Goal: Transaction & Acquisition: Obtain resource

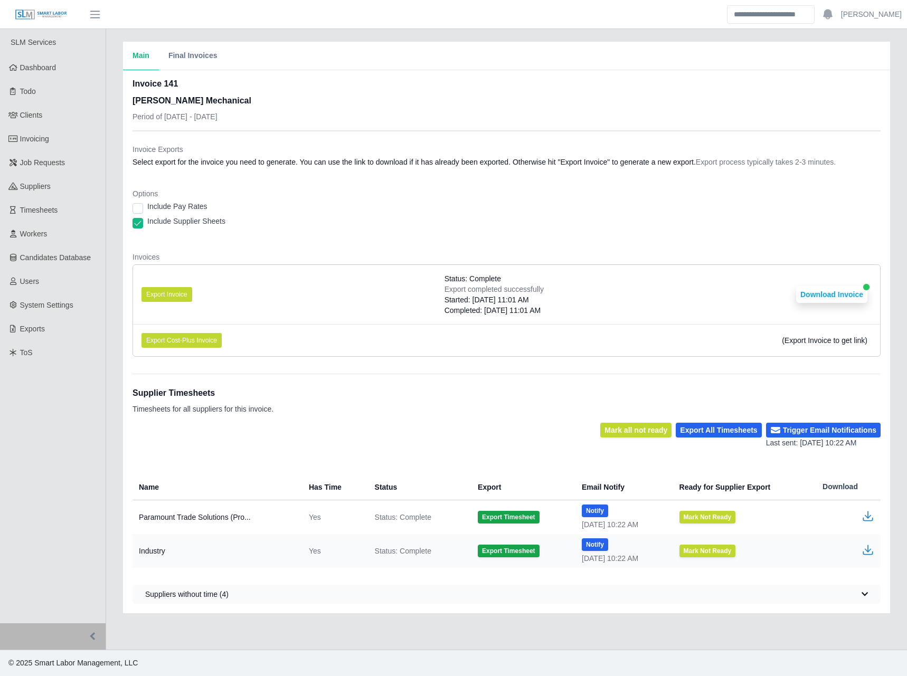
click at [325, 167] on div "Invoice Exports Select export for the invoice you need to generate. You can use…" at bounding box center [506, 157] width 748 height 27
click at [146, 298] on button "Export Invoice" at bounding box center [166, 294] width 51 height 15
click at [247, 141] on div "Invoice Exports Select export for the invoice you need to generate. You can use…" at bounding box center [506, 248] width 748 height 234
click at [827, 294] on button "Download Invoice" at bounding box center [831, 294] width 71 height 17
click at [71, 145] on link "Invoicing" at bounding box center [53, 139] width 106 height 24
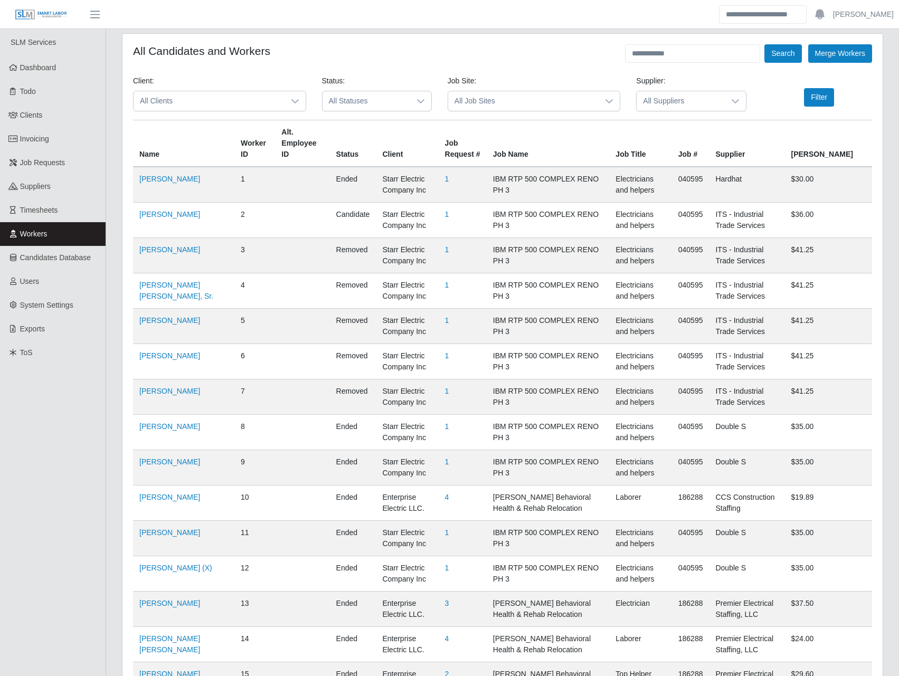
click at [291, 97] on icon at bounding box center [295, 101] width 8 height 8
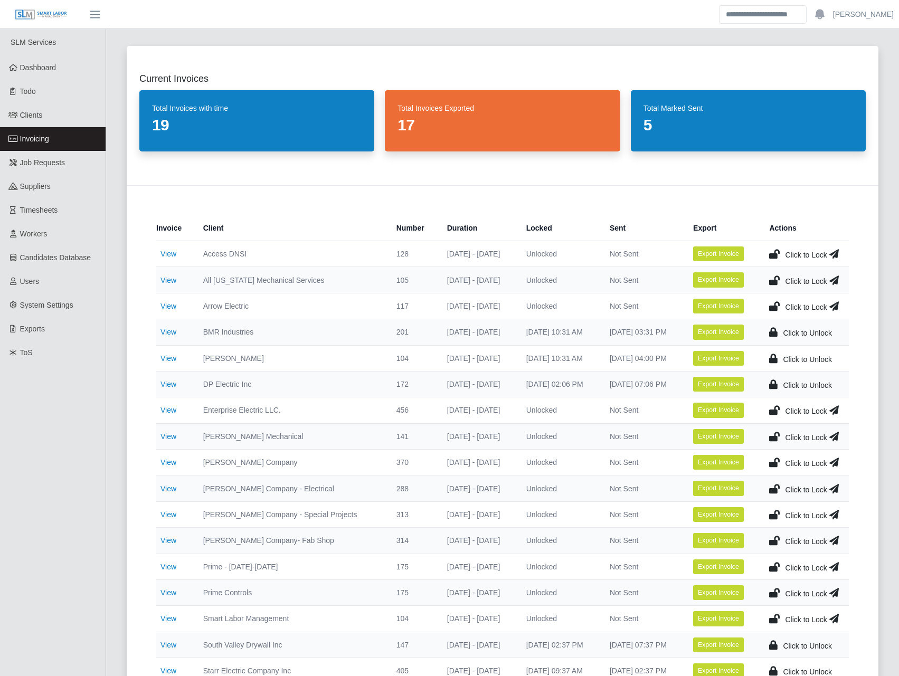
click at [774, 434] on icon at bounding box center [774, 436] width 11 height 15
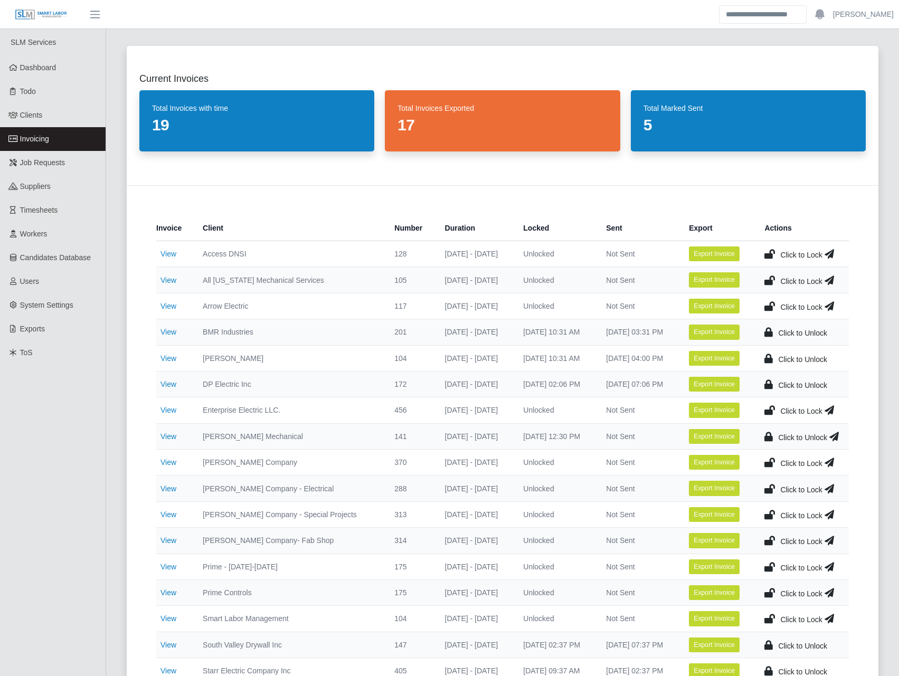
click at [837, 437] on icon at bounding box center [834, 436] width 10 height 15
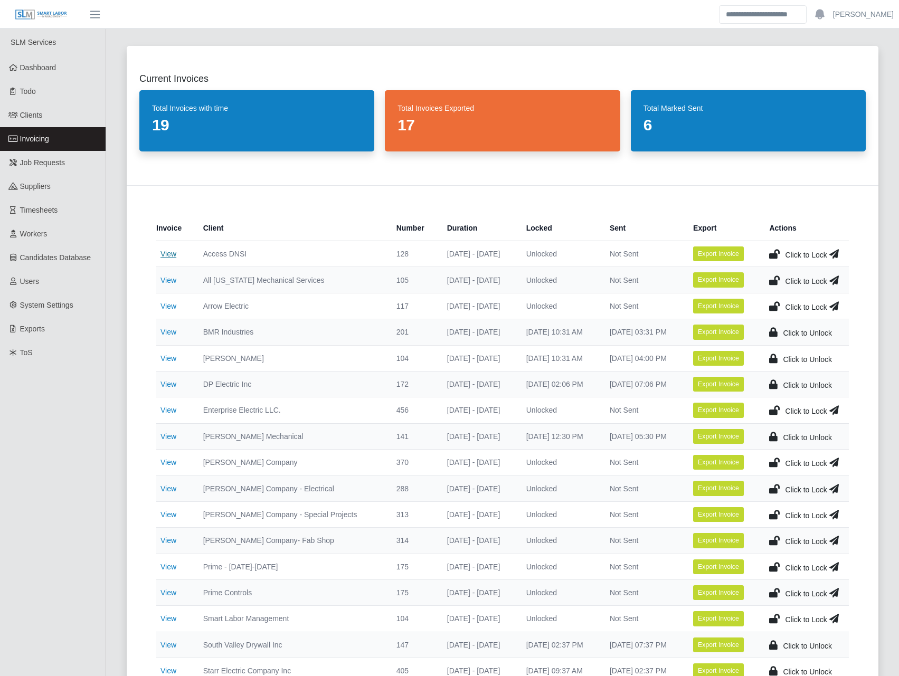
click at [164, 252] on link "View" at bounding box center [168, 254] width 16 height 8
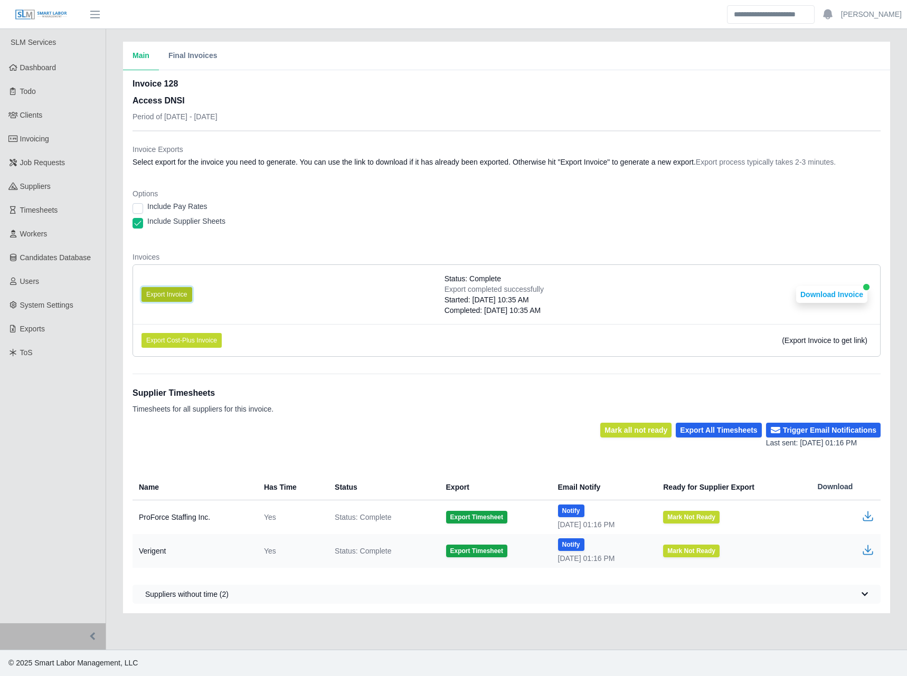
click at [177, 292] on button "Export Invoice" at bounding box center [166, 294] width 51 height 15
drag, startPoint x: 434, startPoint y: 238, endPoint x: 511, endPoint y: 241, distance: 77.1
click at [434, 238] on dl "Invoice Exports Select export for the invoice you need to generate. You can use…" at bounding box center [506, 254] width 748 height 221
click at [823, 287] on button "Download Invoice" at bounding box center [831, 294] width 71 height 17
click at [71, 133] on link "Invoicing" at bounding box center [53, 139] width 106 height 24
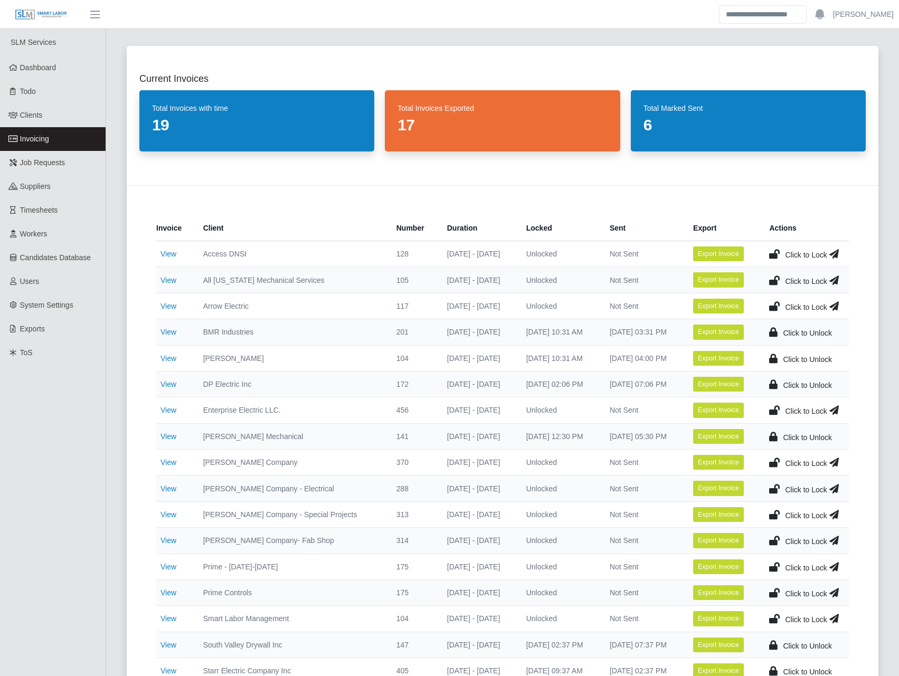
click at [774, 253] on icon at bounding box center [774, 254] width 11 height 15
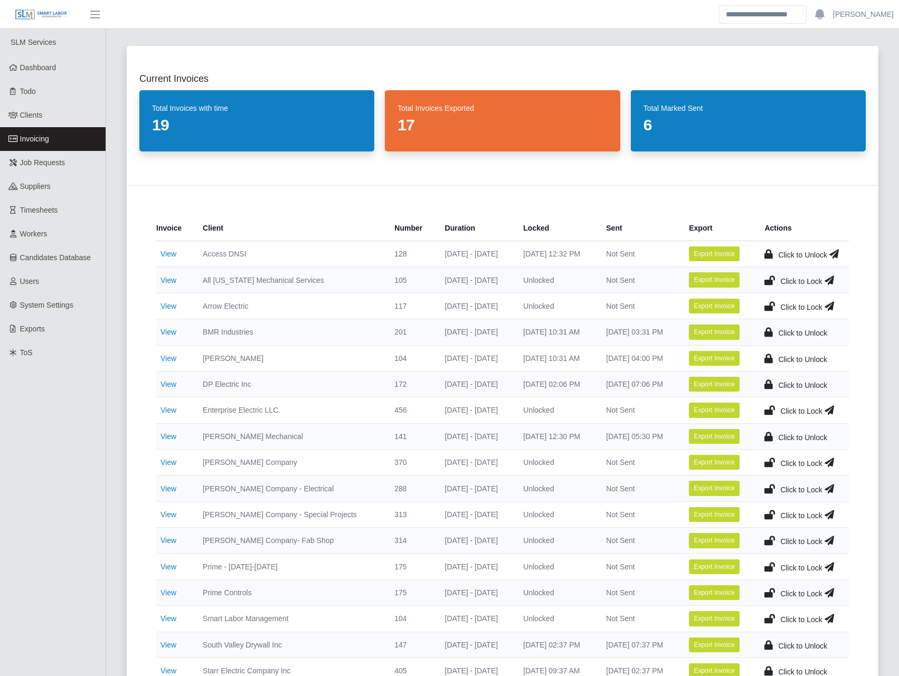
click at [837, 253] on icon at bounding box center [834, 254] width 10 height 15
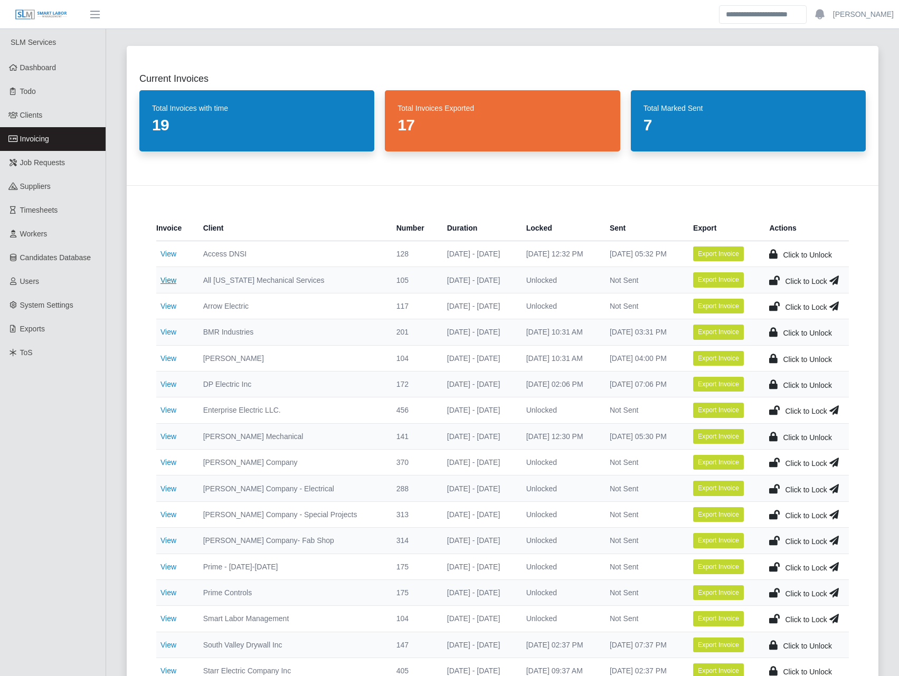
click at [171, 277] on link "View" at bounding box center [168, 280] width 16 height 8
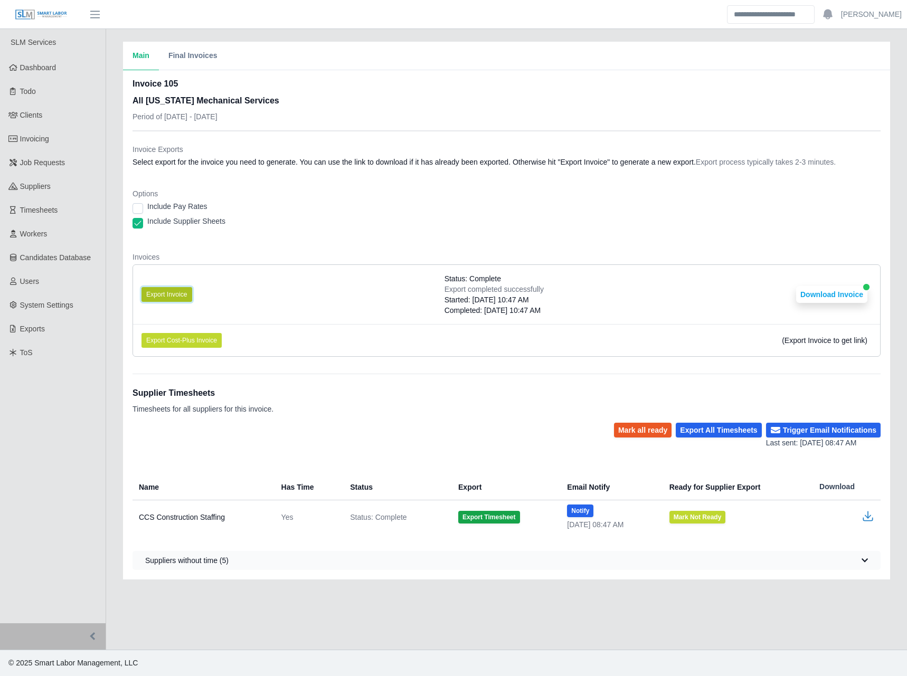
click at [173, 289] on button "Export Invoice" at bounding box center [166, 294] width 51 height 15
click at [820, 288] on button "Download Invoice" at bounding box center [831, 294] width 71 height 17
click at [32, 137] on span "Invoicing" at bounding box center [34, 139] width 29 height 8
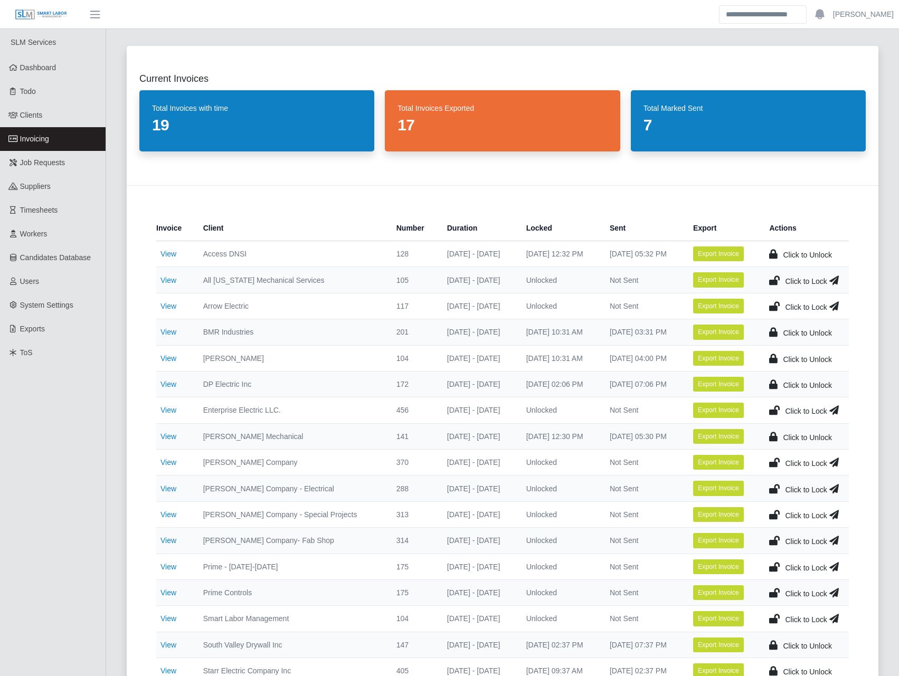
click at [777, 277] on icon at bounding box center [774, 280] width 11 height 15
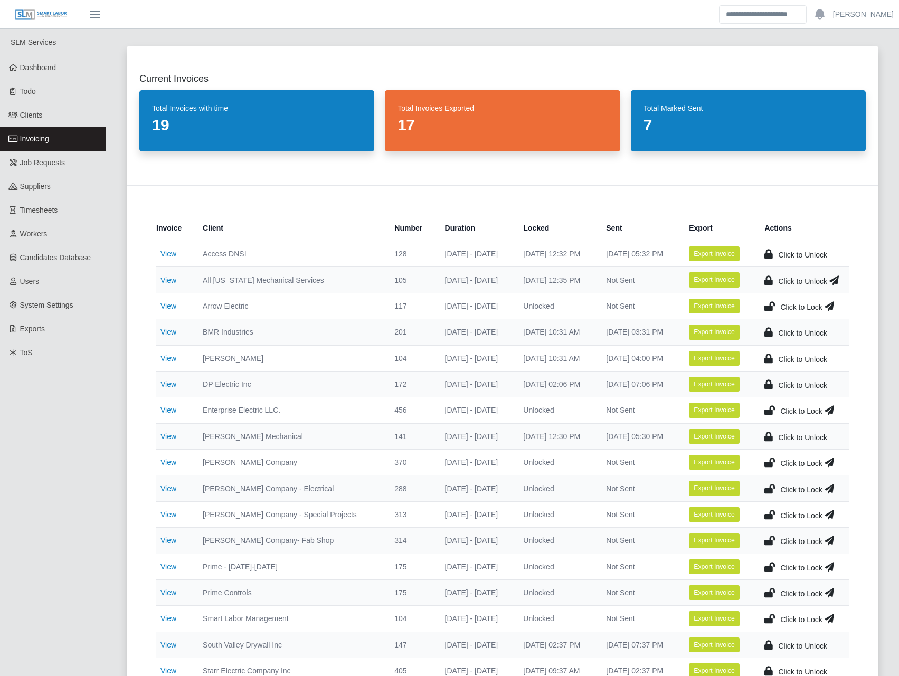
click at [833, 280] on icon at bounding box center [834, 280] width 10 height 15
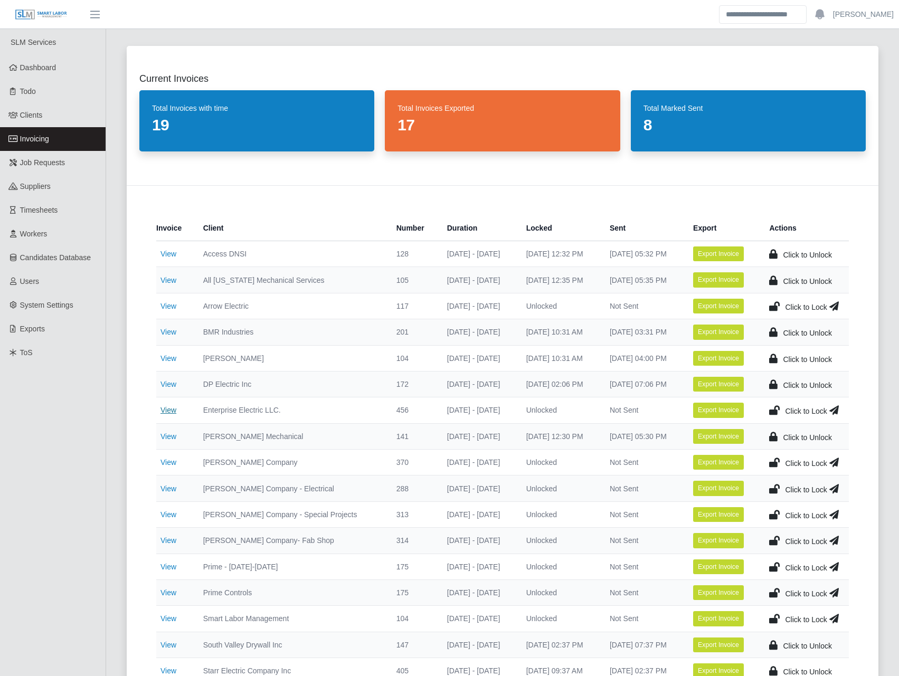
click at [169, 409] on link "View" at bounding box center [168, 410] width 16 height 8
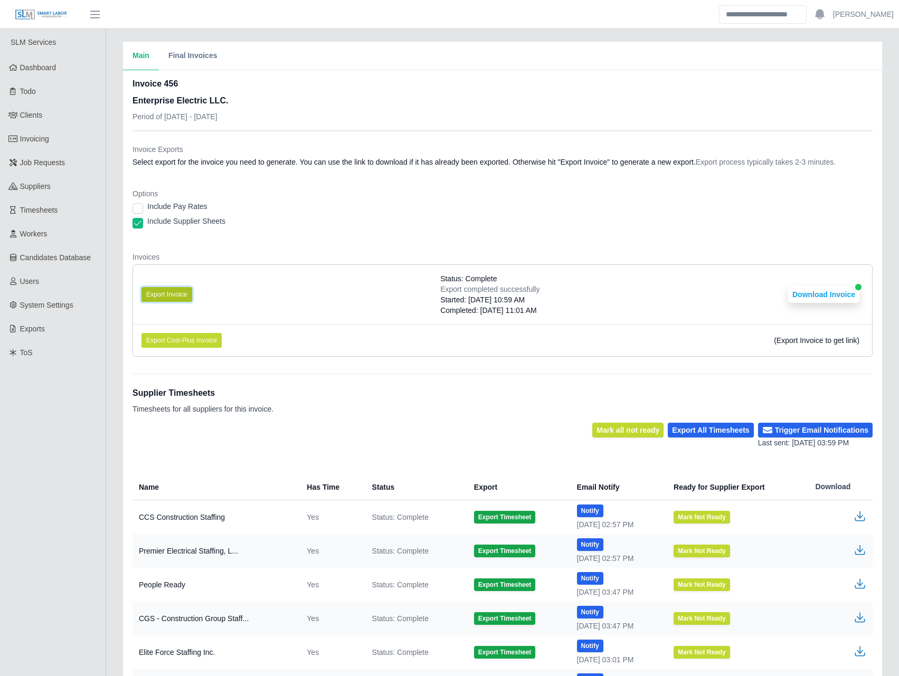
click at [180, 295] on button "Export Invoice" at bounding box center [166, 294] width 51 height 15
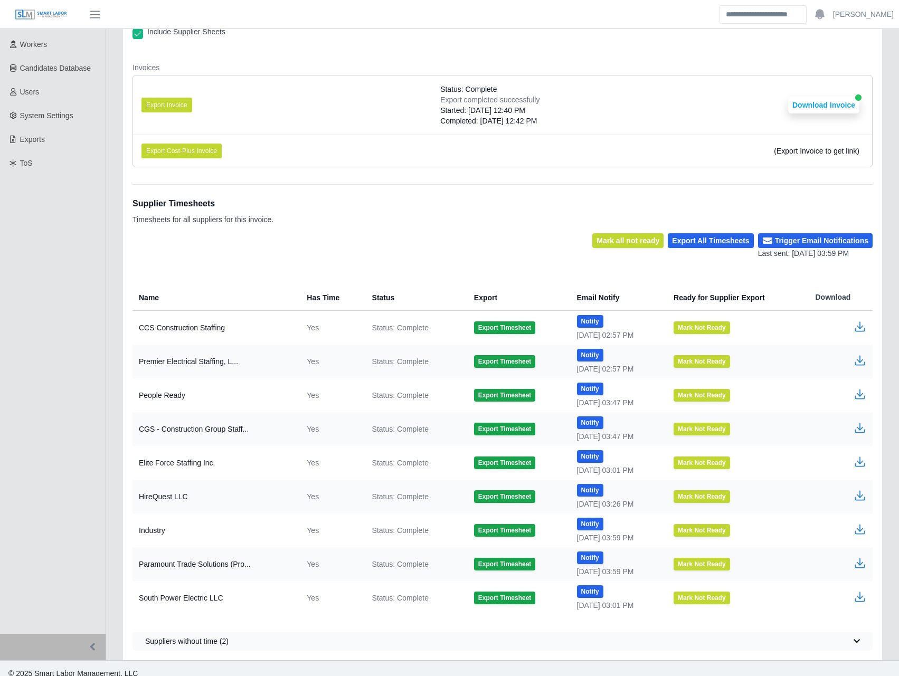
scroll to position [200, 0]
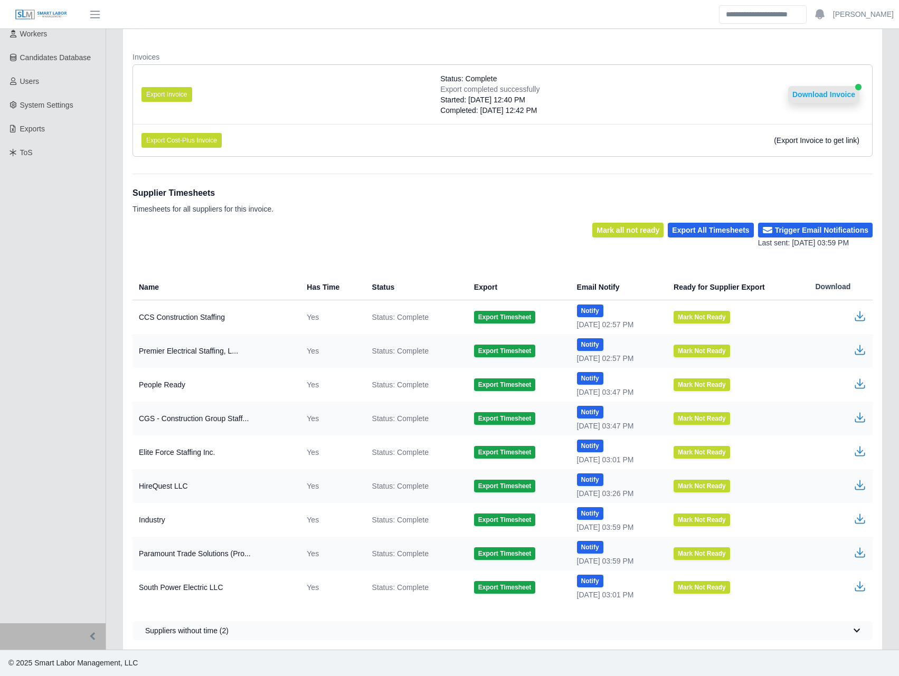
click at [826, 93] on button "Download Invoice" at bounding box center [823, 94] width 71 height 17
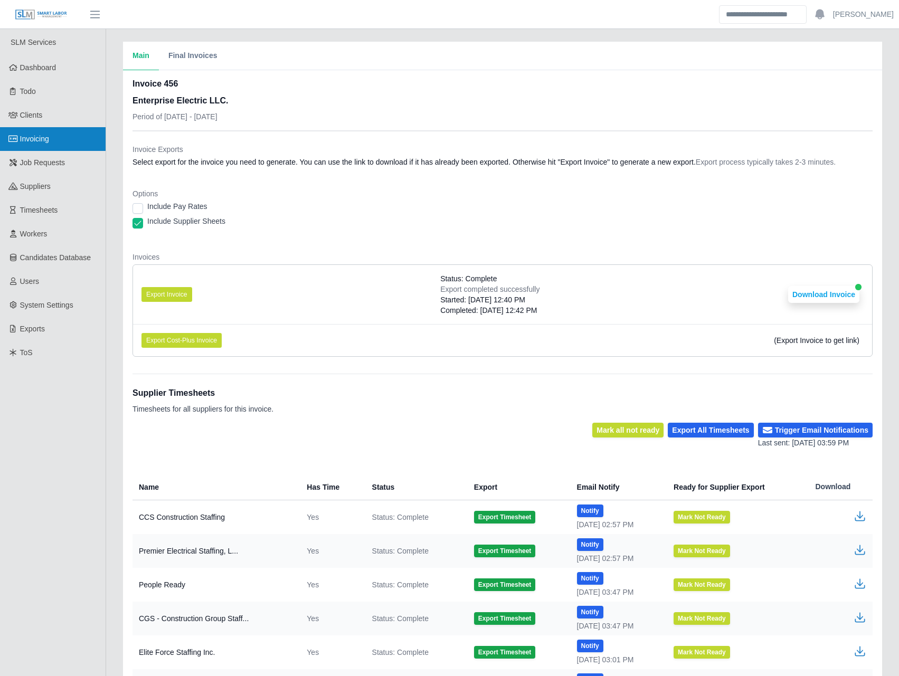
click at [60, 143] on link "Invoicing" at bounding box center [53, 139] width 106 height 24
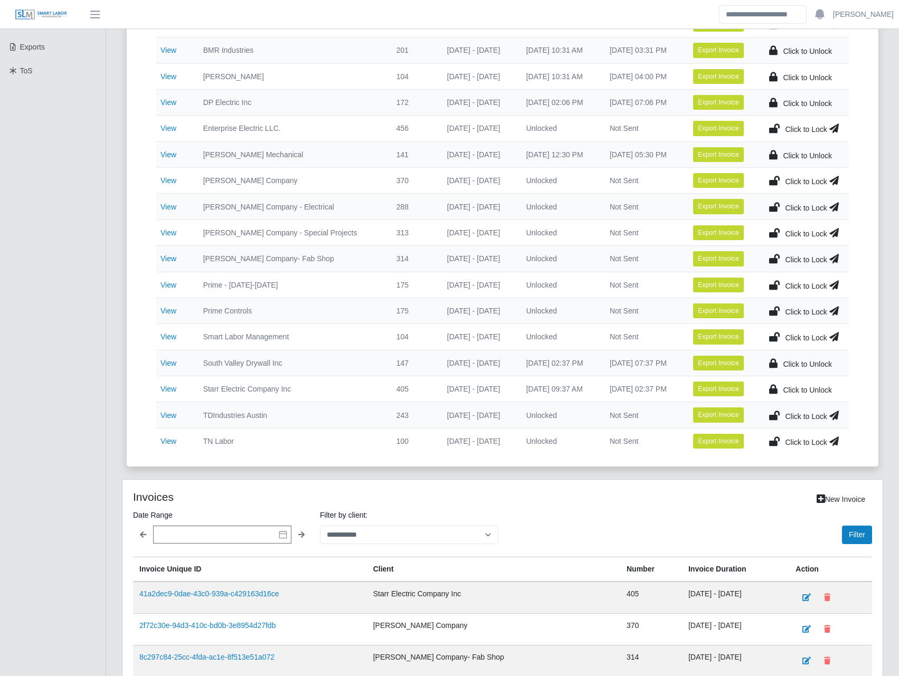
scroll to position [369, 0]
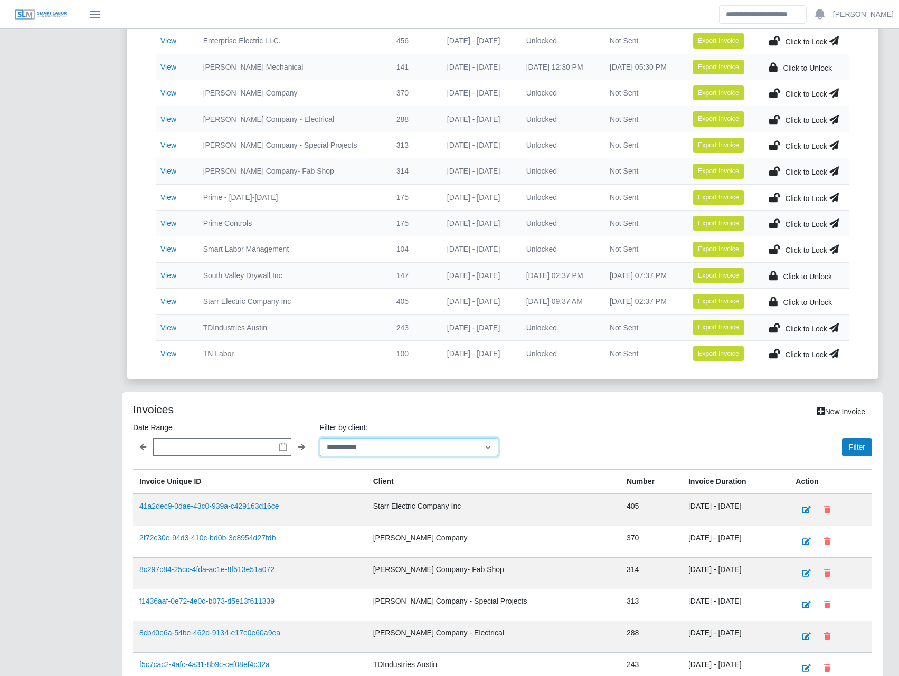
click at [356, 449] on select "**********" at bounding box center [409, 447] width 178 height 18
select select "**********"
click at [320, 438] on select "**********" at bounding box center [409, 447] width 178 height 18
click at [847, 451] on button "Filter" at bounding box center [857, 447] width 30 height 18
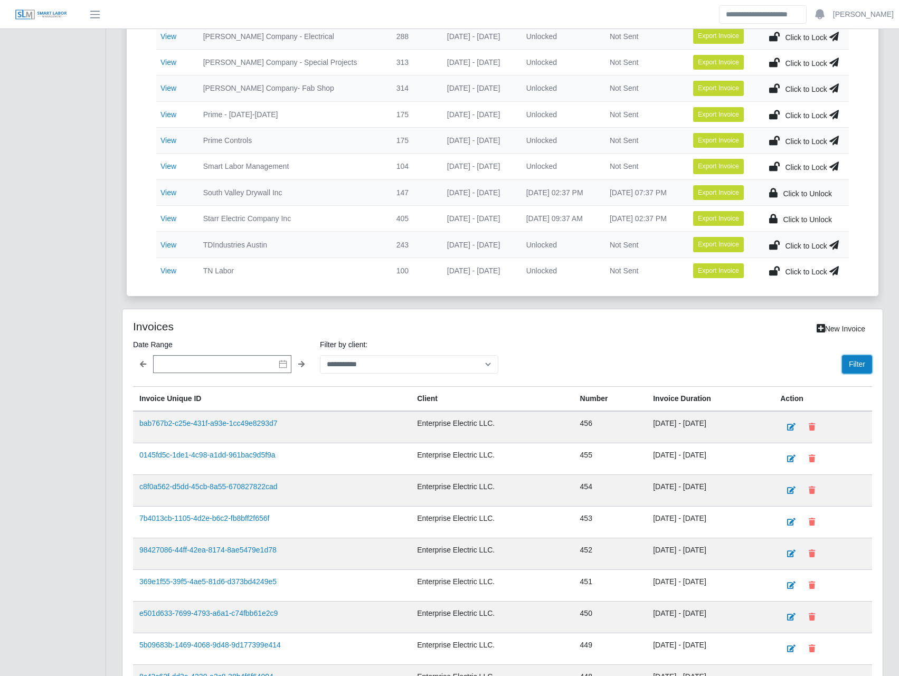
scroll to position [492, 0]
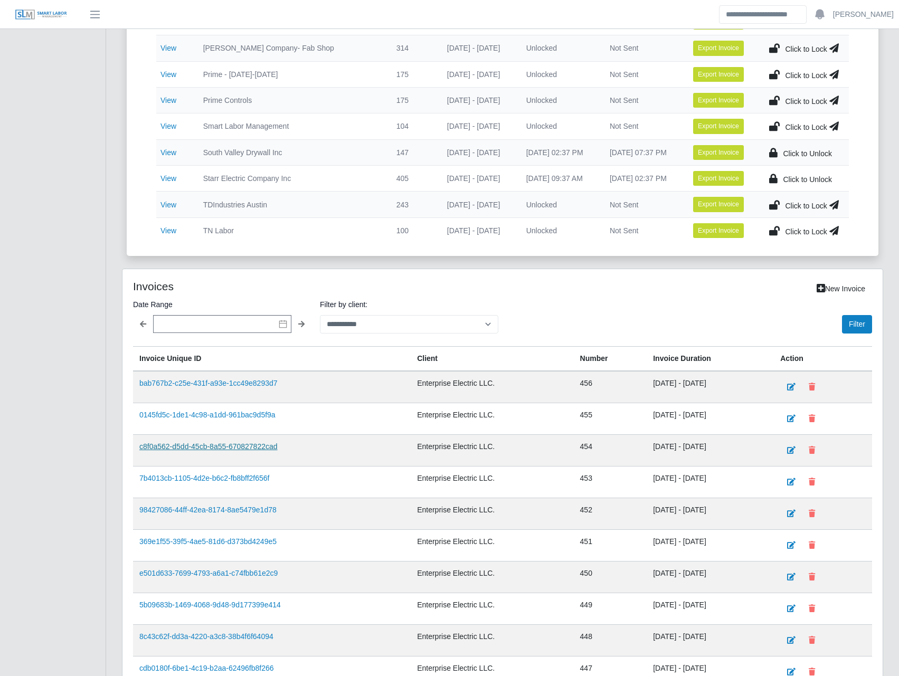
click at [222, 445] on link "c8f0a562-d5dd-45cb-8a55-670827822cad" at bounding box center [208, 446] width 138 height 8
click at [245, 418] on link "0145fd5c-1de1-4c98-a1dd-961bac9d5f9a" at bounding box center [207, 415] width 136 height 8
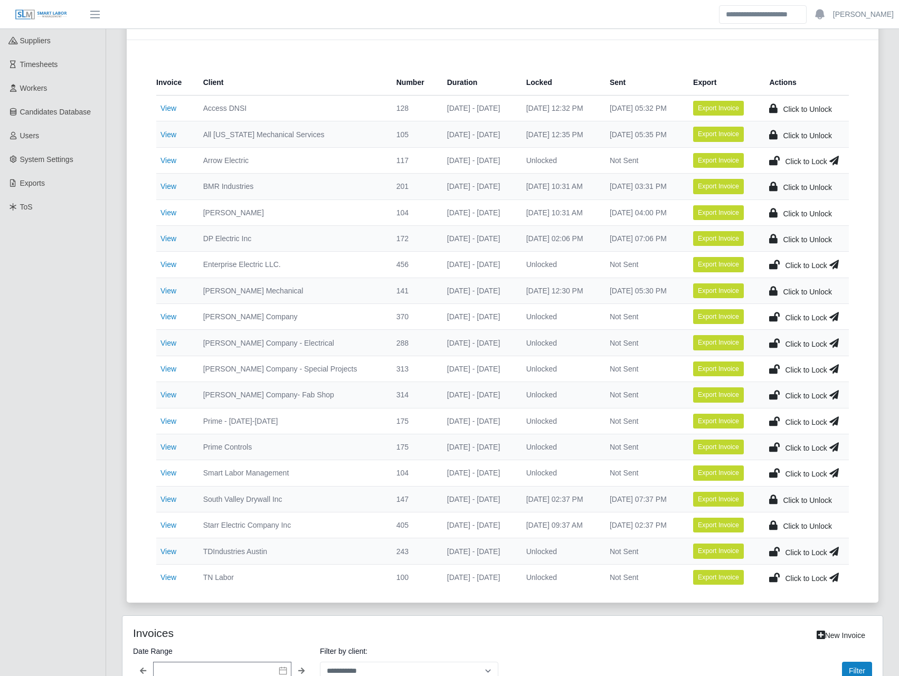
scroll to position [0, 0]
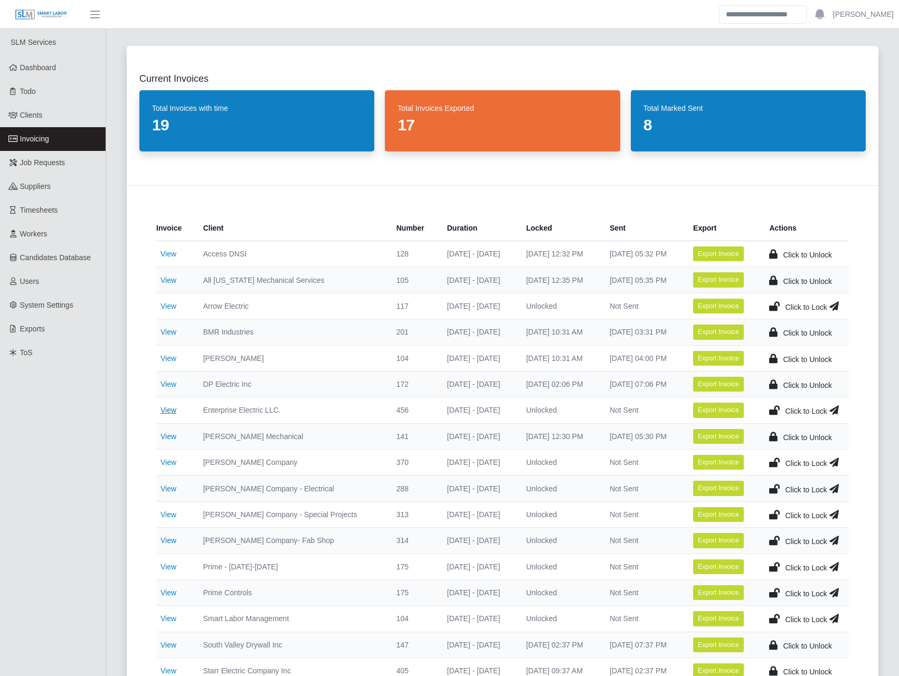
click at [174, 414] on link "View" at bounding box center [168, 410] width 16 height 8
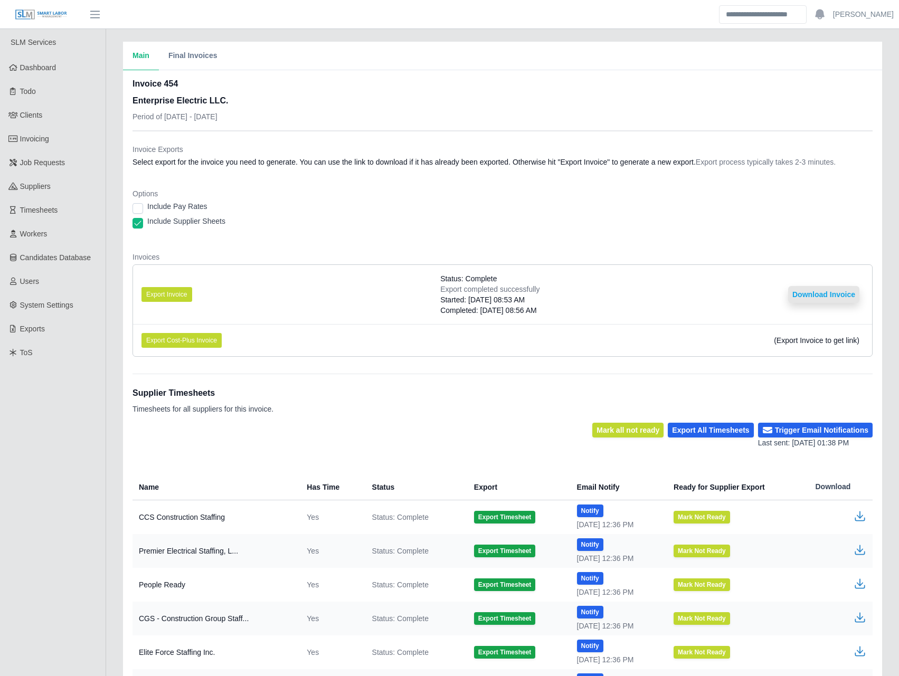
click at [801, 289] on button "Download Invoice" at bounding box center [823, 294] width 71 height 17
click at [810, 294] on button "Download Invoice" at bounding box center [823, 294] width 71 height 17
click at [839, 290] on button "Download Invoice" at bounding box center [823, 294] width 71 height 17
click at [178, 295] on button "Export Invoice" at bounding box center [166, 294] width 51 height 15
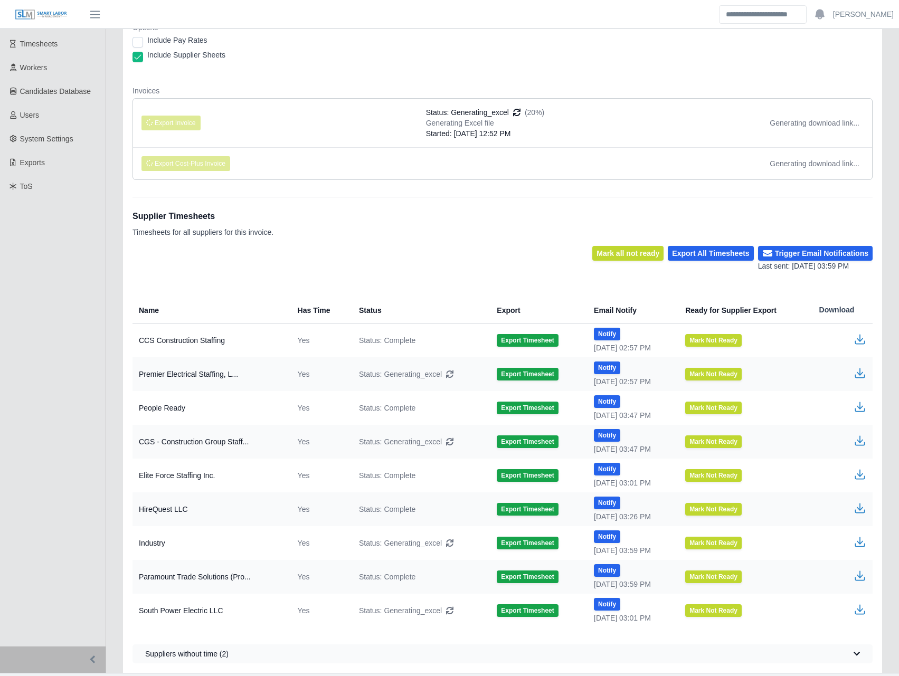
scroll to position [189, 0]
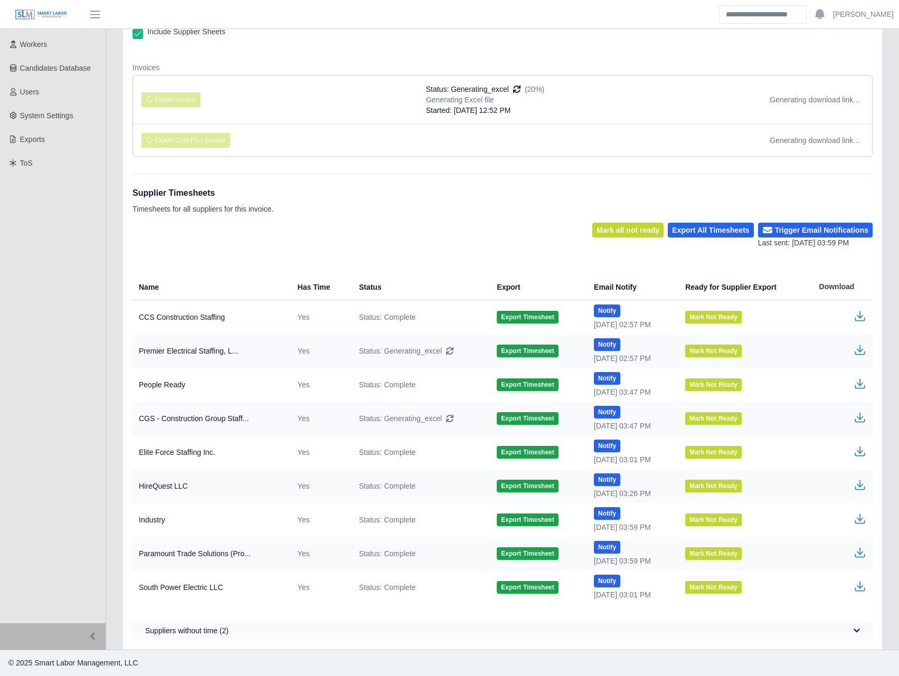
click at [338, 212] on div "Supplier Timesheets Timesheets for all suppliers for this invoice." at bounding box center [502, 198] width 740 height 49
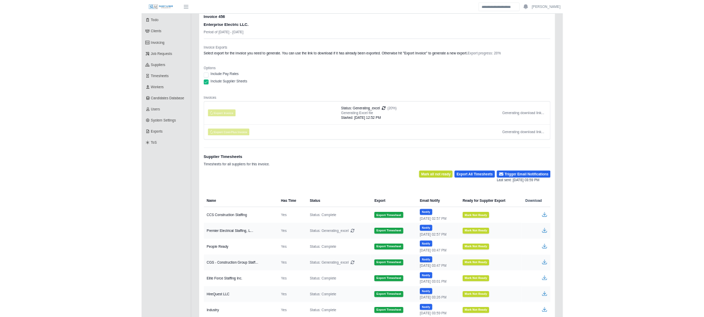
scroll to position [0, 0]
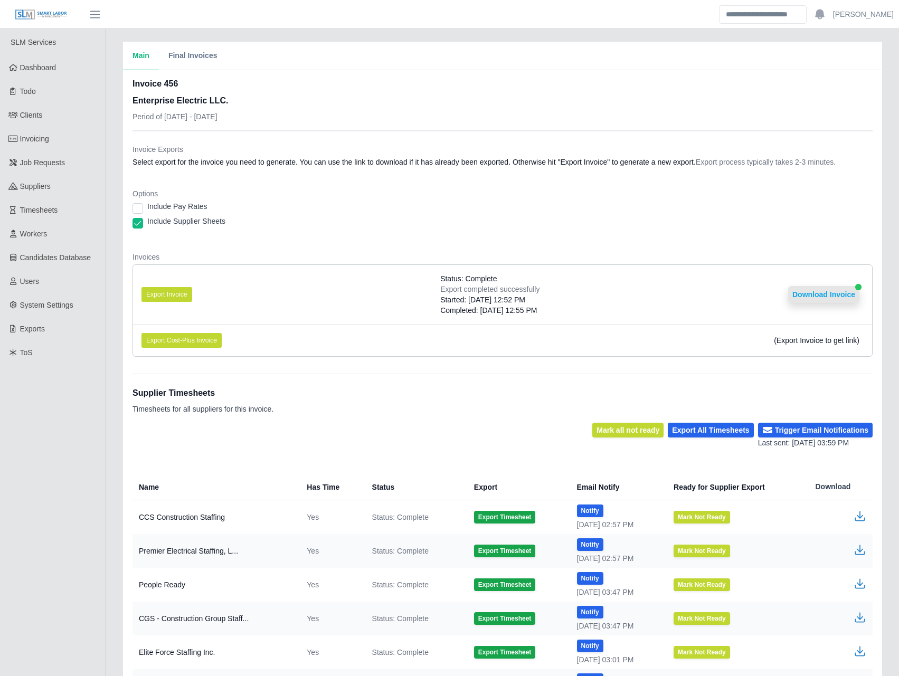
click at [830, 289] on button "Download Invoice" at bounding box center [823, 294] width 71 height 17
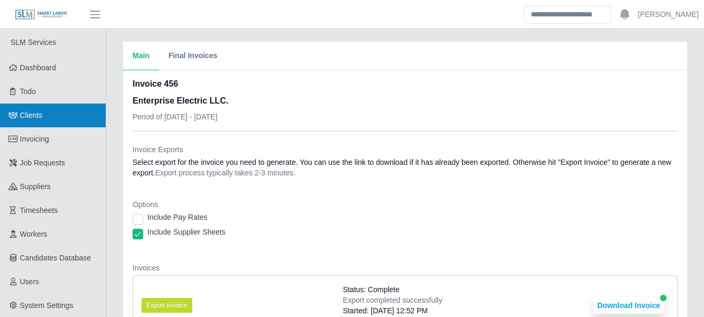
click at [43, 112] on link "Clients" at bounding box center [53, 115] width 106 height 24
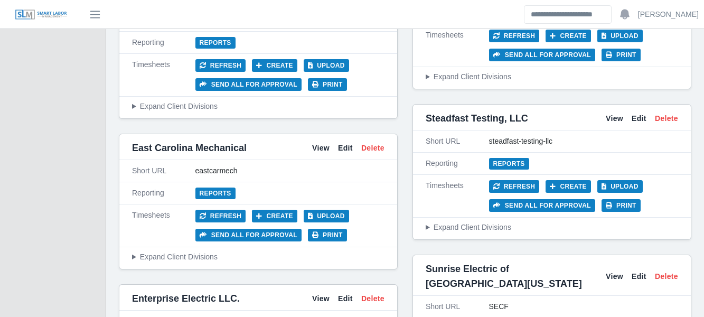
scroll to position [2709, 0]
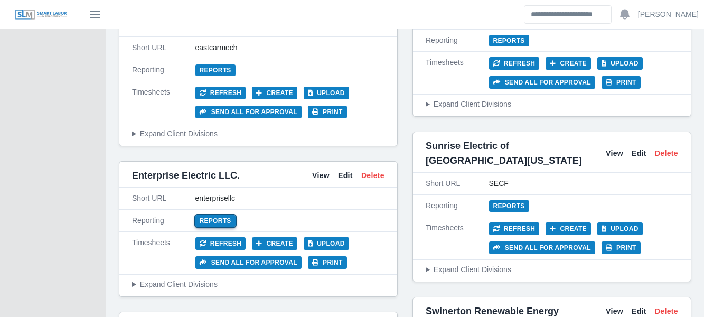
click at [212, 215] on link "Reports" at bounding box center [215, 221] width 40 height 12
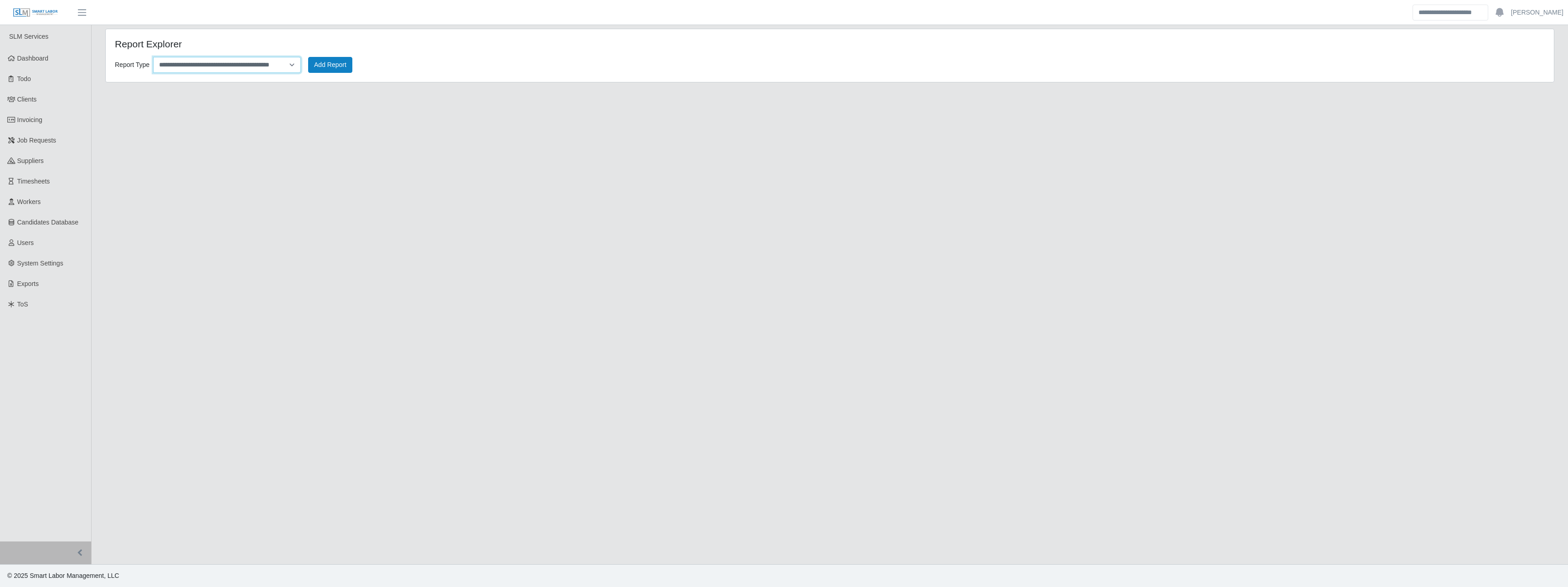
click at [288, 64] on select "**********" at bounding box center [226, 65] width 148 height 16
click at [153, 57] on select "**********" at bounding box center [226, 65] width 148 height 16
click at [338, 64] on button "Add Report" at bounding box center [330, 65] width 44 height 16
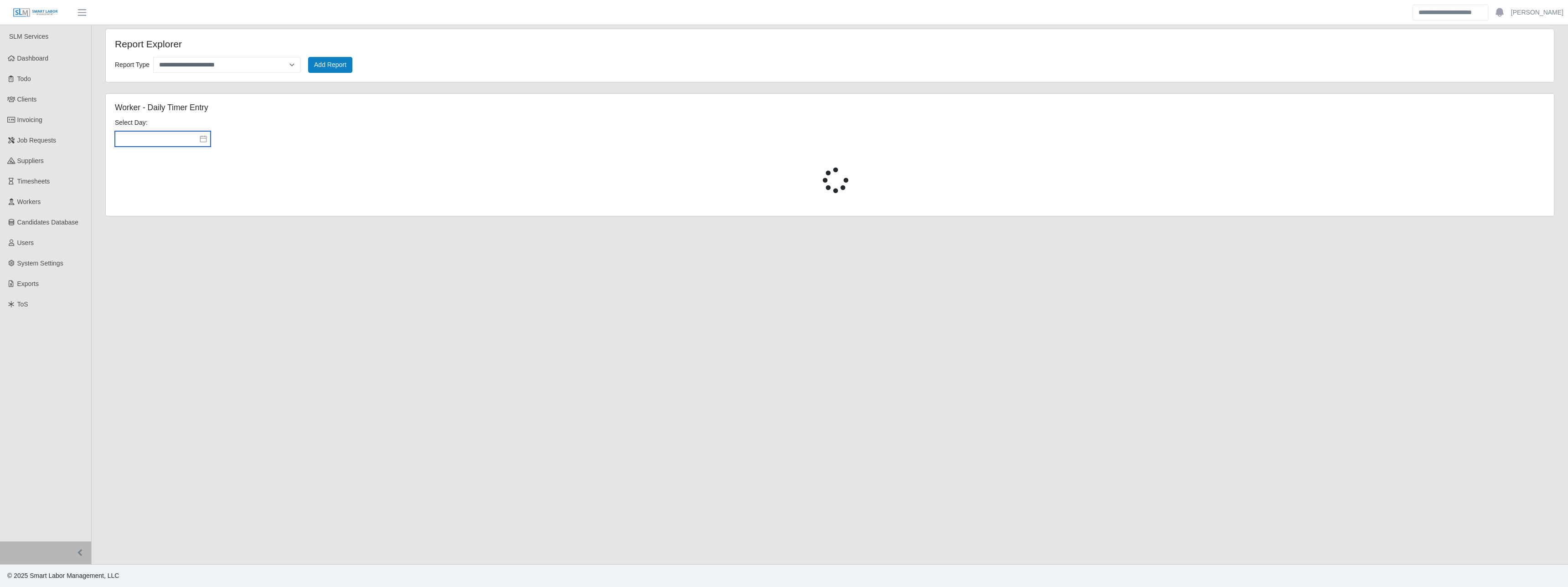
click at [168, 141] on input "text" at bounding box center [162, 139] width 96 height 16
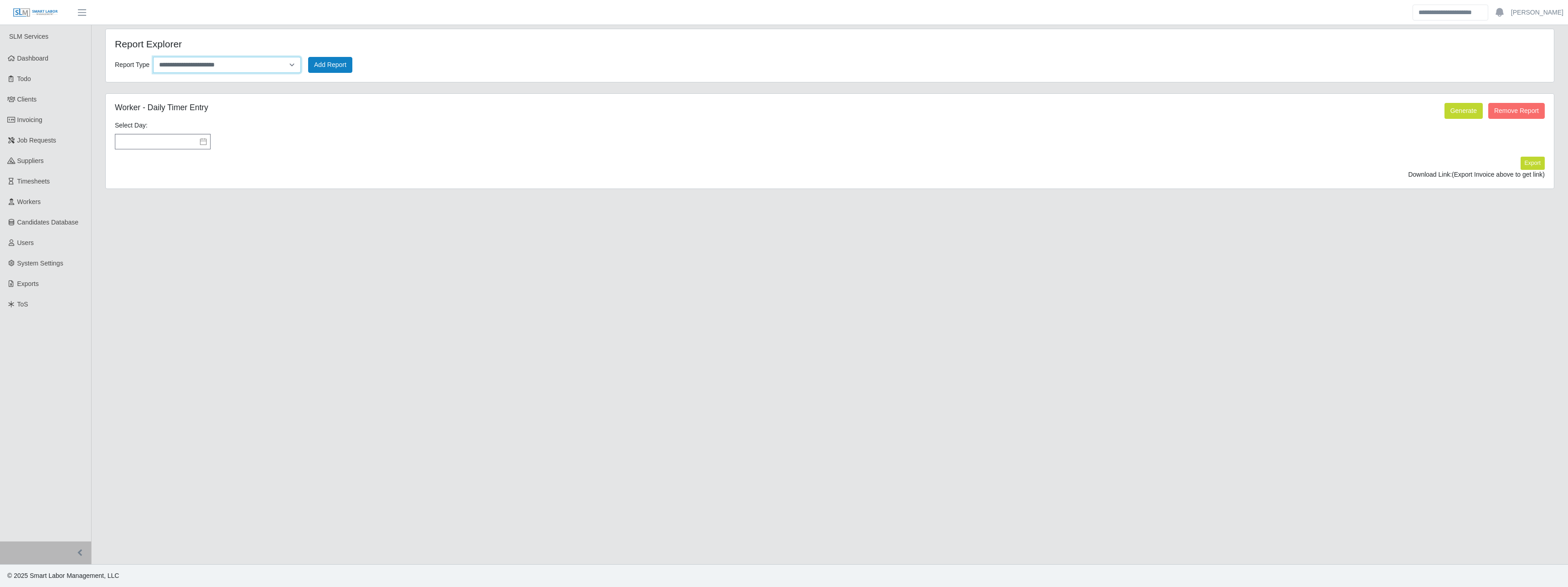
click at [250, 67] on select "**********" at bounding box center [226, 65] width 148 height 16
select select "**********"
click at [153, 57] on select "**********" at bounding box center [226, 65] width 148 height 16
click at [335, 57] on button "Add Report" at bounding box center [330, 65] width 44 height 16
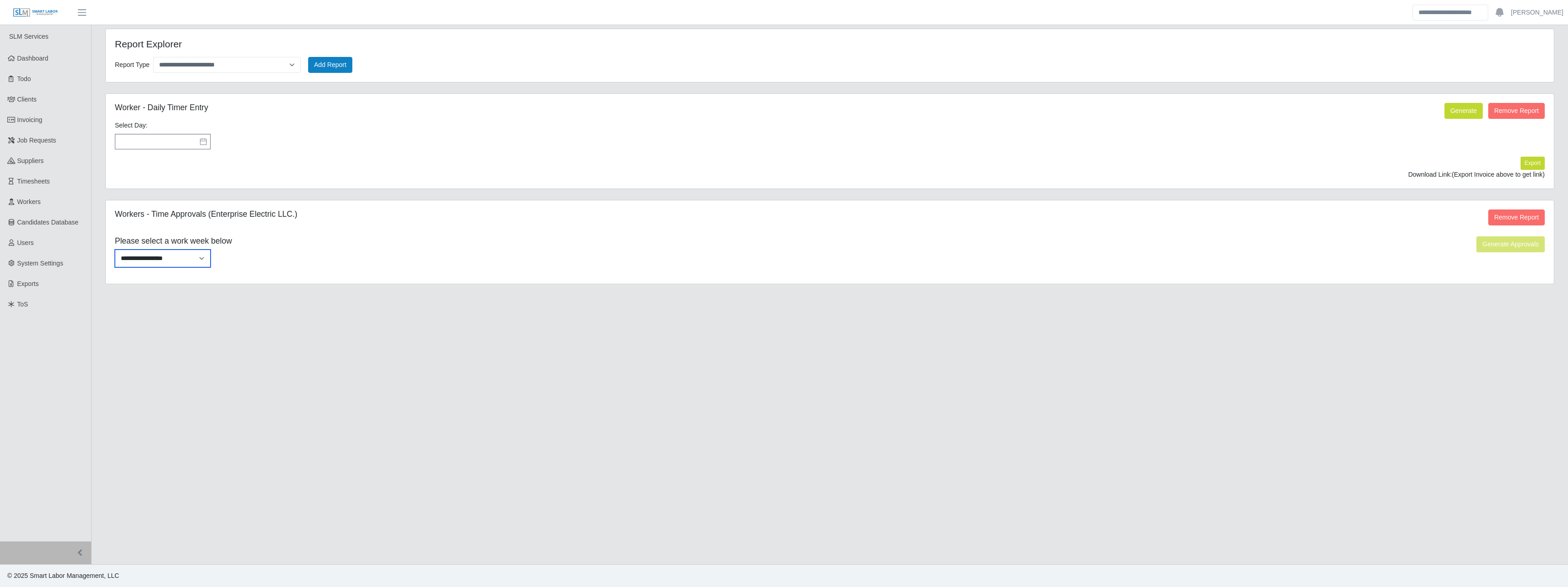
click at [171, 257] on select "**********" at bounding box center [162, 258] width 96 height 18
select select "**********"
click at [115, 249] on select "**********" at bounding box center [162, 258] width 96 height 18
click at [607, 244] on button "Generate Approvals" at bounding box center [1510, 244] width 68 height 16
select select "**********"
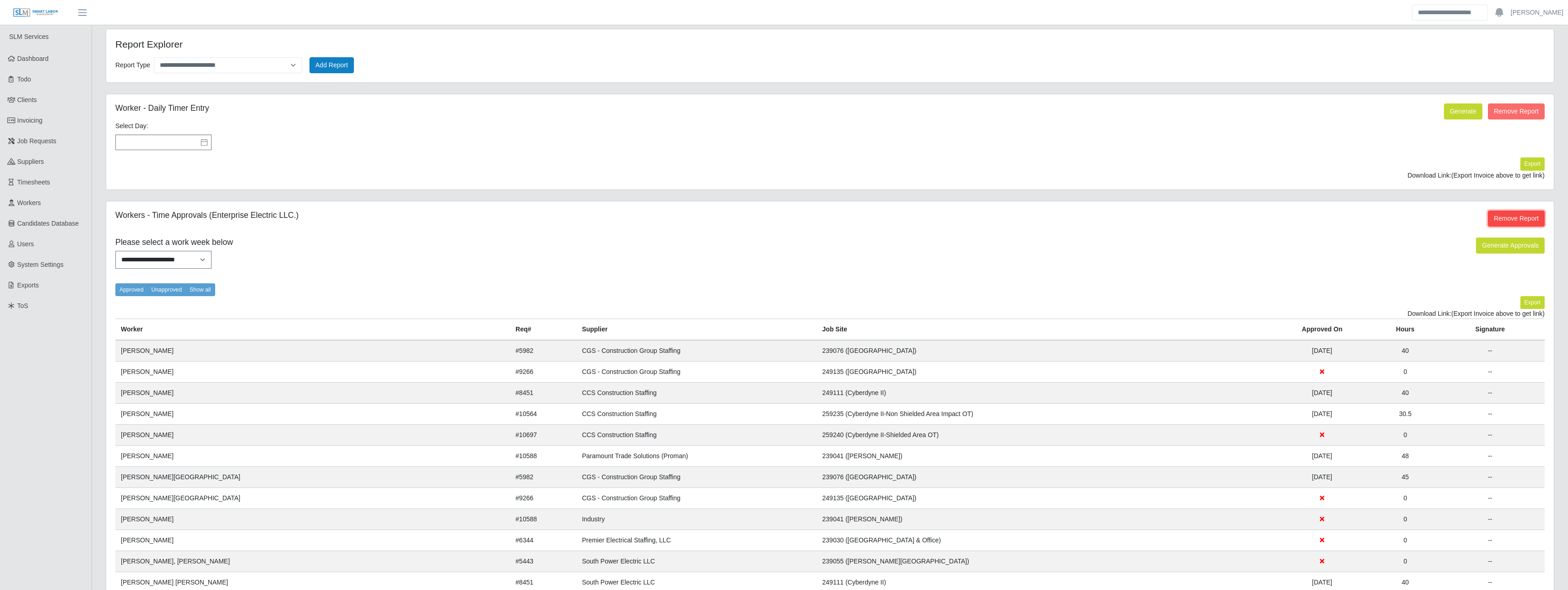
click at [610, 213] on button "Remove Report" at bounding box center [1515, 219] width 56 height 16
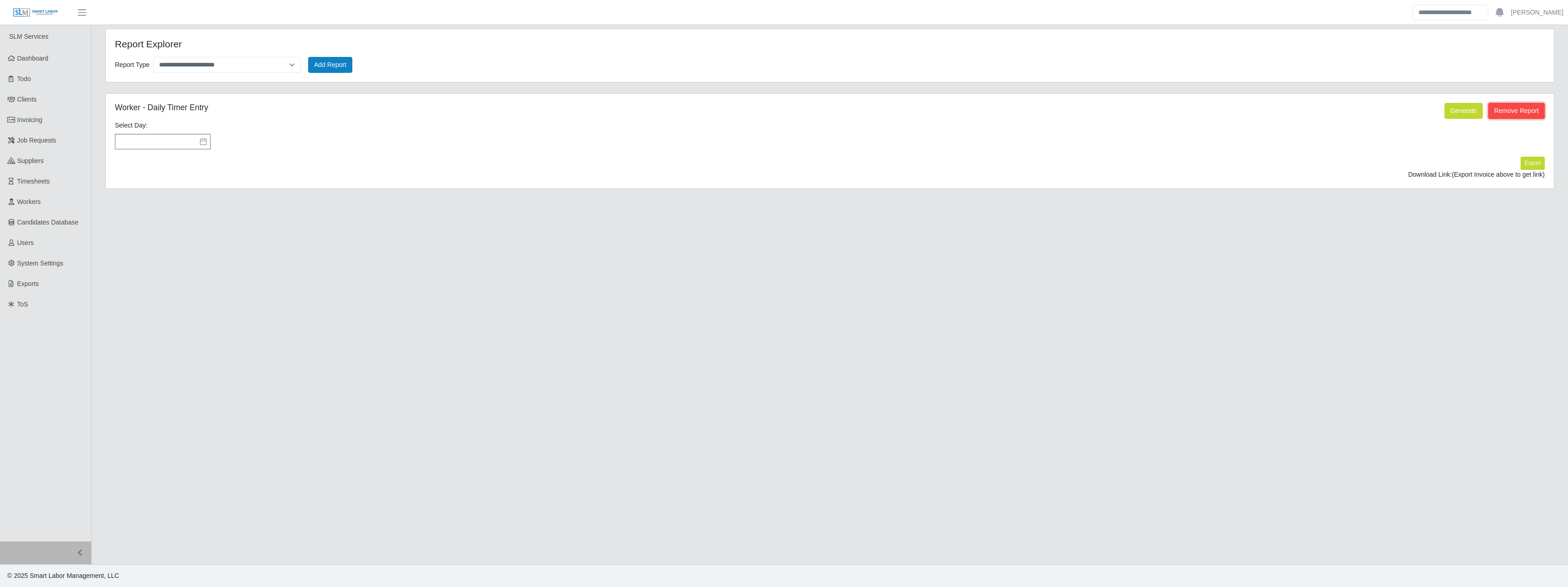
click at [607, 107] on button "Remove Report" at bounding box center [1515, 110] width 56 height 16
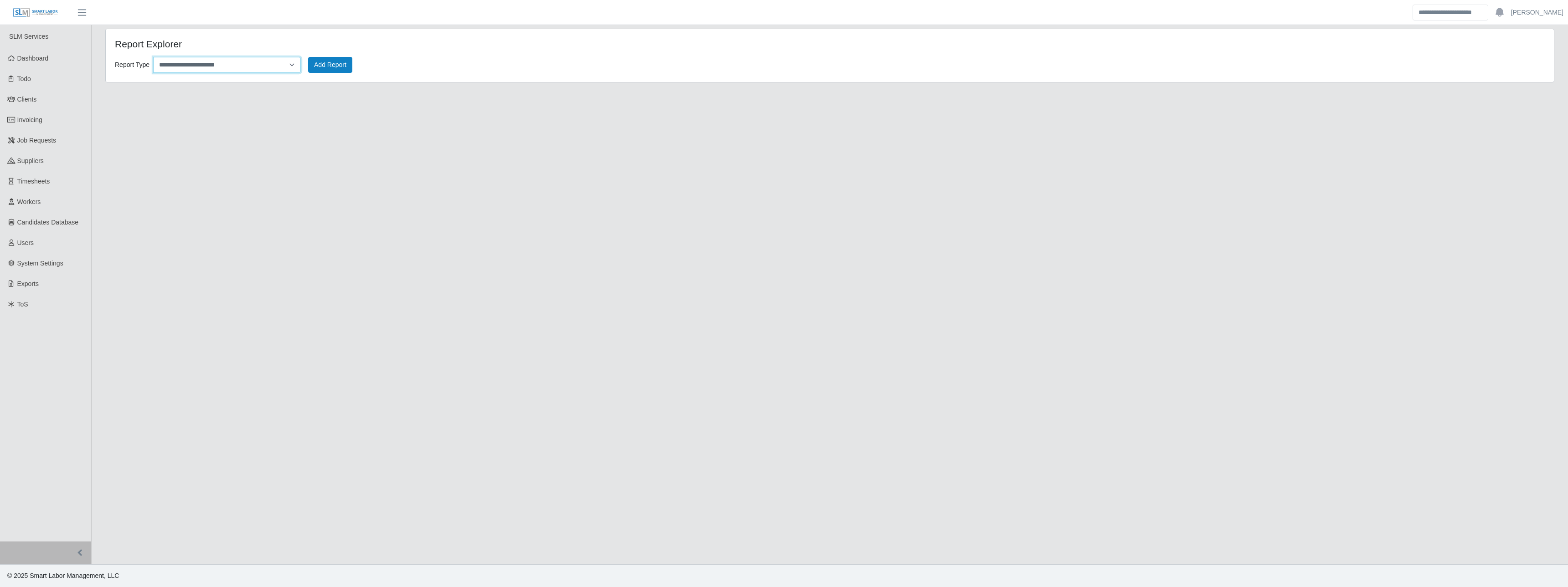
click at [188, 62] on select "**********" at bounding box center [226, 65] width 148 height 16
select select "**********"
click at [153, 57] on select "**********" at bounding box center [226, 65] width 148 height 16
click at [319, 61] on button "Add Report" at bounding box center [330, 65] width 44 height 16
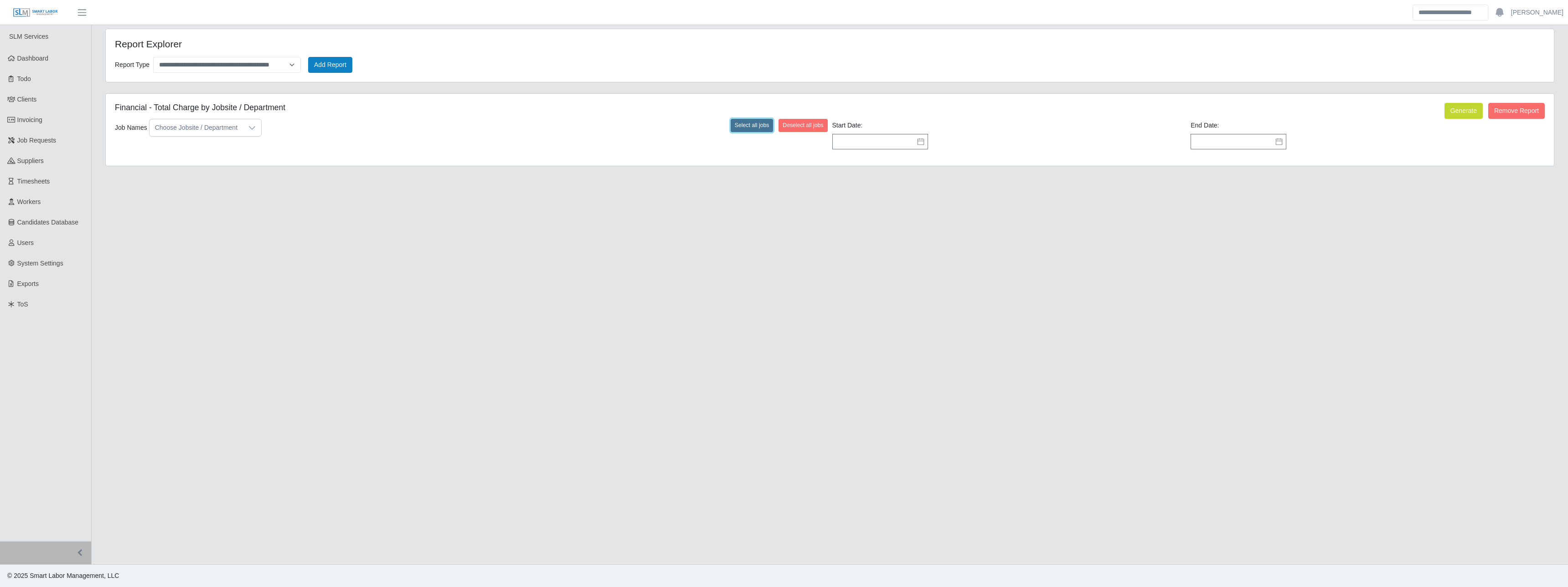
click at [607, 126] on button "Select all jobs" at bounding box center [752, 125] width 43 height 13
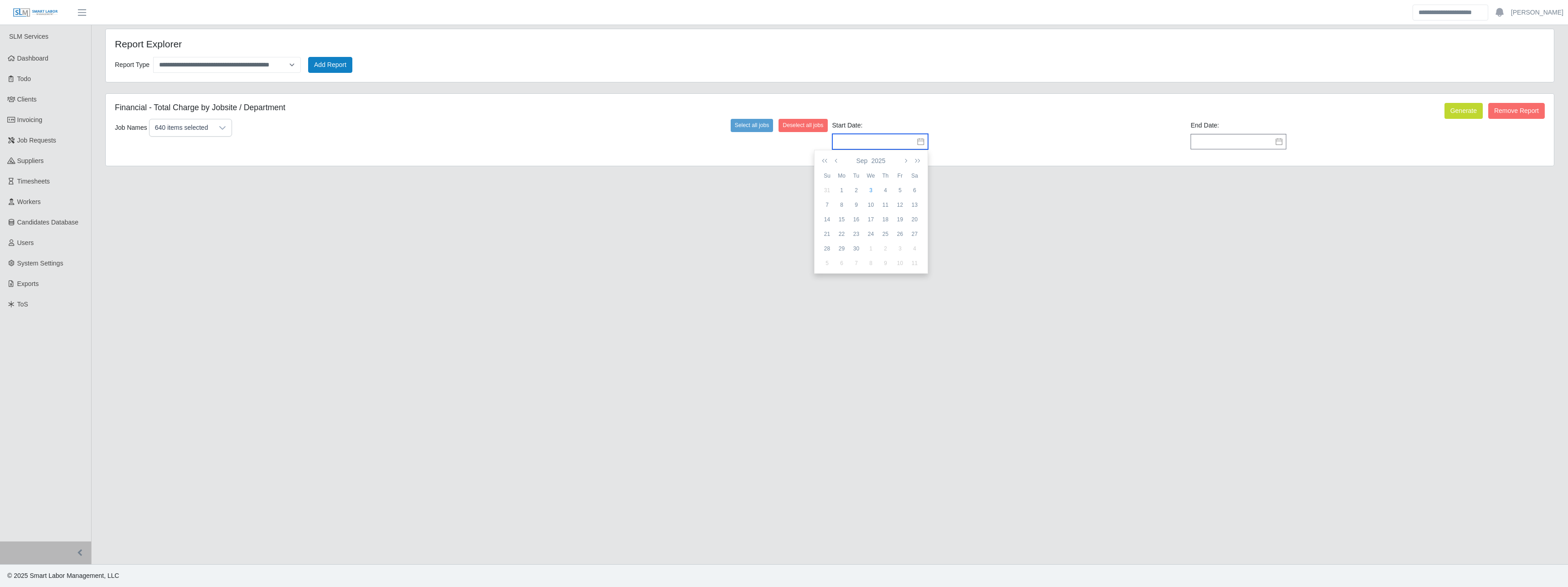
click at [607, 143] on input "text" at bounding box center [880, 142] width 96 height 16
click at [607, 159] on icon "button" at bounding box center [836, 161] width 4 height 7
click at [607, 186] on td "1" at bounding box center [900, 190] width 15 height 15
type input "**********"
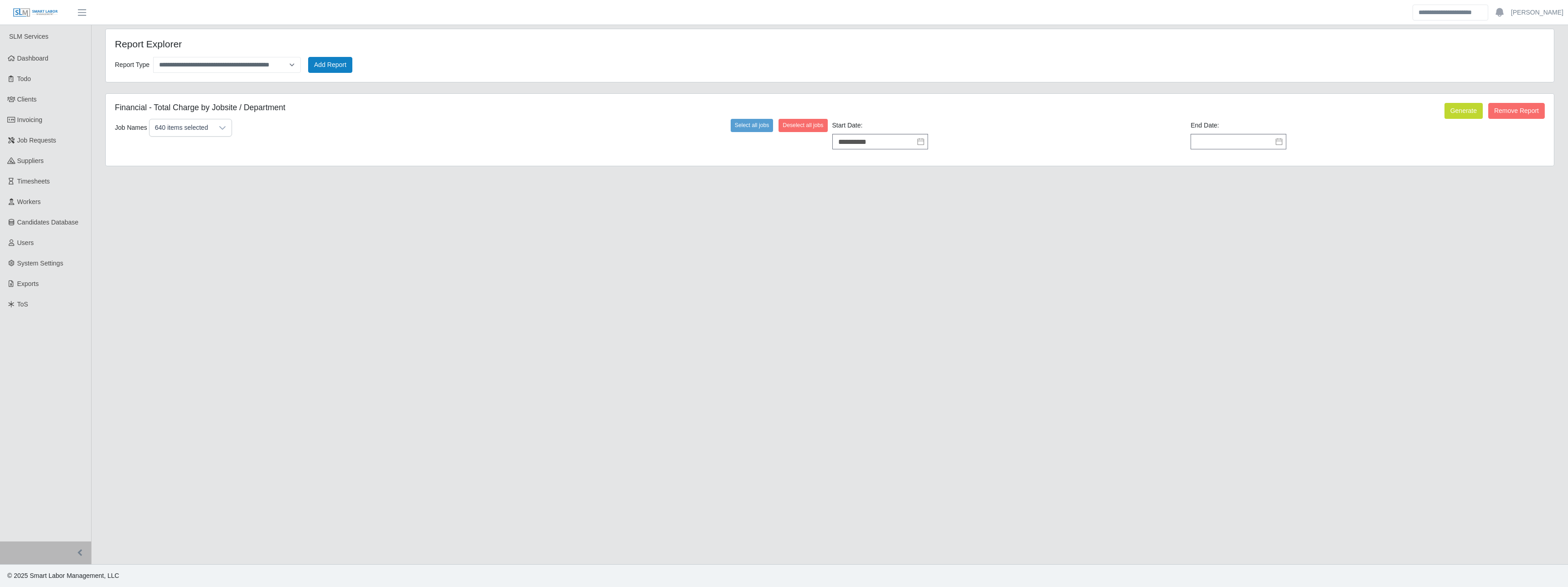
click at [607, 133] on div "End Date:" at bounding box center [1367, 135] width 358 height 28
click at [607, 140] on input "text" at bounding box center [1238, 142] width 96 height 16
click at [607, 250] on div "30" at bounding box center [1214, 249] width 15 height 9
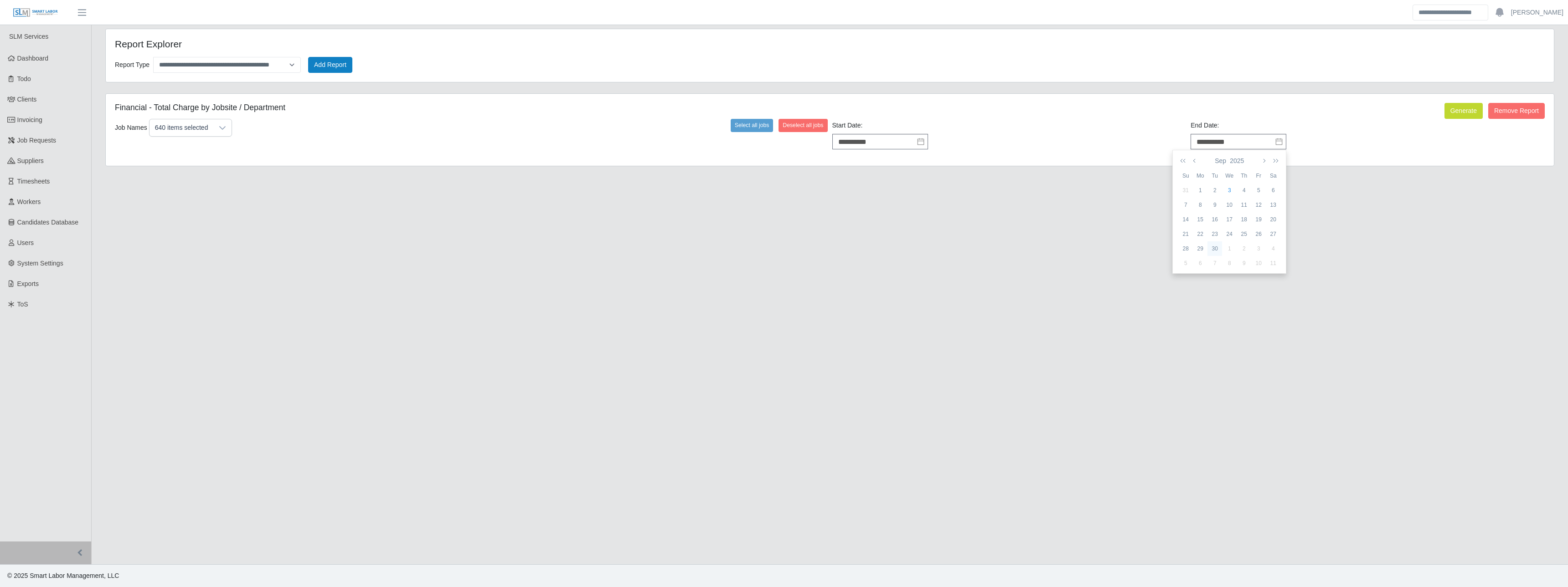
click at [607, 250] on main "**********" at bounding box center [830, 294] width 1476 height 540
click at [607, 142] on input "**********" at bounding box center [1238, 142] width 96 height 16
drag, startPoint x: 1183, startPoint y: 192, endPoint x: 1198, endPoint y: 183, distance: 17.5
click at [607, 191] on div "31" at bounding box center [1185, 191] width 15 height 9
type input "**********"
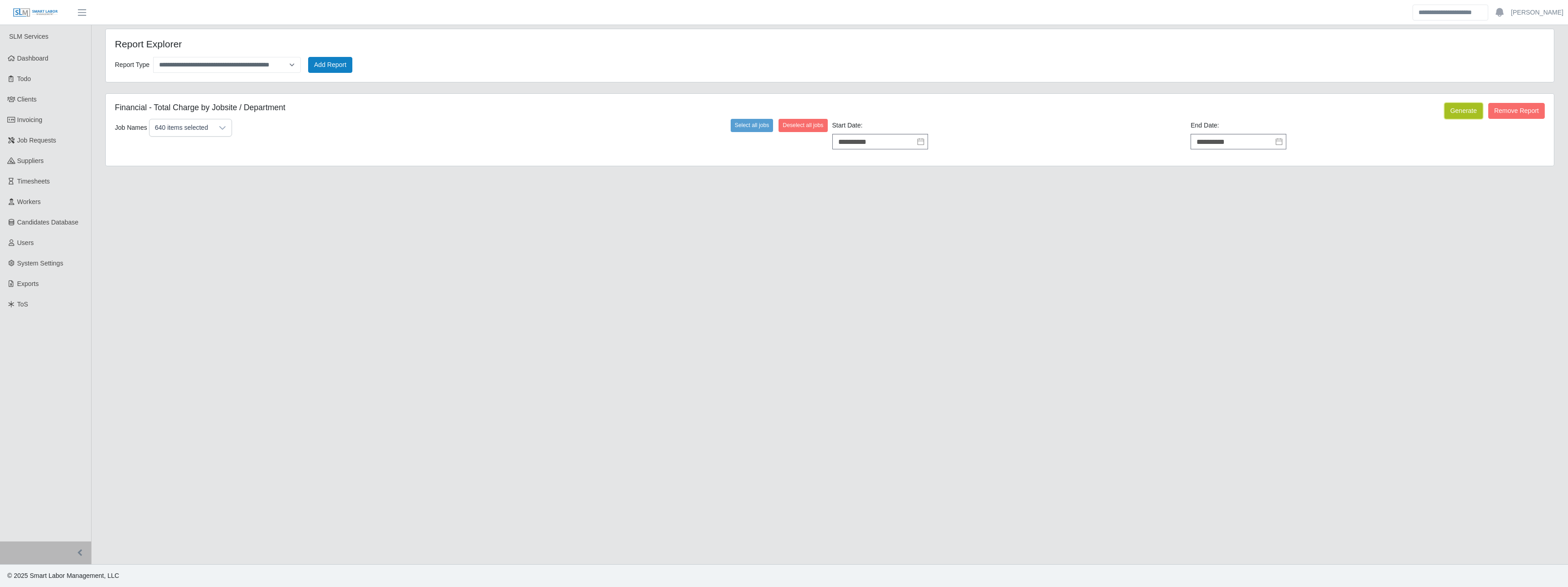
click at [607, 115] on button "Generate" at bounding box center [1464, 110] width 38 height 16
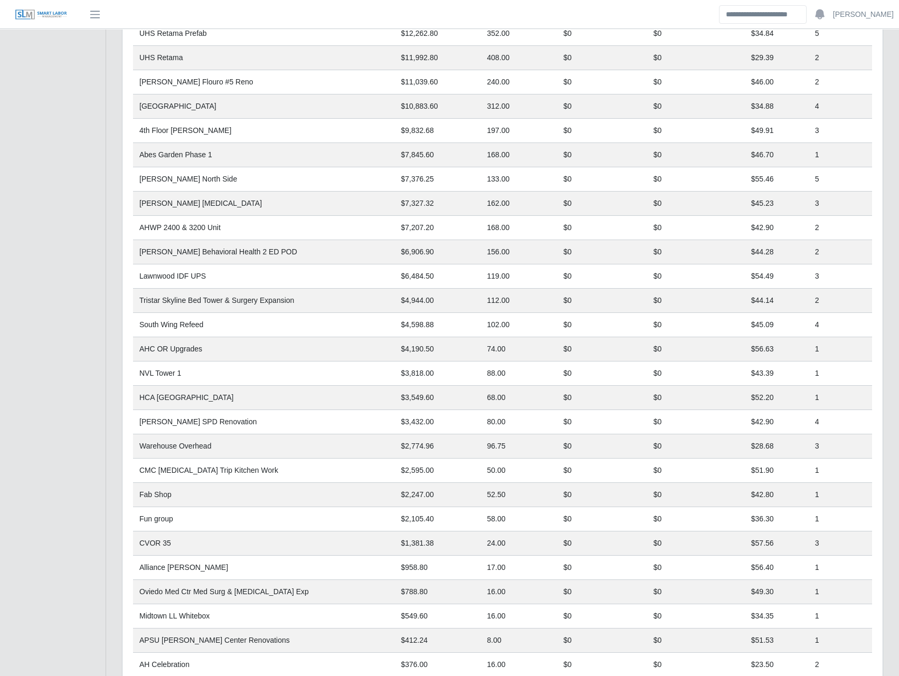
scroll to position [788, 0]
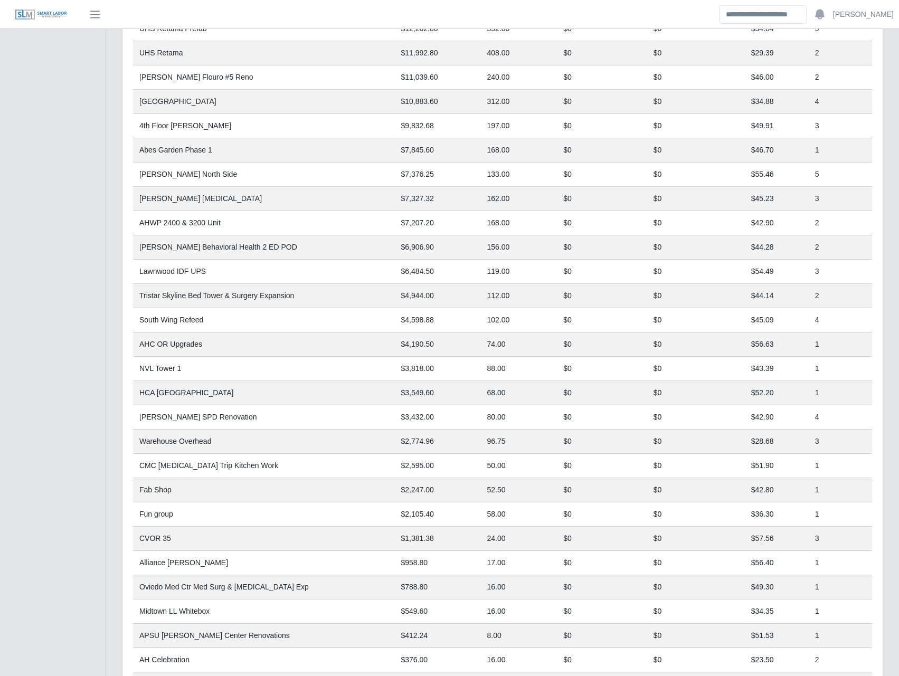
click at [184, 316] on td "Fun group" at bounding box center [263, 514] width 261 height 24
drag, startPoint x: 176, startPoint y: 512, endPoint x: 133, endPoint y: 518, distance: 43.1
click at [133, 316] on td "Fun group" at bounding box center [263, 514] width 261 height 24
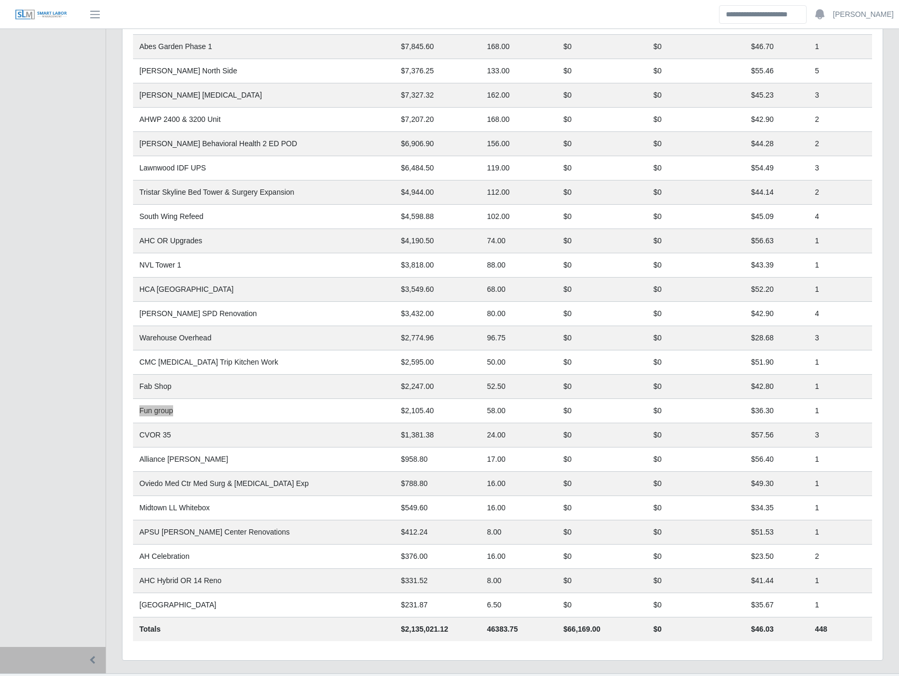
scroll to position [915, 0]
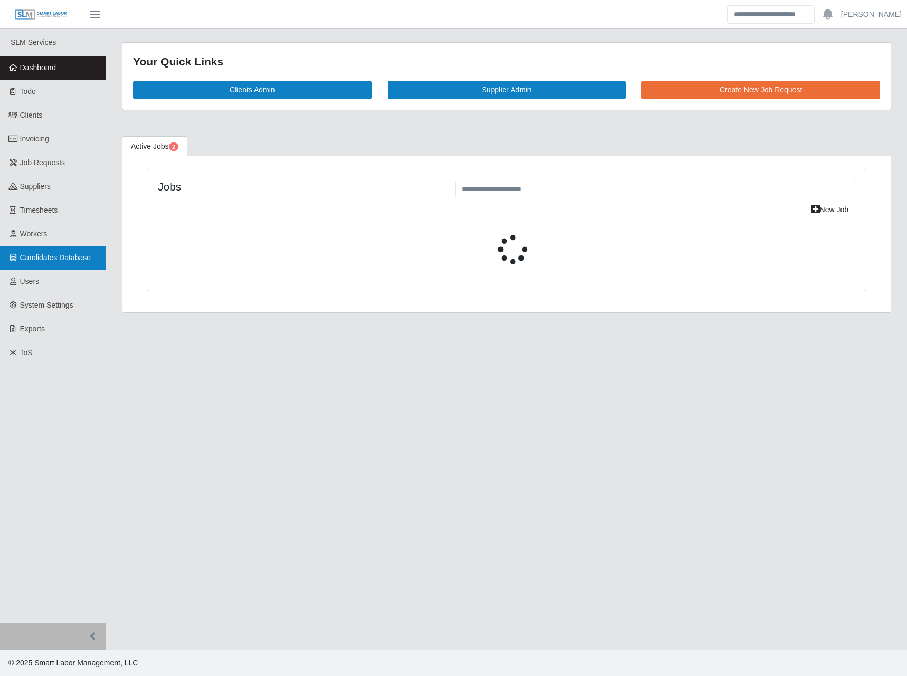
select select "****"
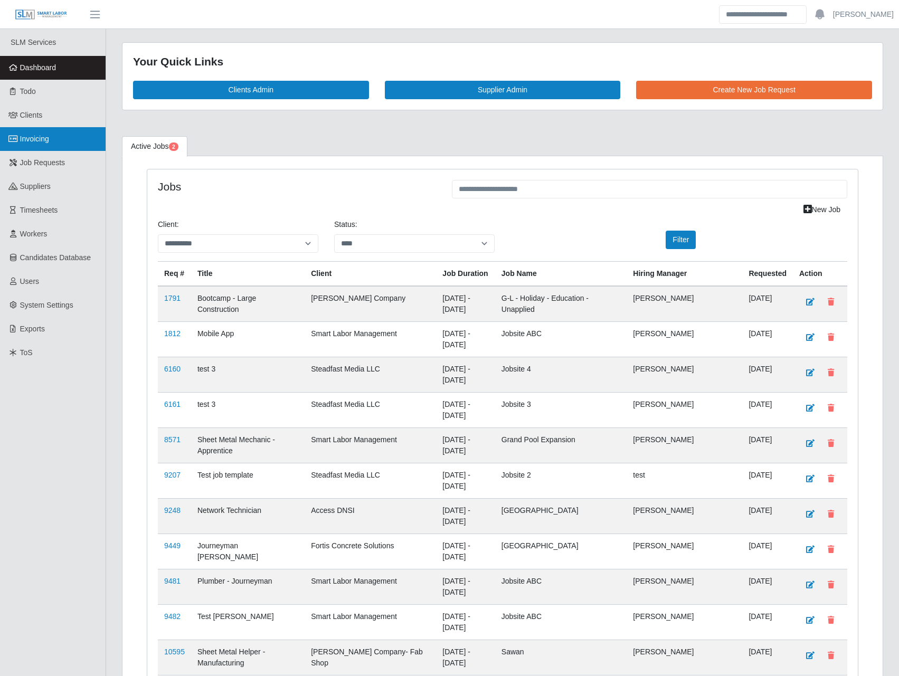
click at [52, 143] on link "Invoicing" at bounding box center [53, 139] width 106 height 24
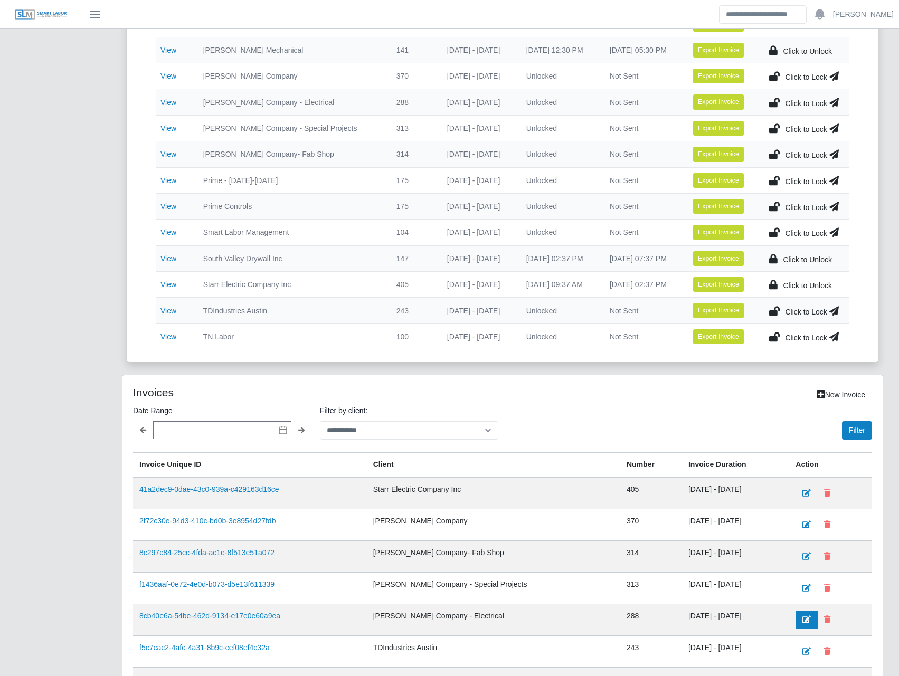
scroll to position [590, 0]
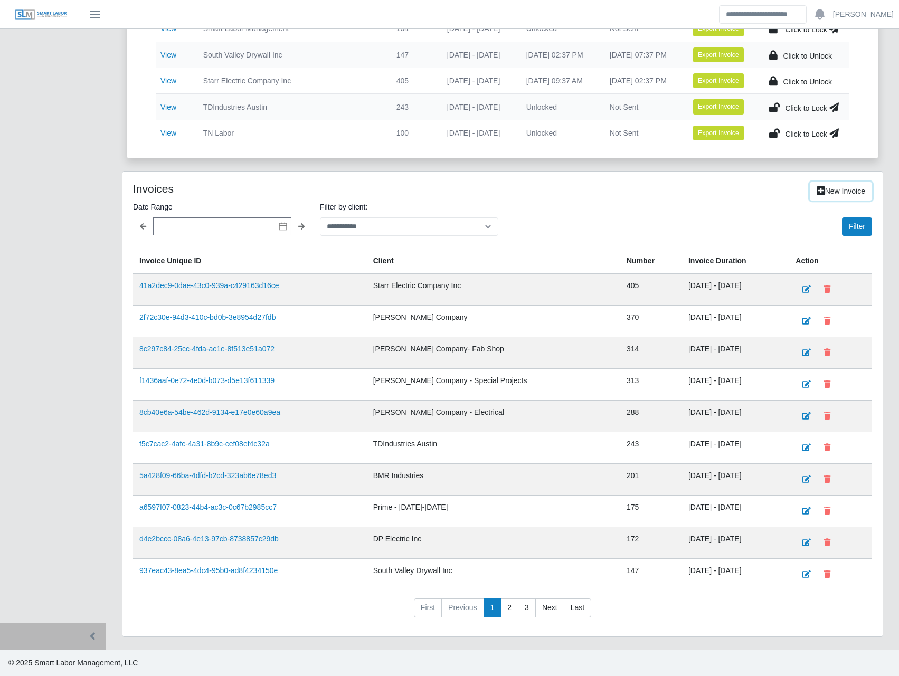
click at [853, 192] on link "New Invoice" at bounding box center [841, 191] width 62 height 18
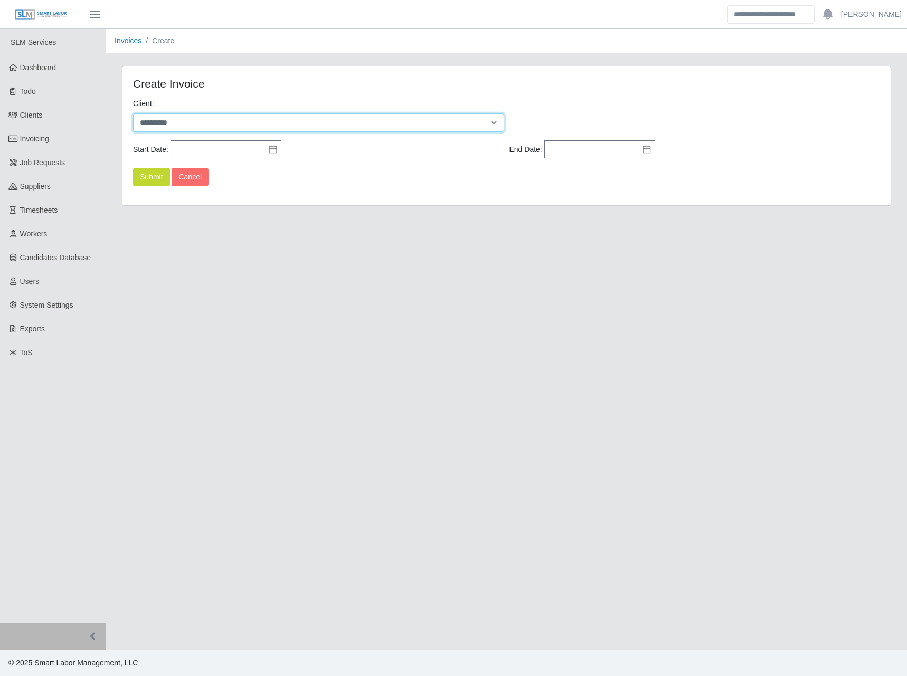
click at [223, 122] on select "**********" at bounding box center [318, 122] width 371 height 18
select select "*"
click at [133, 113] on select "**********" at bounding box center [318, 122] width 371 height 18
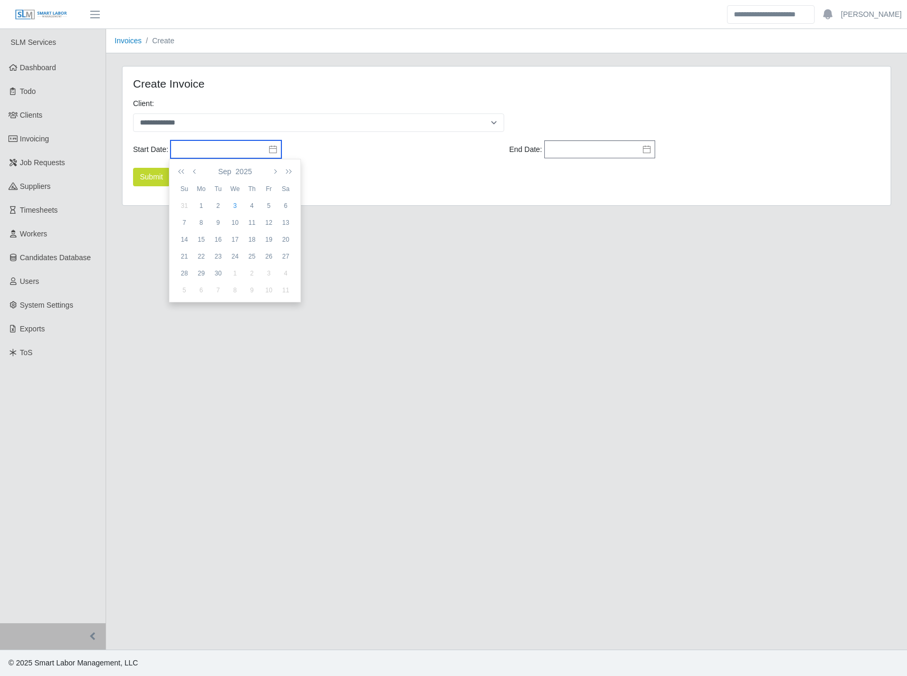
click at [198, 144] on input "text" at bounding box center [225, 149] width 111 height 18
click at [193, 170] on icon "button" at bounding box center [195, 171] width 5 height 8
click at [272, 205] on div "1" at bounding box center [268, 206] width 17 height 10
type input "**********"
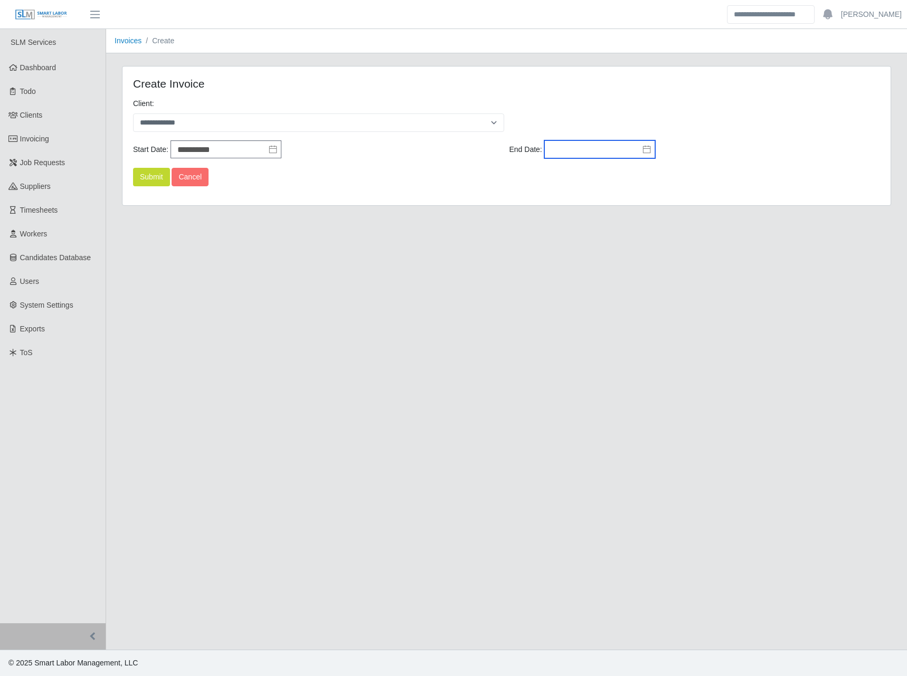
click at [569, 142] on input "text" at bounding box center [599, 149] width 111 height 18
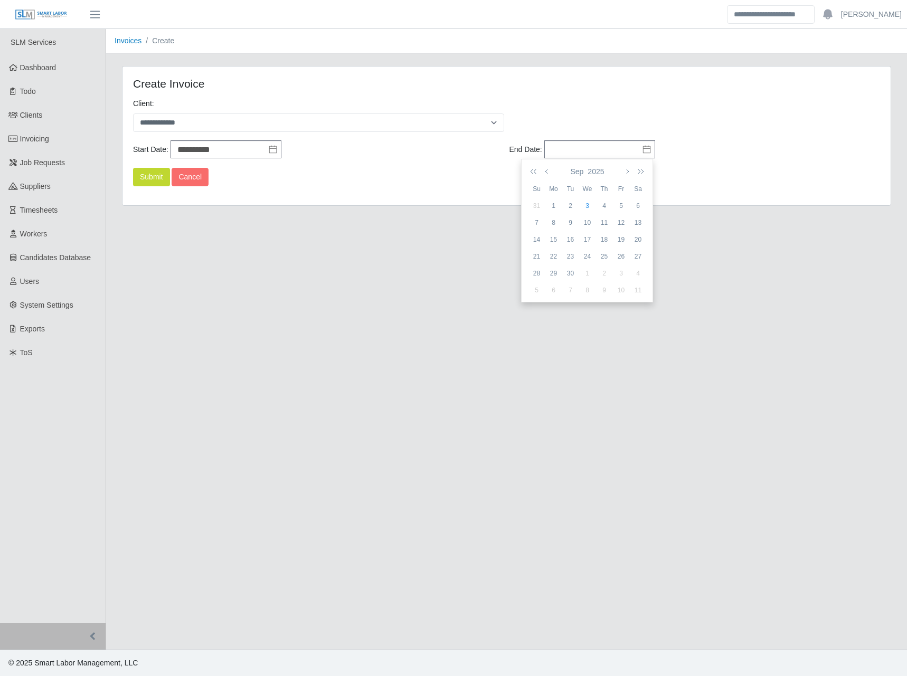
click at [532, 207] on div "31" at bounding box center [536, 206] width 17 height 10
type input "**********"
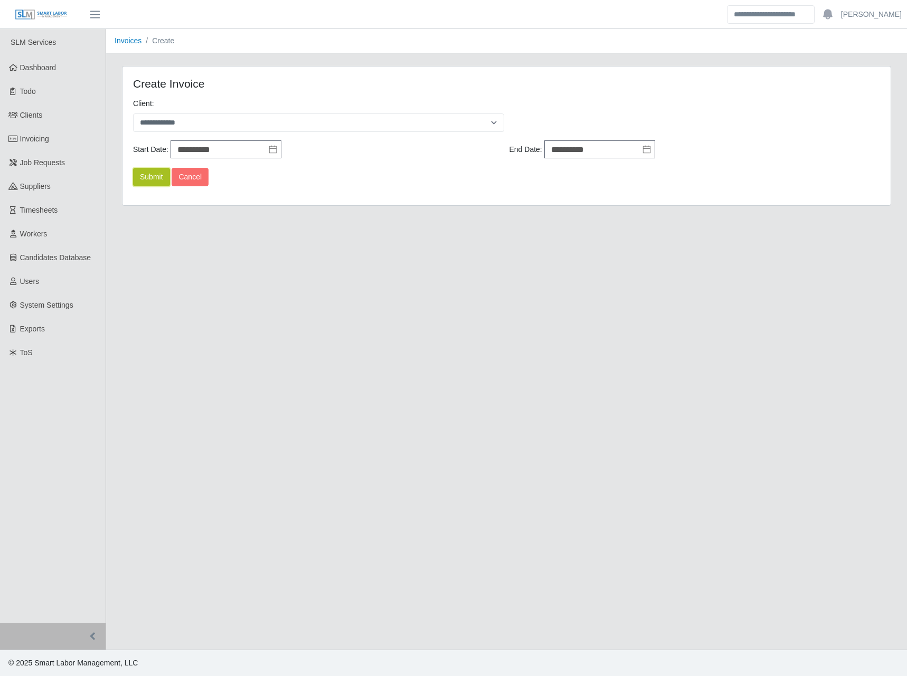
click at [158, 182] on button "Submit" at bounding box center [151, 177] width 37 height 18
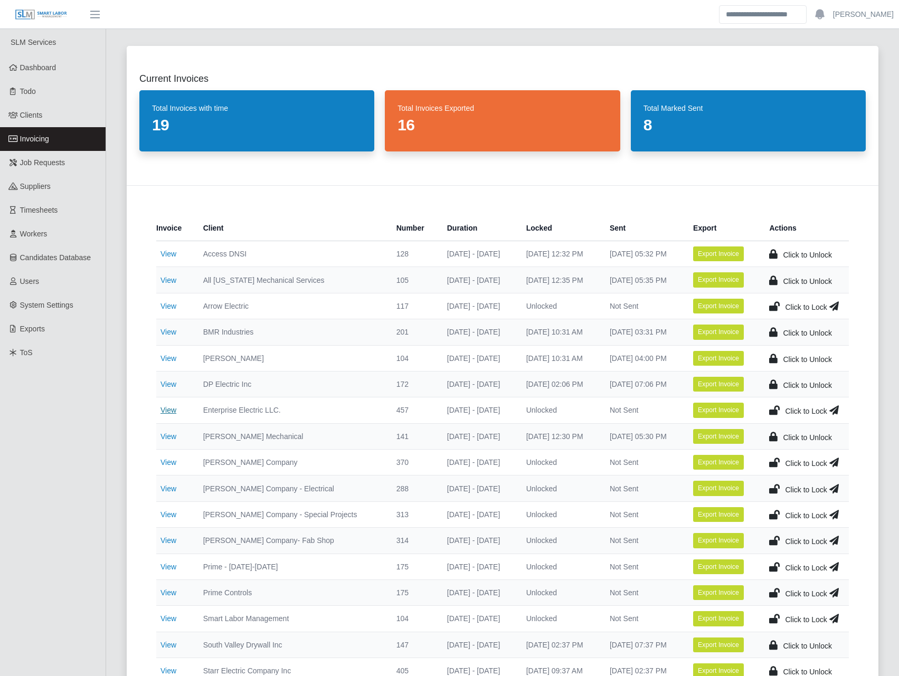
click at [171, 411] on link "View" at bounding box center [168, 410] width 16 height 8
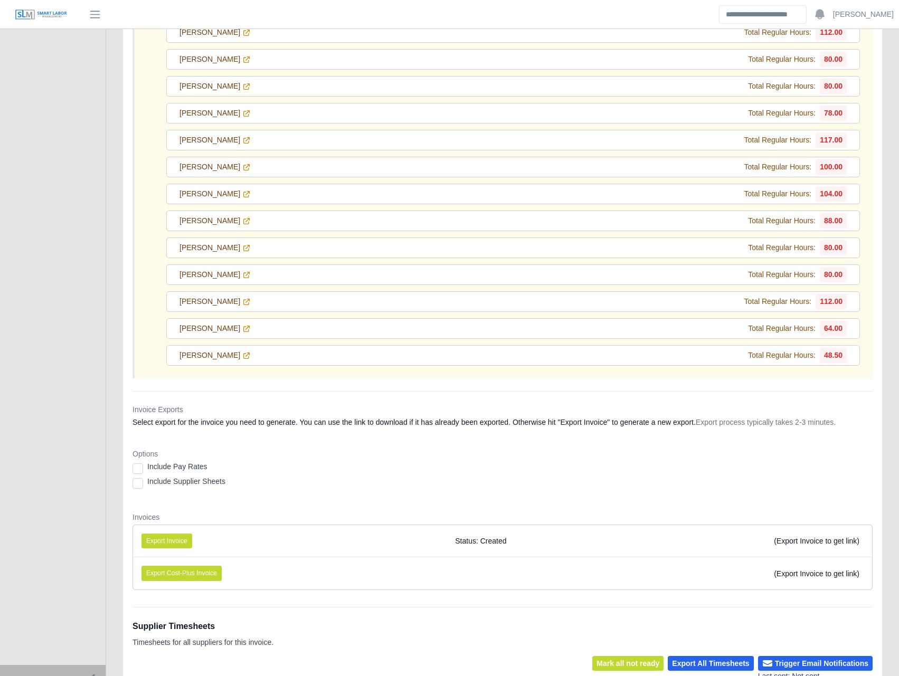
scroll to position [6147, 0]
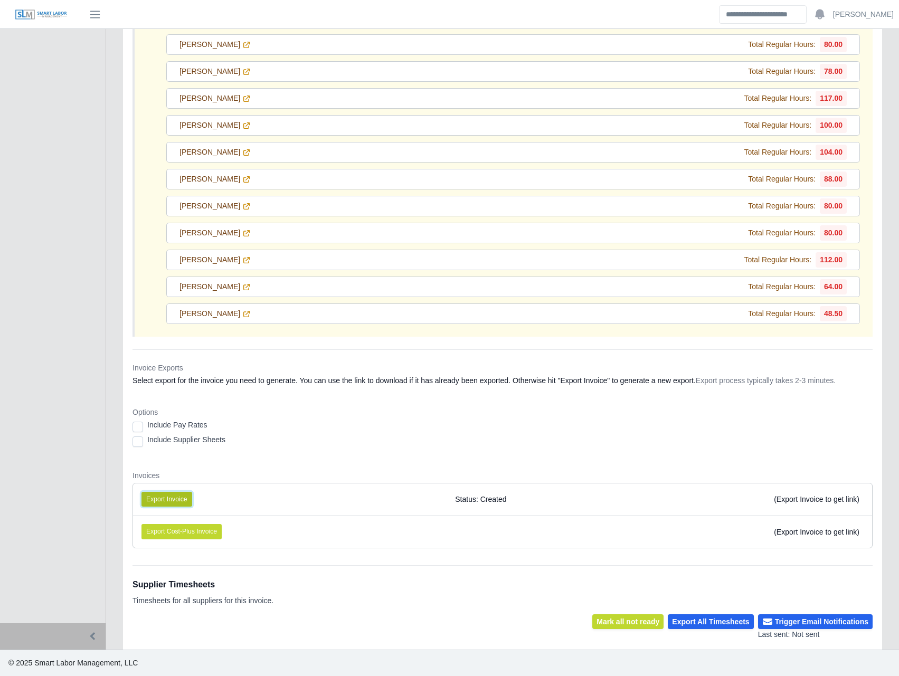
click at [164, 495] on button "Export Invoice" at bounding box center [166, 499] width 51 height 15
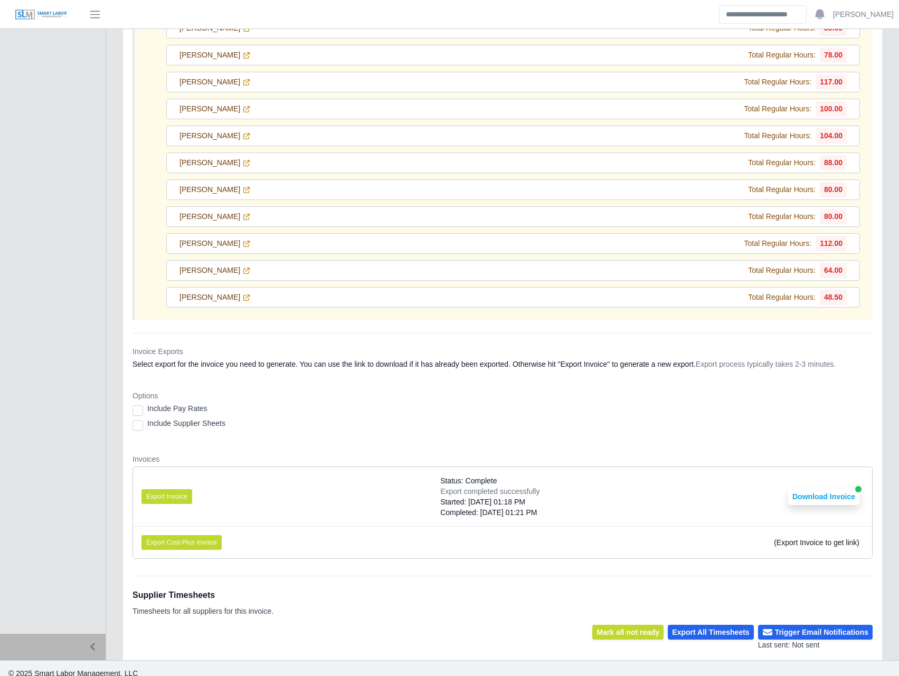
scroll to position [6174, 0]
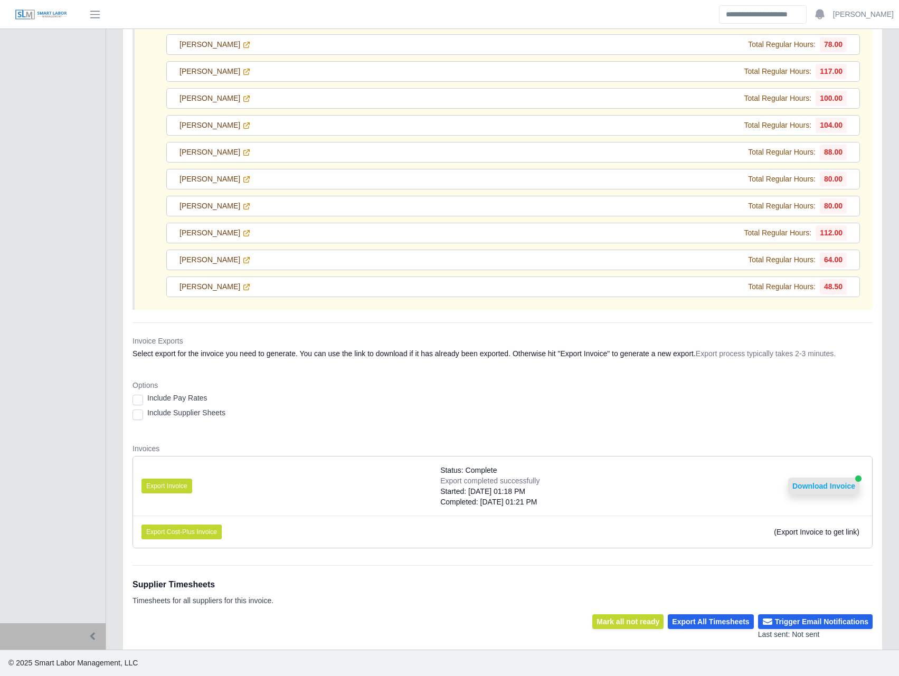
click at [799, 483] on button "Download Invoice" at bounding box center [823, 486] width 71 height 17
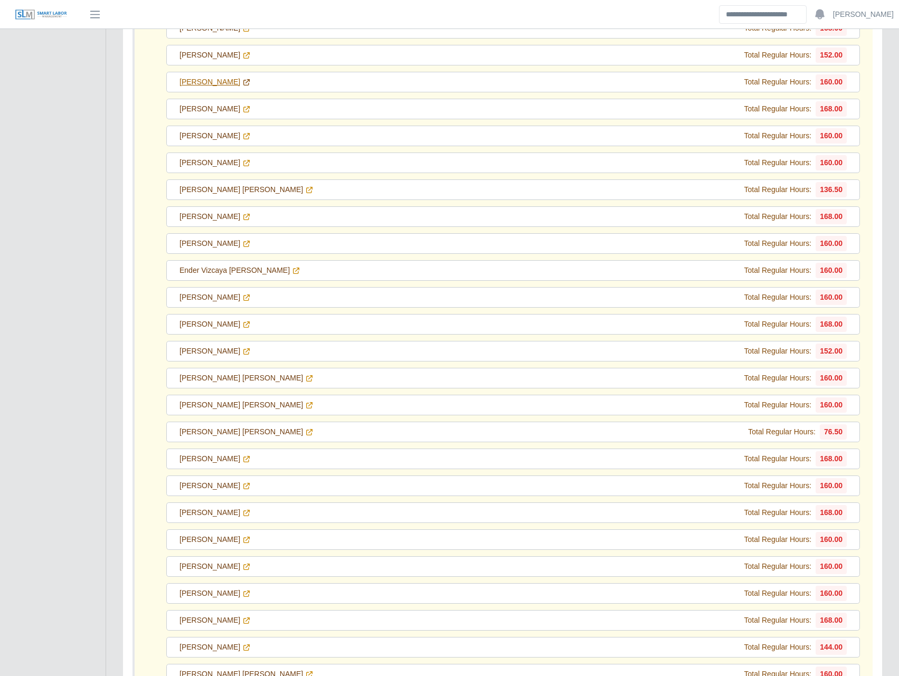
scroll to position [2217, 0]
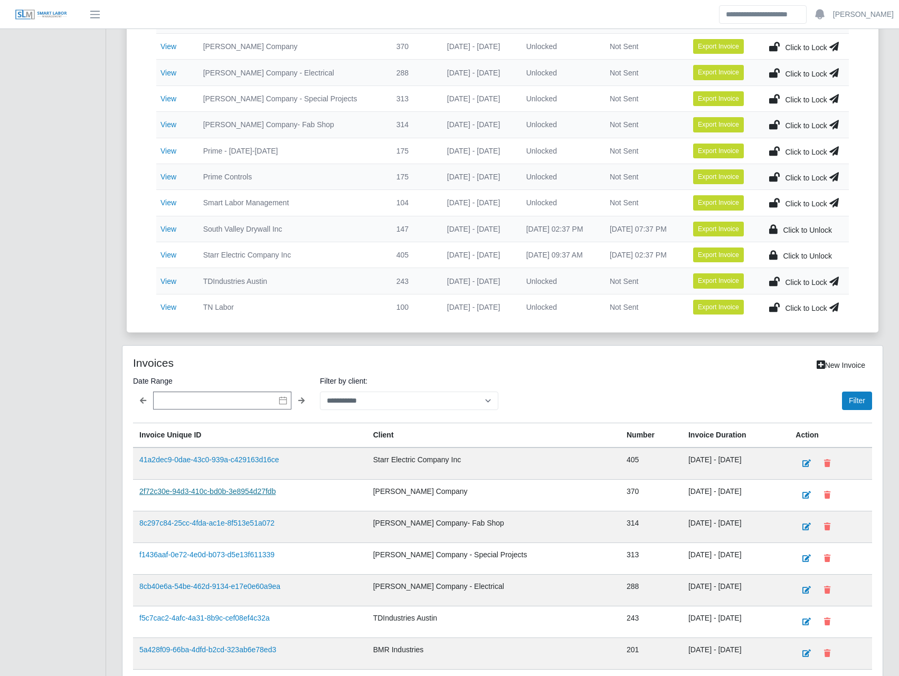
scroll to position [590, 0]
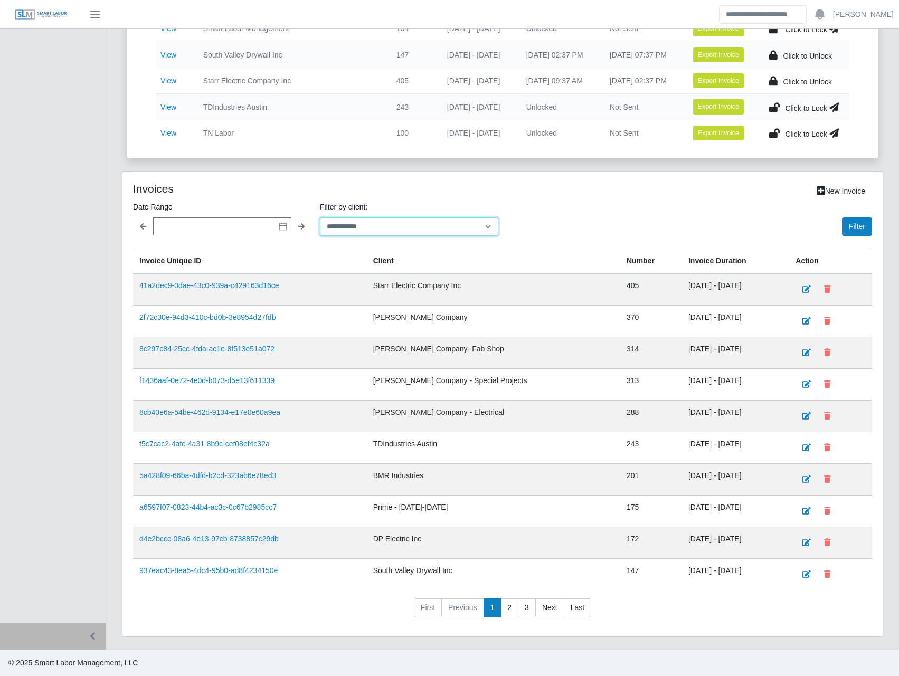
click at [395, 229] on select "**********" at bounding box center [409, 226] width 178 height 18
select select "**********"
click at [320, 217] on select "**********" at bounding box center [409, 226] width 178 height 18
click at [856, 224] on button "Filter" at bounding box center [857, 226] width 30 height 18
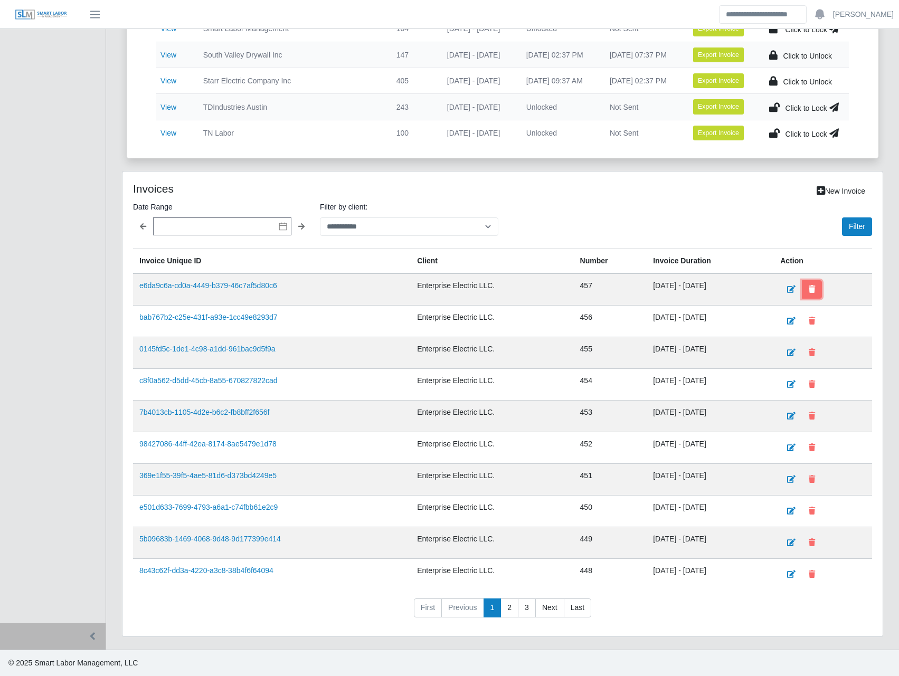
click at [816, 285] on button at bounding box center [812, 289] width 20 height 18
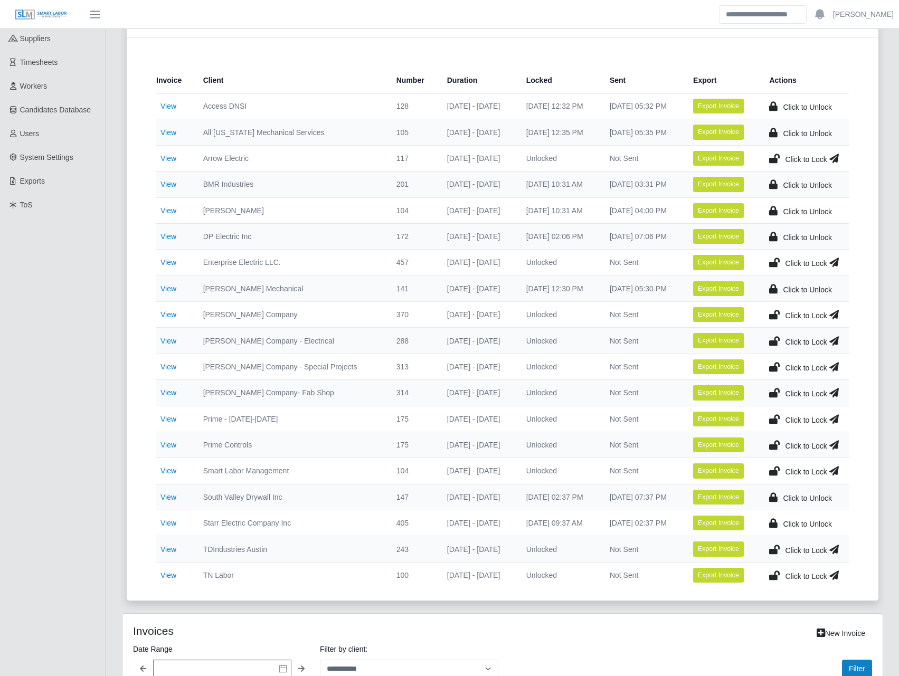
scroll to position [0, 0]
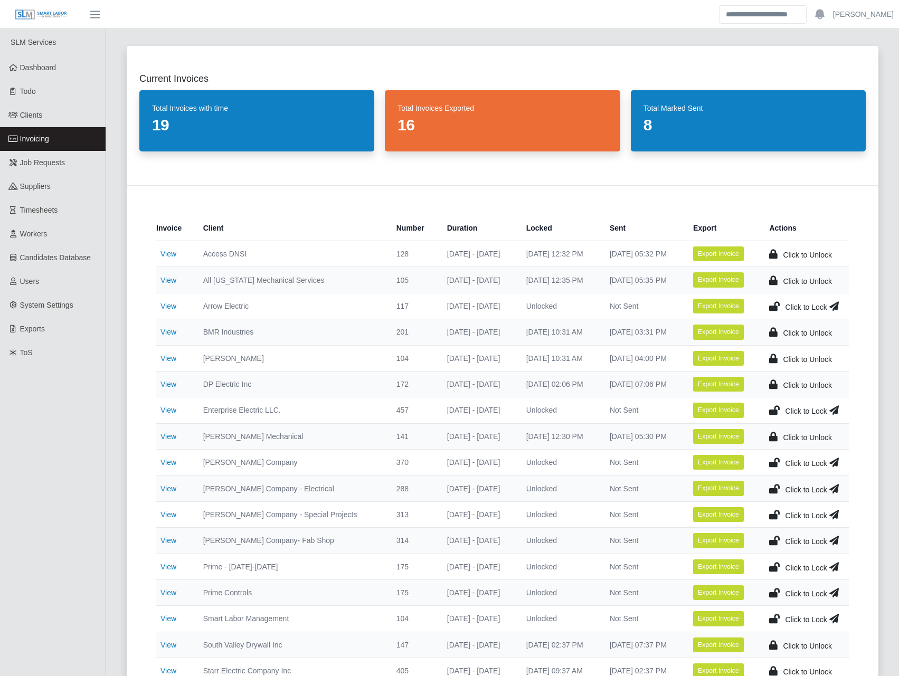
click at [129, 347] on div "Invoice Client Number Duration Locked Sent Export Actions View Access DNSI 128 …" at bounding box center [503, 466] width 752 height 563
click at [169, 409] on link "View" at bounding box center [168, 410] width 16 height 8
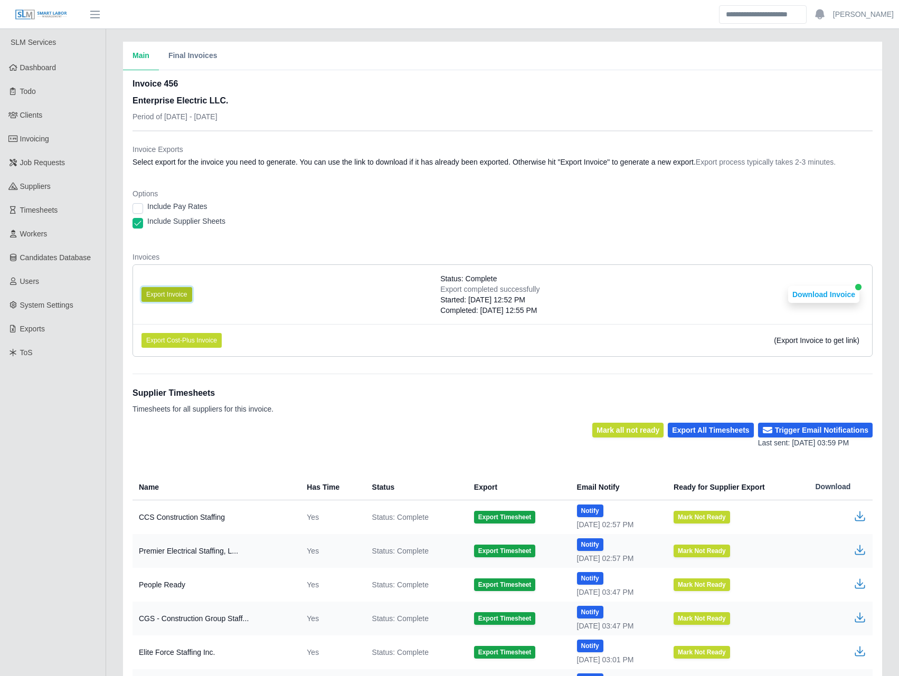
click at [156, 291] on button "Export Invoice" at bounding box center [166, 294] width 51 height 15
click at [440, 274] on span "Status: Complete" at bounding box center [468, 278] width 56 height 11
click at [799, 292] on button "Download Invoice" at bounding box center [823, 294] width 71 height 17
click at [50, 131] on link "Invoicing" at bounding box center [53, 139] width 106 height 24
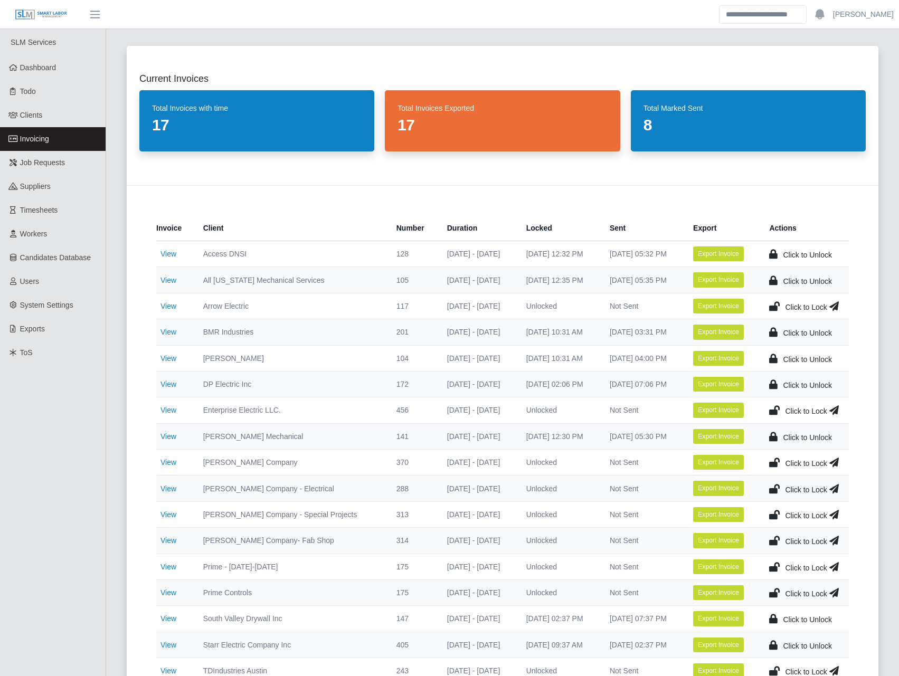
click at [776, 405] on icon at bounding box center [774, 410] width 11 height 15
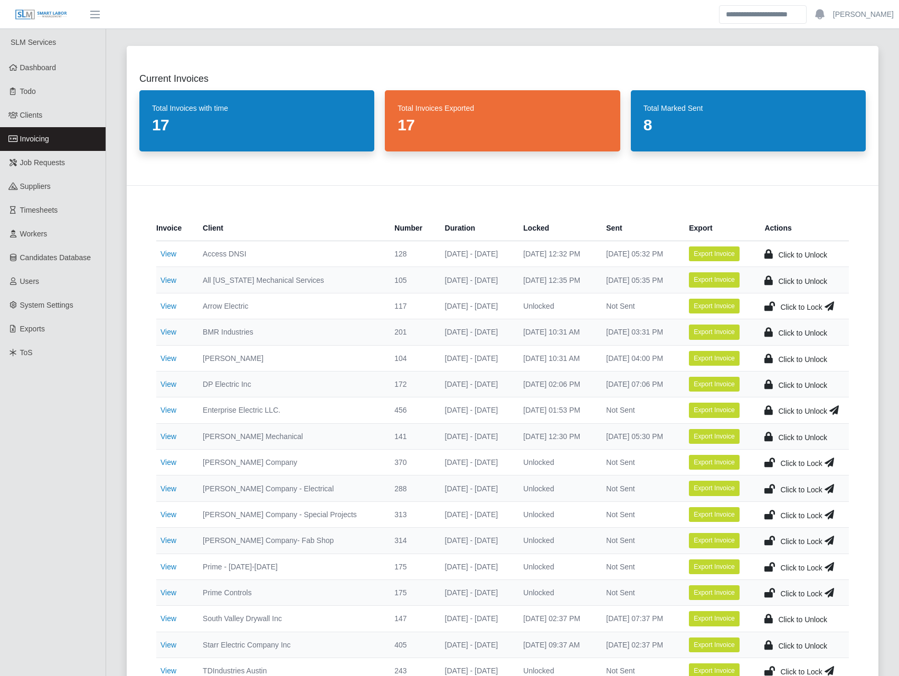
click at [832, 411] on icon at bounding box center [834, 410] width 10 height 15
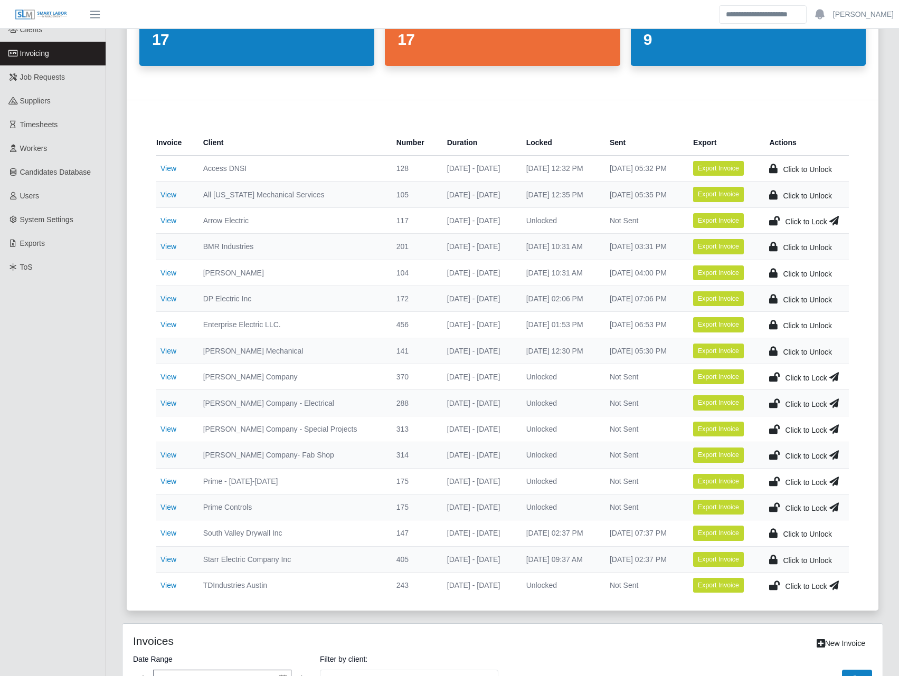
scroll to position [123, 0]
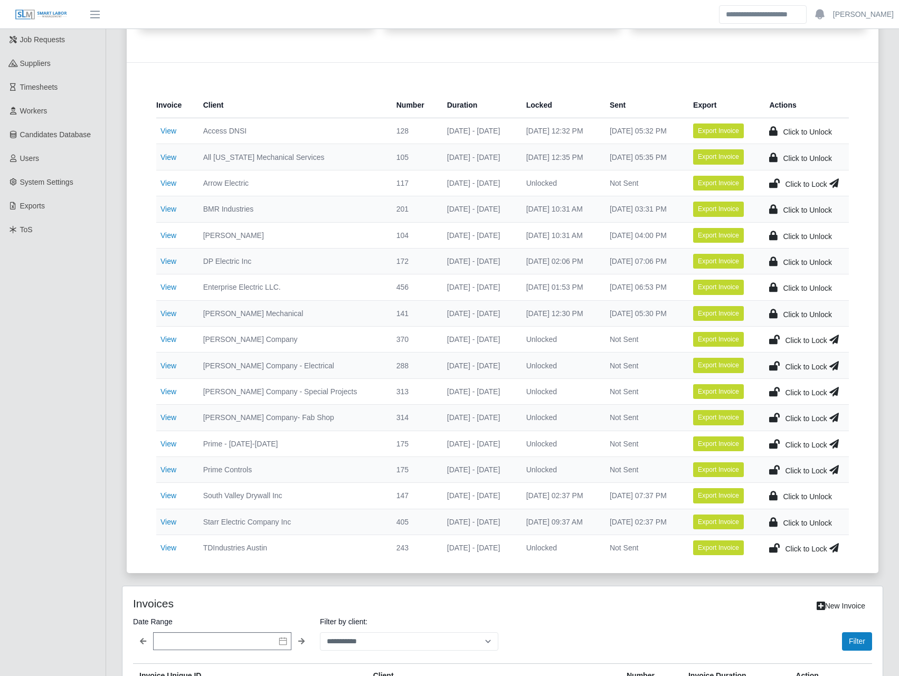
click at [774, 545] on icon at bounding box center [774, 548] width 11 height 15
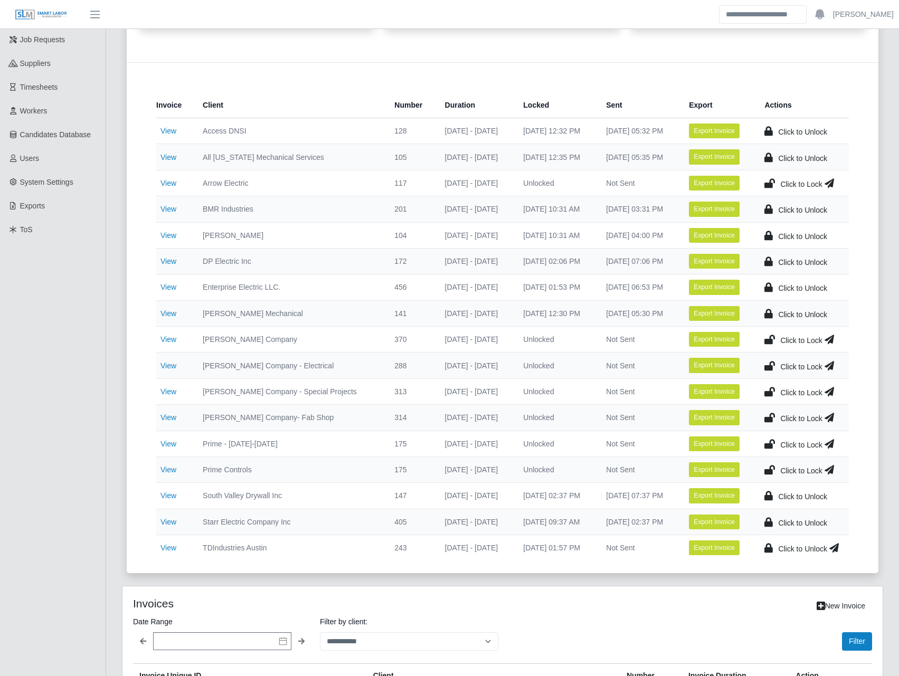
click at [769, 415] on icon at bounding box center [769, 417] width 11 height 15
click at [772, 391] on icon at bounding box center [769, 391] width 11 height 15
click at [769, 362] on icon at bounding box center [769, 365] width 11 height 15
click at [771, 338] on icon at bounding box center [769, 339] width 11 height 15
click at [174, 340] on link "View" at bounding box center [168, 339] width 16 height 8
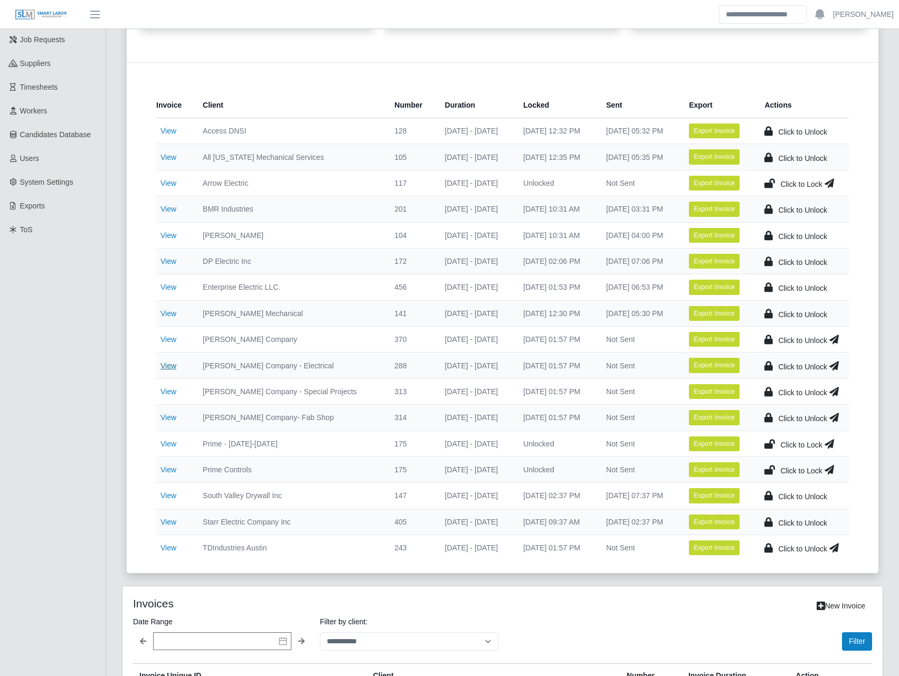
click at [175, 365] on link "View" at bounding box center [168, 366] width 16 height 8
click at [168, 391] on link "View" at bounding box center [168, 391] width 16 height 8
click at [166, 418] on link "View" at bounding box center [168, 417] width 16 height 8
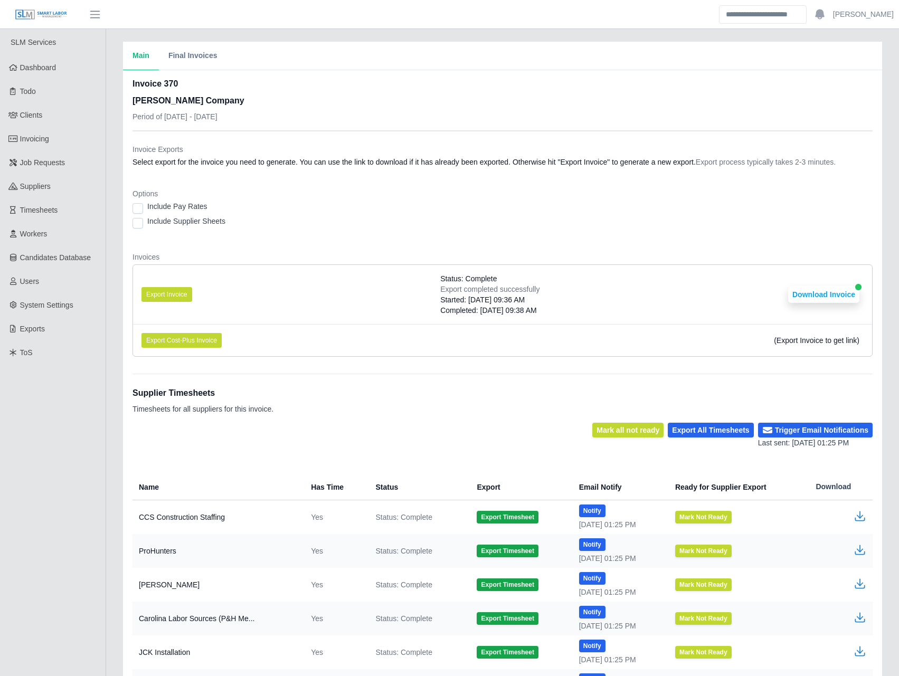
click at [131, 225] on div "Invoice 370 Lee Company Period of 08/25/2025 - 08/31/2025 Invoice Exports Selec…" at bounding box center [502, 443] width 759 height 746
click at [169, 293] on button "Export Invoice" at bounding box center [166, 294] width 51 height 15
drag, startPoint x: 169, startPoint y: 24, endPoint x: 178, endPoint y: 27, distance: 9.9
click at [169, 24] on header "Josh Account Settings Logout" at bounding box center [449, 14] width 899 height 29
click at [827, 298] on button "Download Invoice" at bounding box center [823, 294] width 71 height 17
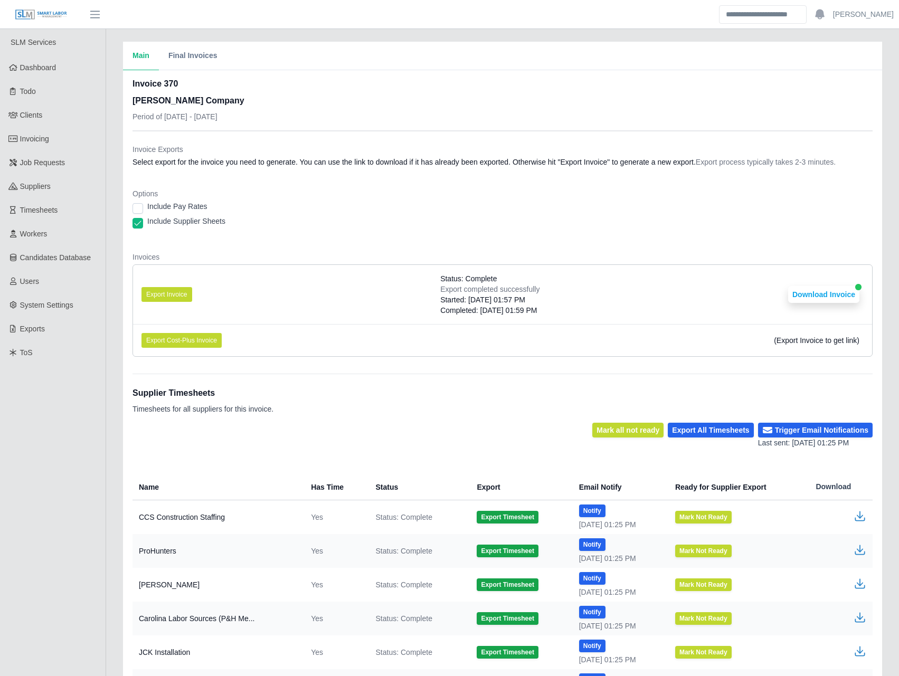
click at [498, 106] on div "Invoice 370 Lee Company Period of 08/25/2025 - 08/31/2025" at bounding box center [502, 104] width 740 height 53
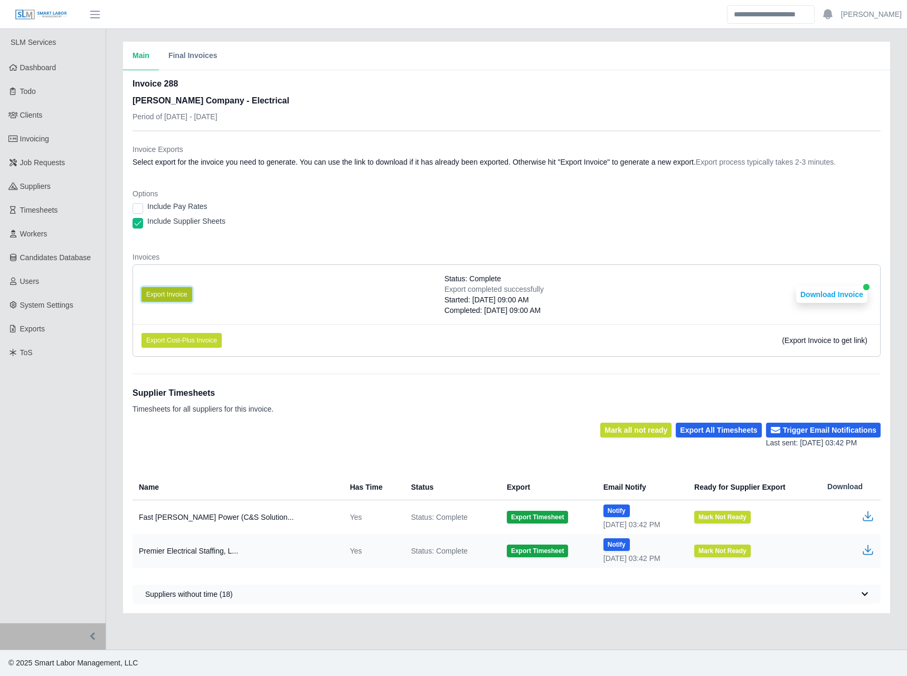
click at [169, 293] on button "Export Invoice" at bounding box center [166, 294] width 51 height 15
click at [841, 295] on button "Download Invoice" at bounding box center [831, 294] width 71 height 17
click at [635, 177] on dl "Invoice Exports Select export for the invoice you need to generate. You can use…" at bounding box center [506, 254] width 748 height 221
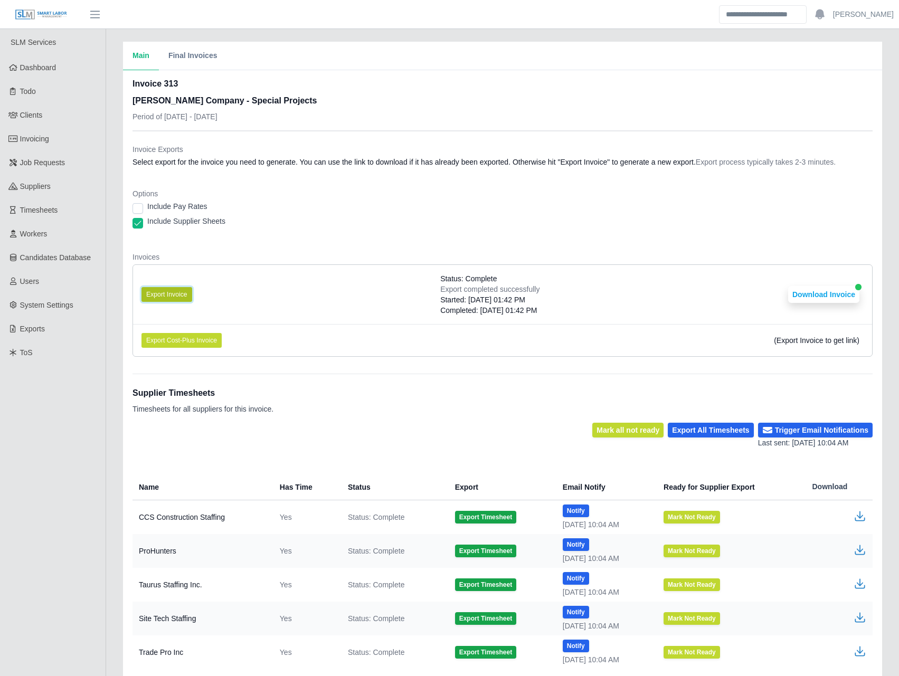
click at [169, 293] on button "Export Invoice" at bounding box center [166, 294] width 51 height 15
click at [708, 298] on li "Export Invoice Status: Complete Export completed successfully Started: [DATE] 0…" at bounding box center [502, 294] width 739 height 59
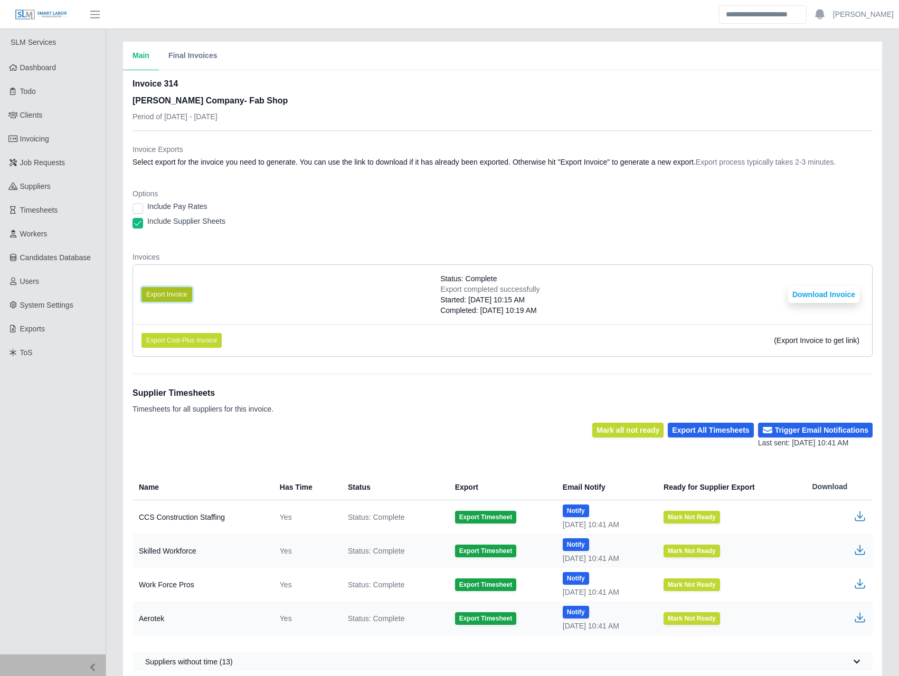
click at [169, 293] on button "Export Invoice" at bounding box center [166, 294] width 51 height 15
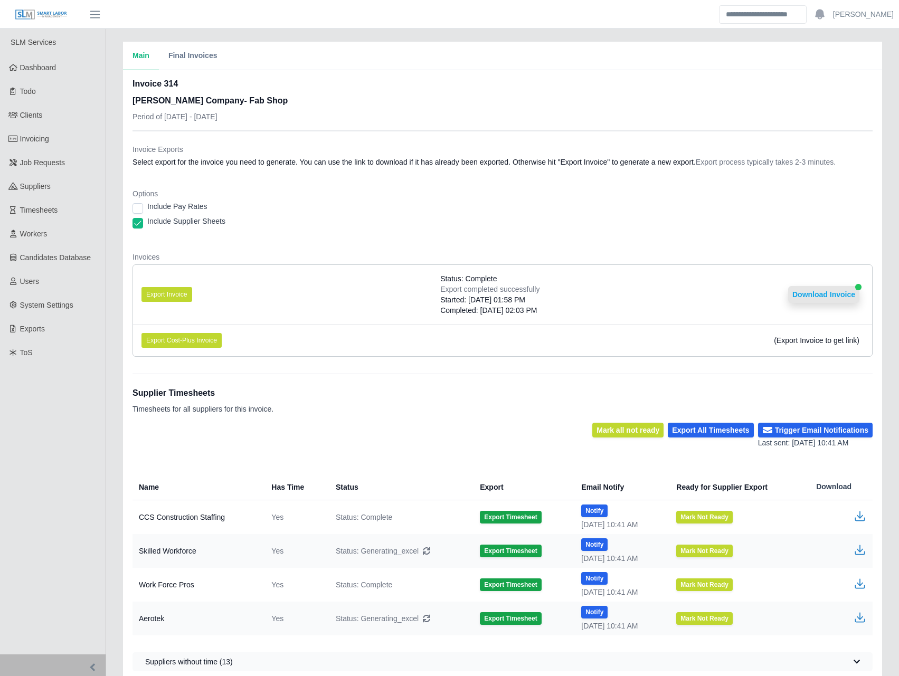
click at [836, 296] on button "Download Invoice" at bounding box center [823, 294] width 71 height 17
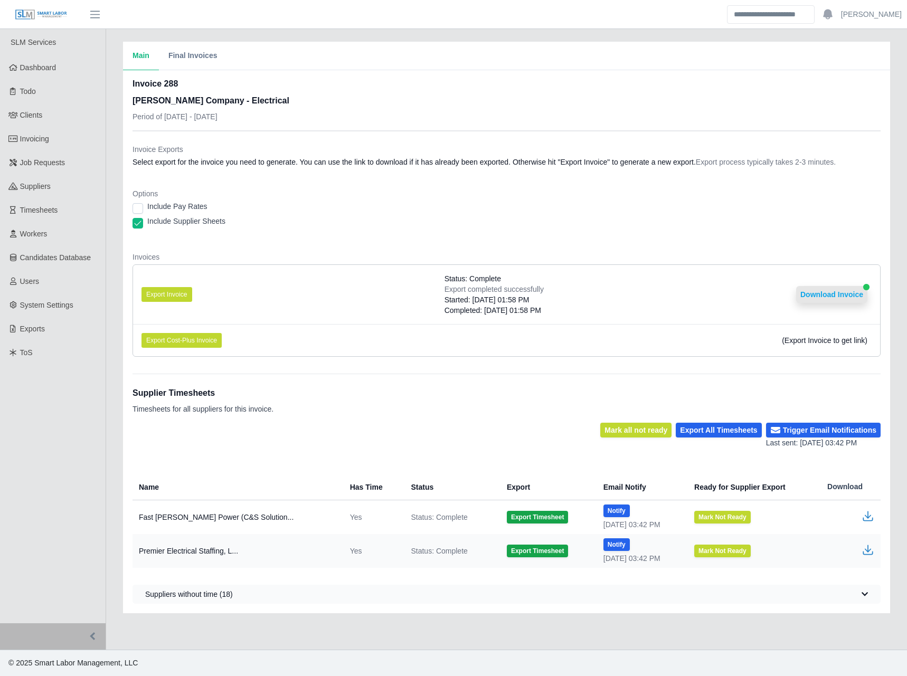
click at [834, 290] on button "Download Invoice" at bounding box center [831, 294] width 71 height 17
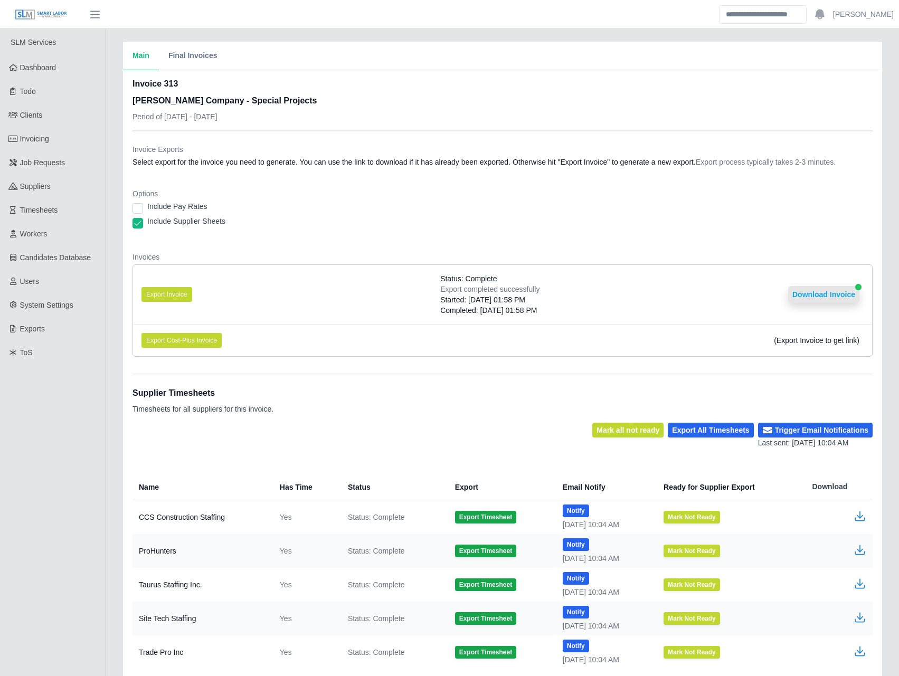
click at [819, 293] on button "Download Invoice" at bounding box center [823, 294] width 71 height 17
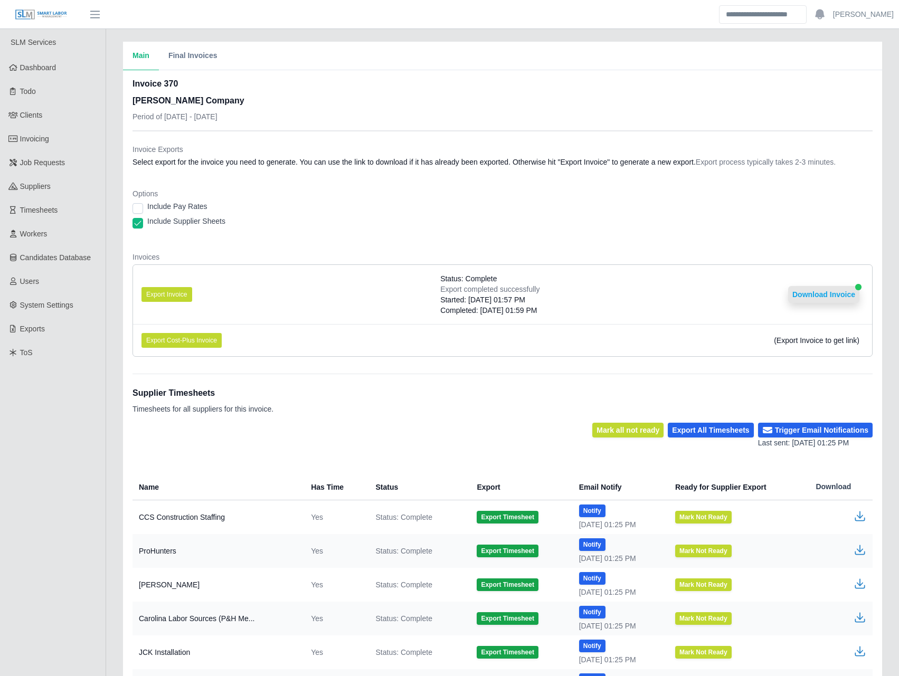
click at [827, 297] on button "Download Invoice" at bounding box center [823, 294] width 71 height 17
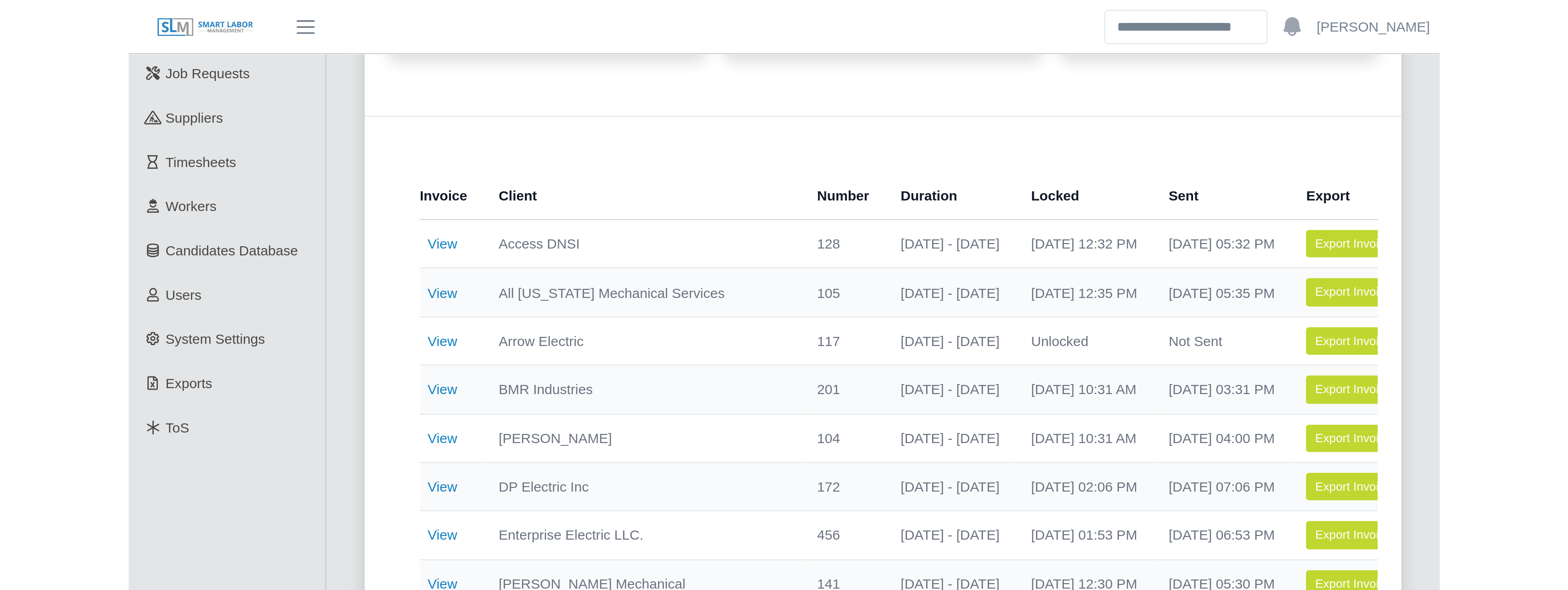
scroll to position [214, 0]
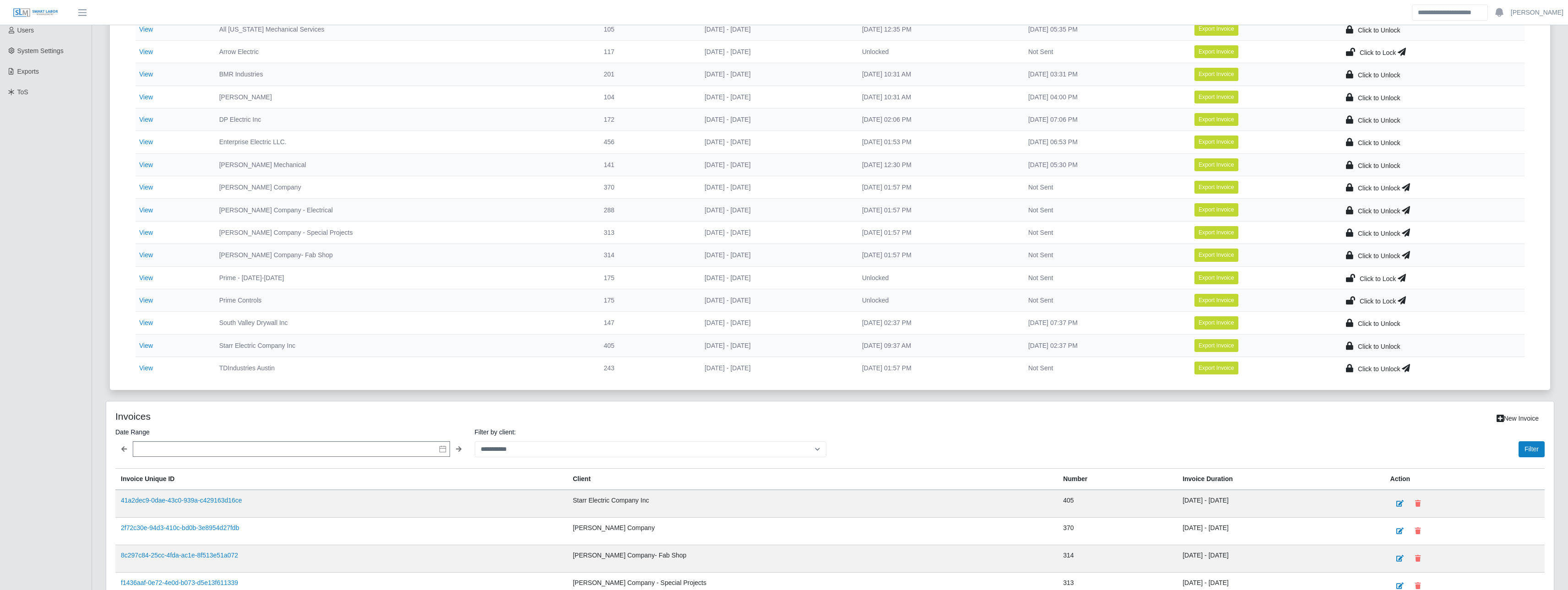
click at [610, 185] on icon at bounding box center [1406, 187] width 9 height 13
click at [610, 210] on icon at bounding box center [1406, 210] width 9 height 13
click at [610, 233] on icon at bounding box center [1406, 233] width 9 height 13
click at [610, 252] on icon at bounding box center [1406, 255] width 9 height 13
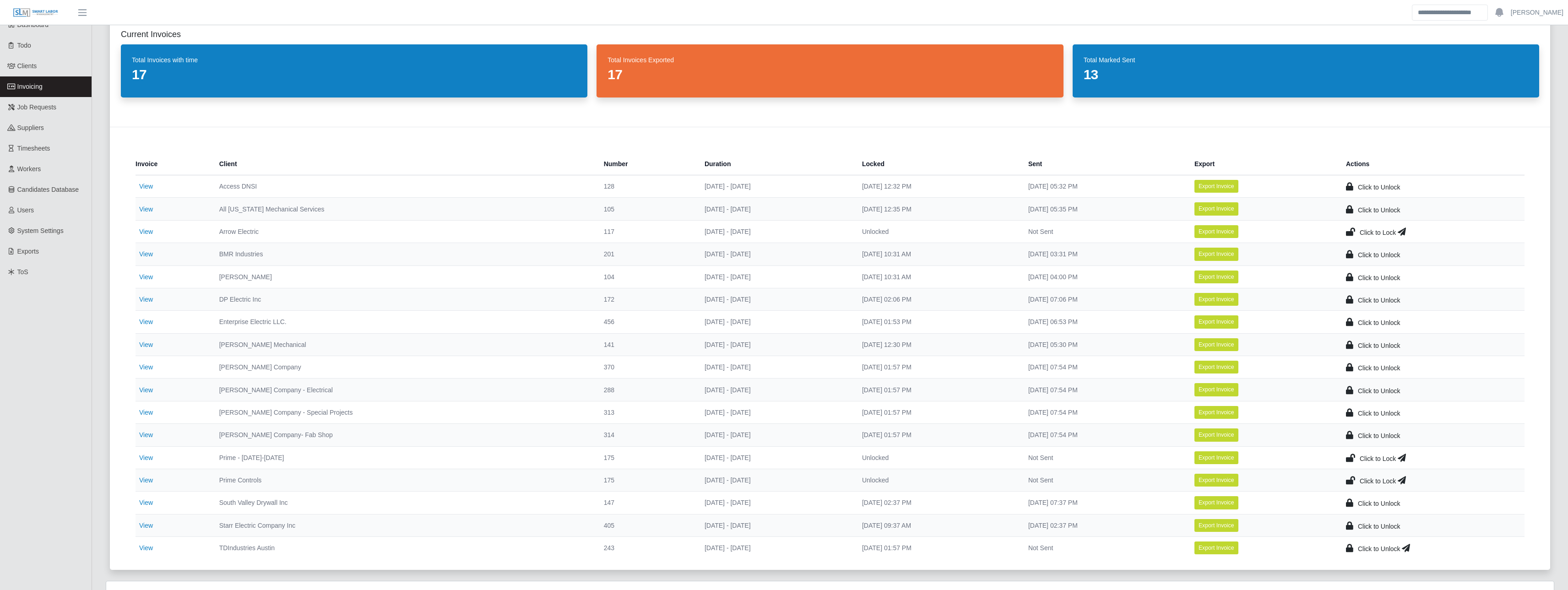
scroll to position [0, 0]
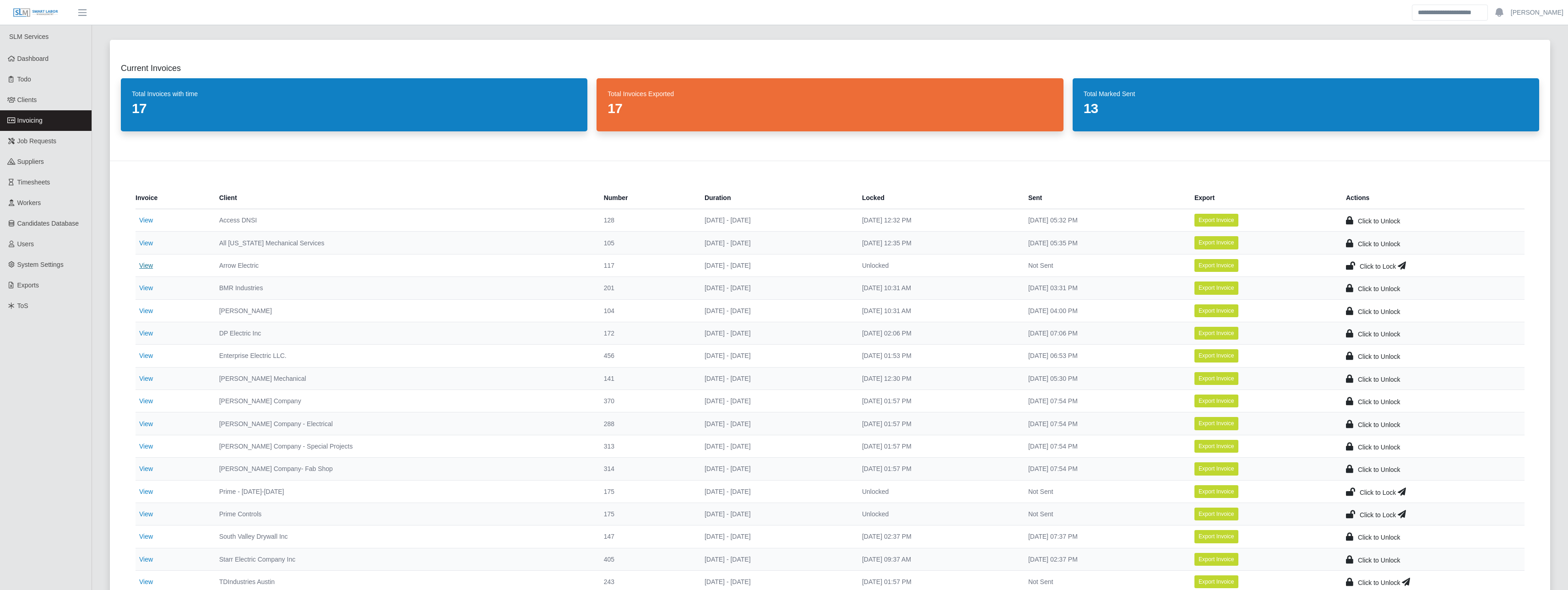
click at [146, 266] on link "View" at bounding box center [146, 266] width 14 height 7
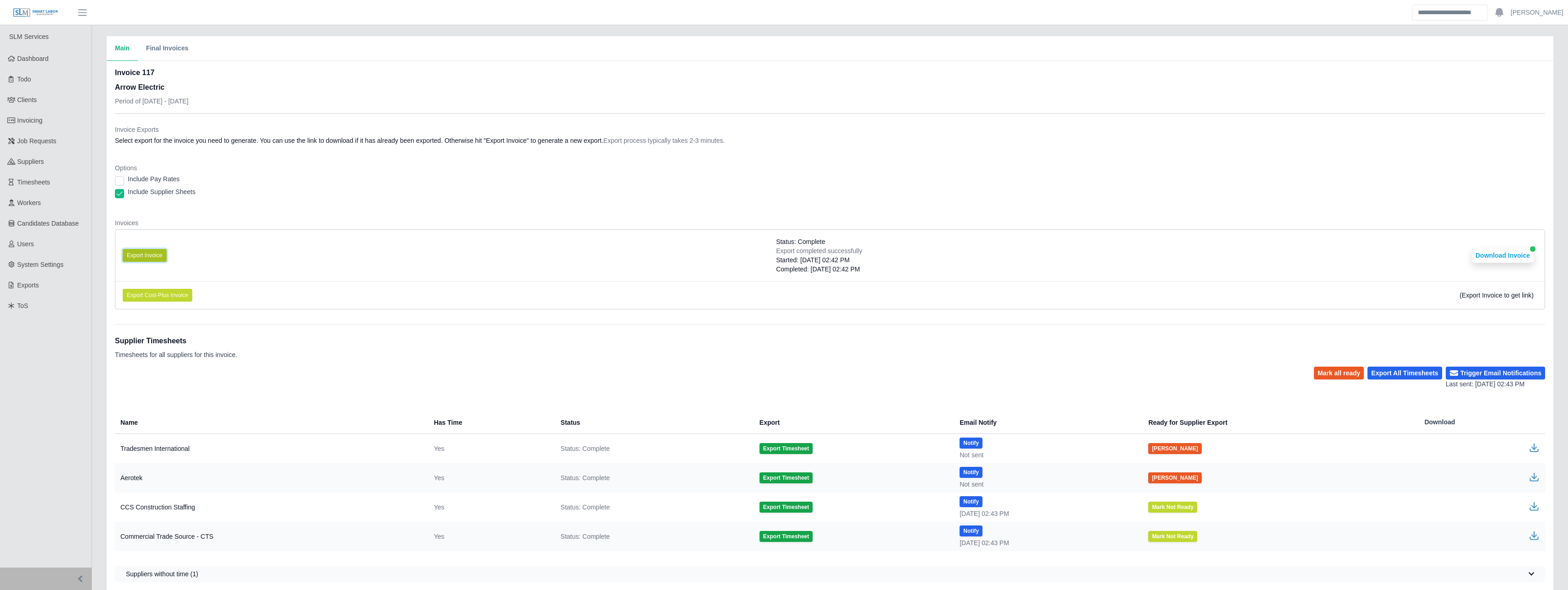
click at [144, 253] on button "Export Invoice" at bounding box center [144, 255] width 44 height 13
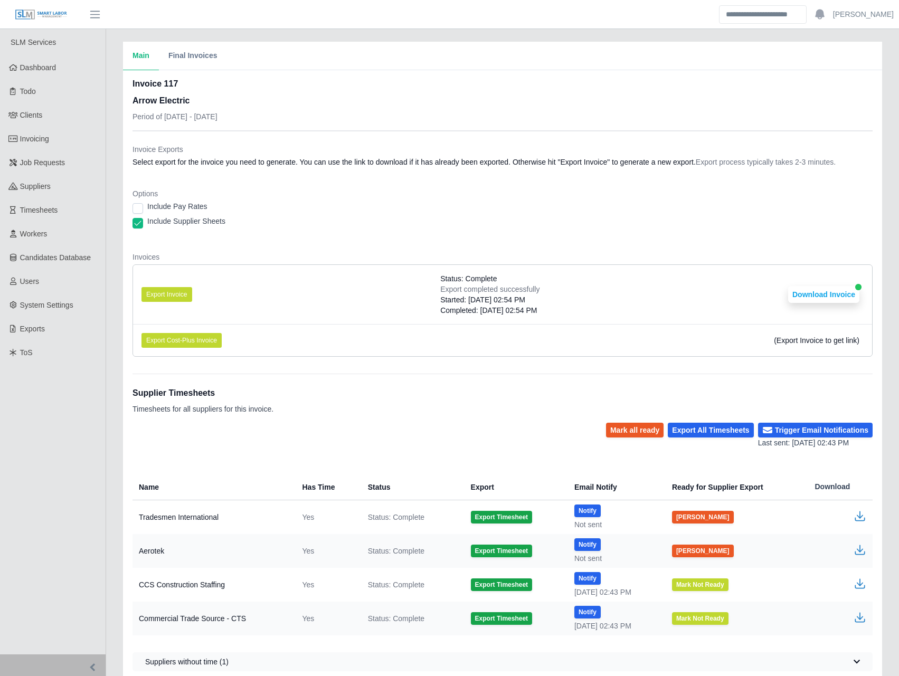
click at [552, 235] on dl "Invoice Exports Select export for the invoice you need to generate. You can use…" at bounding box center [502, 254] width 740 height 221
click at [842, 297] on button "Download Invoice" at bounding box center [823, 294] width 71 height 17
click at [71, 148] on link "Invoicing" at bounding box center [53, 139] width 106 height 24
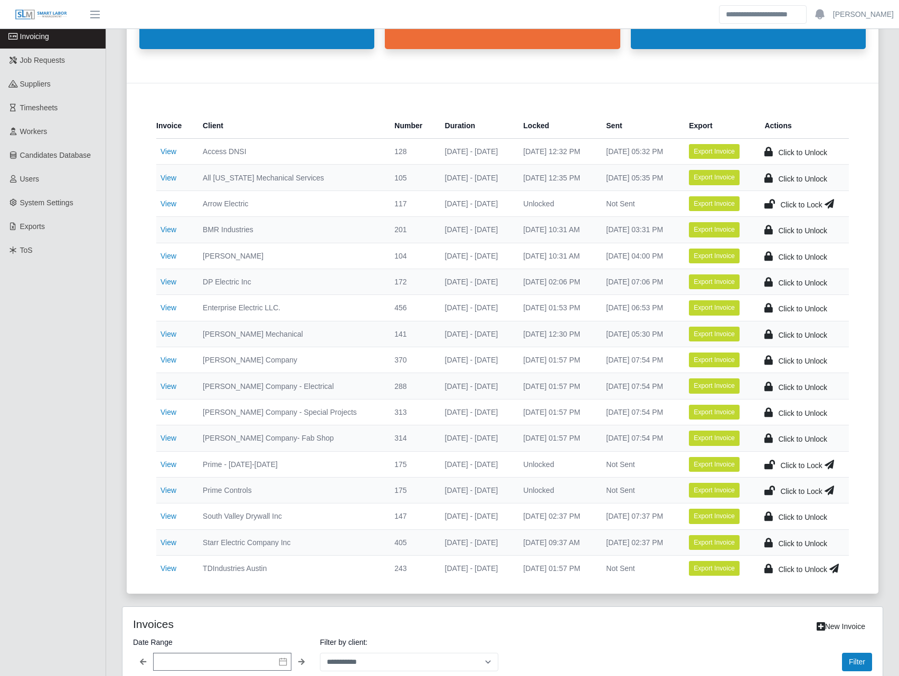
scroll to position [123, 0]
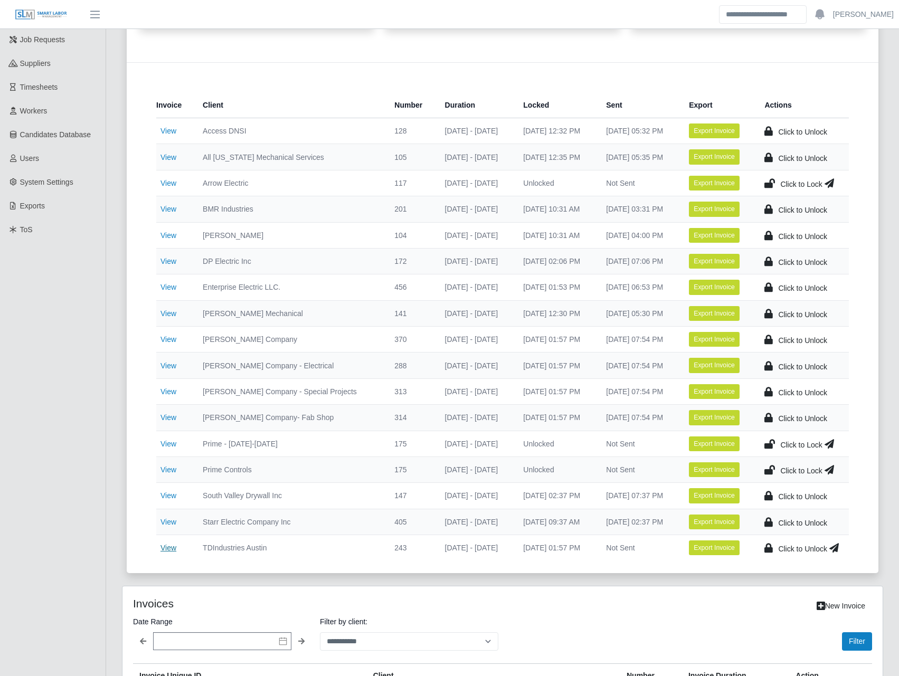
click at [170, 546] on link "View" at bounding box center [168, 548] width 16 height 8
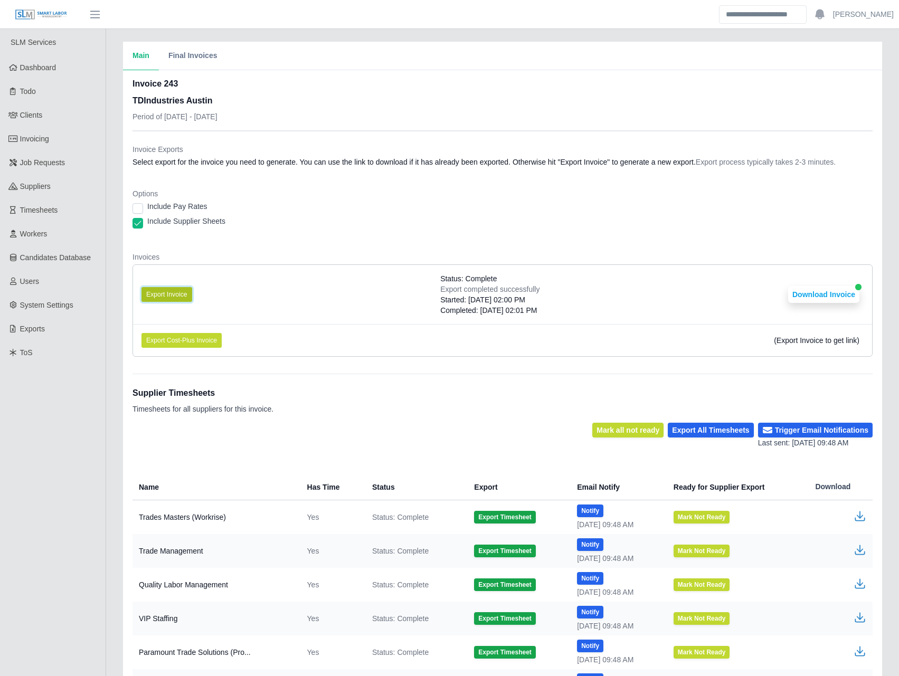
click at [175, 293] on button "Export Invoice" at bounding box center [166, 294] width 51 height 15
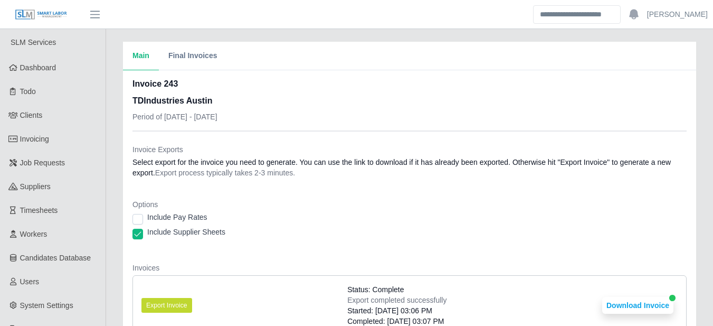
click at [457, 241] on div "Include Supplier Sheets" at bounding box center [409, 233] width 554 height 15
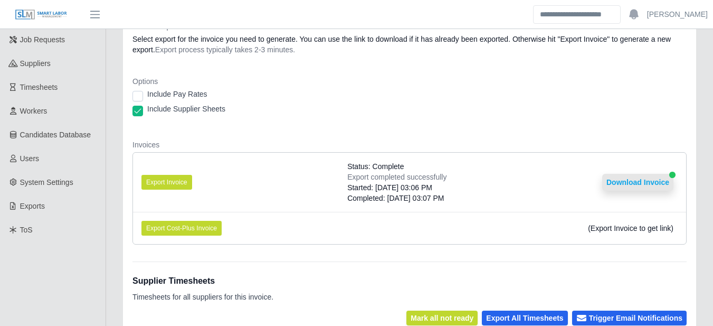
click at [640, 186] on button "Download Invoice" at bounding box center [637, 182] width 71 height 17
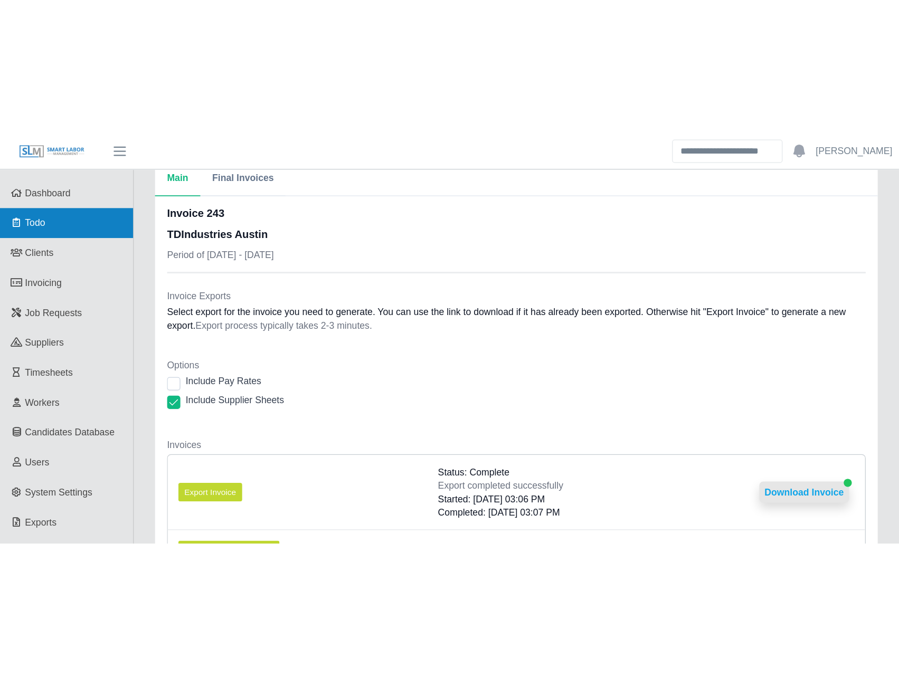
scroll to position [0, 0]
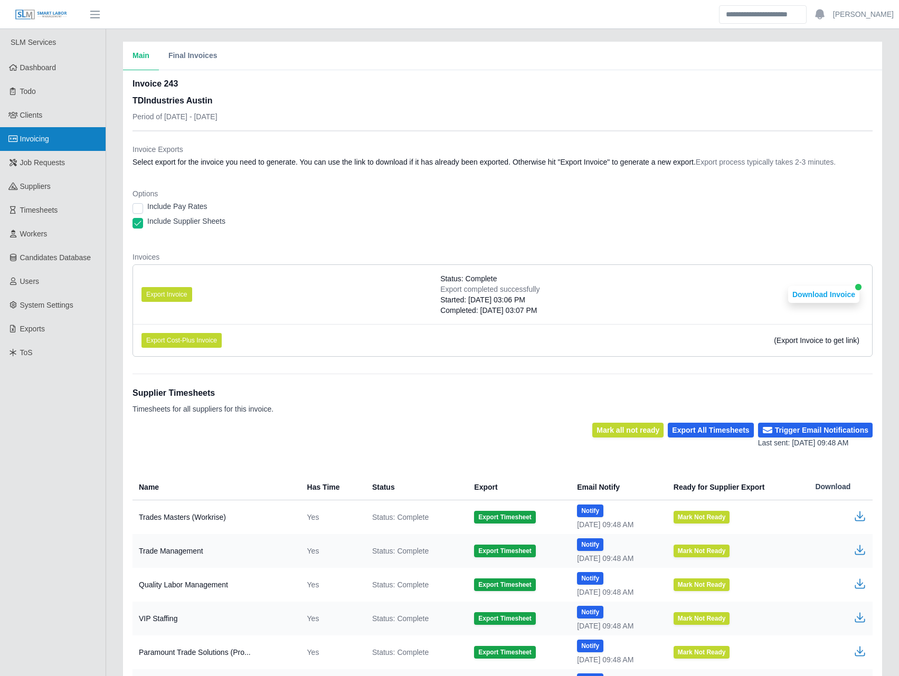
click at [44, 141] on span "Invoicing" at bounding box center [34, 139] width 29 height 8
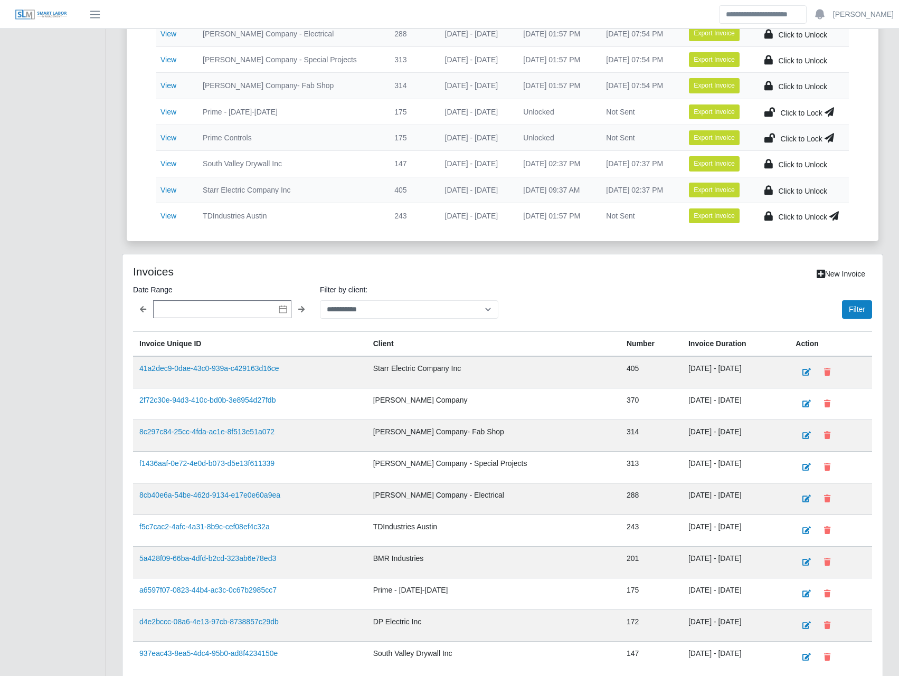
scroll to position [492, 0]
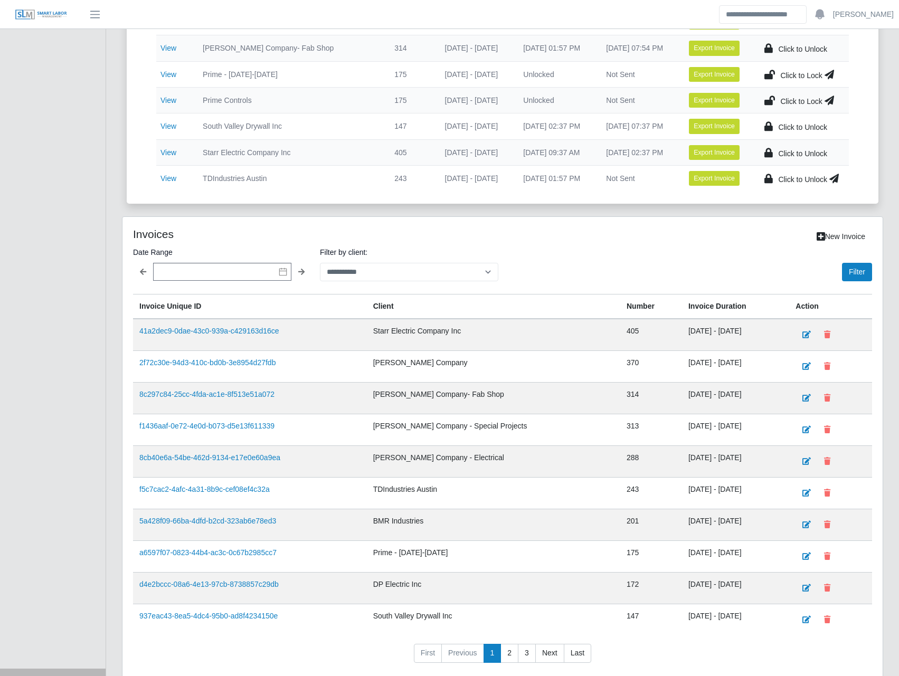
click at [838, 178] on icon at bounding box center [834, 178] width 10 height 15
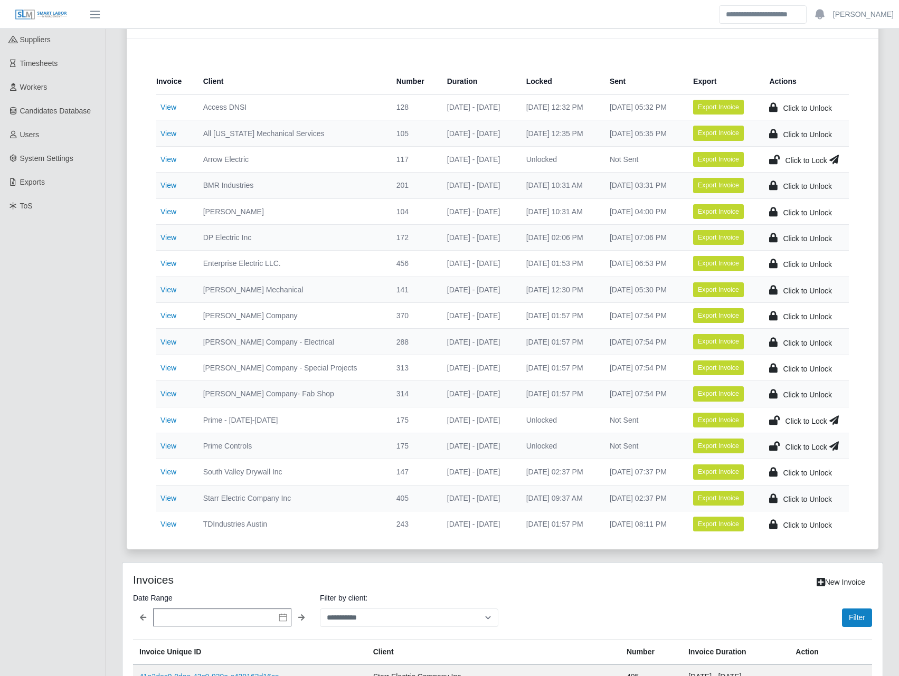
scroll to position [123, 0]
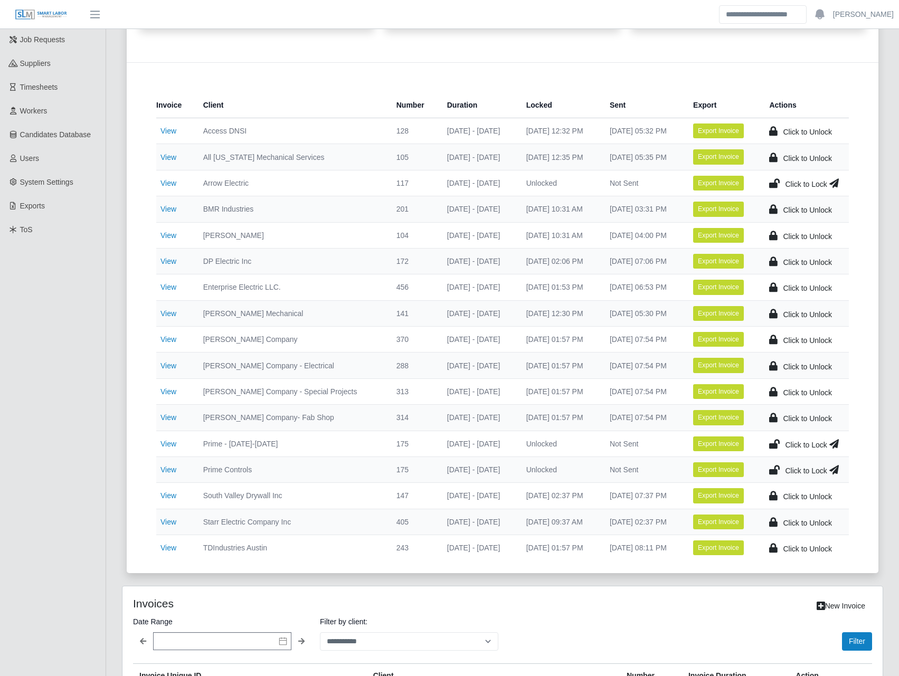
click at [776, 183] on icon at bounding box center [774, 183] width 11 height 15
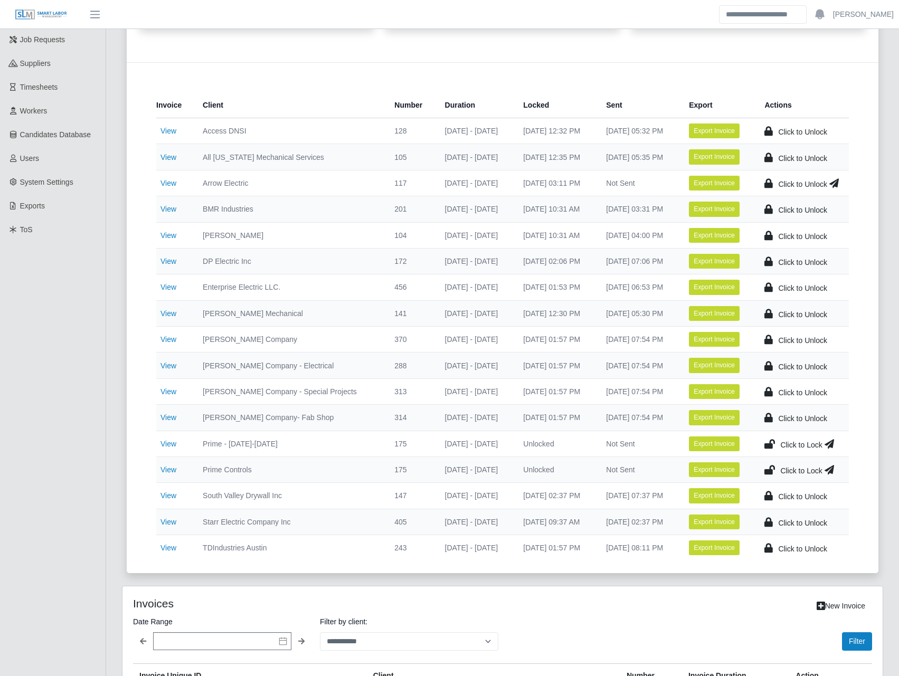
click at [838, 183] on icon at bounding box center [834, 183] width 10 height 15
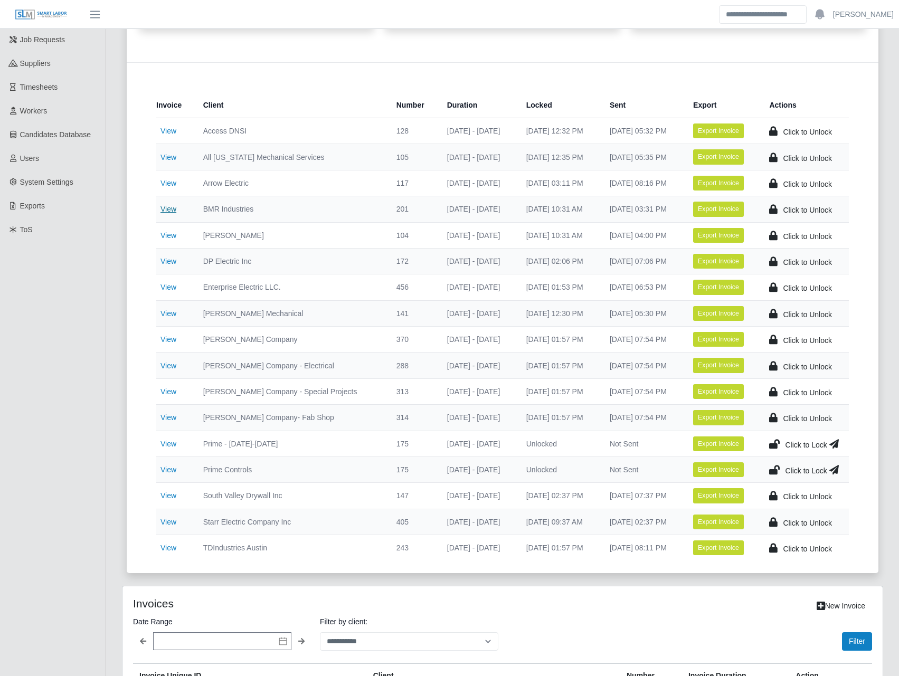
click at [175, 209] on link "View" at bounding box center [168, 209] width 16 height 8
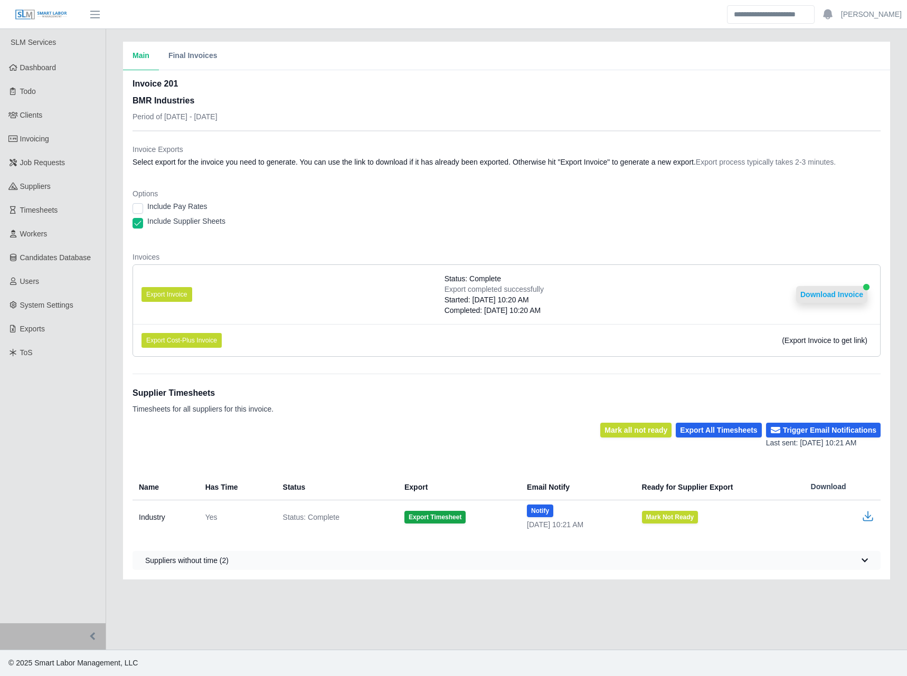
click at [841, 298] on button "Download Invoice" at bounding box center [831, 294] width 71 height 17
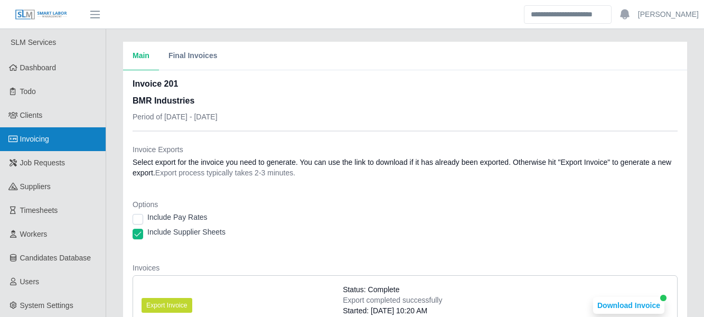
click at [47, 146] on link "Invoicing" at bounding box center [53, 139] width 106 height 24
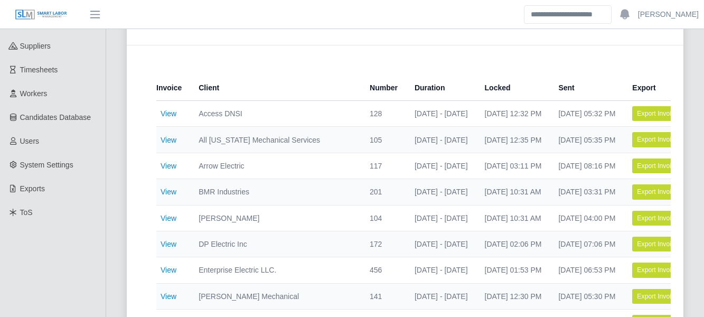
scroll to position [141, 0]
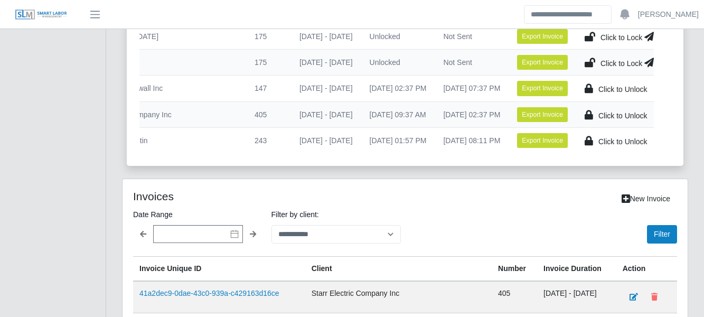
scroll to position [531, 0]
